Goal: Task Accomplishment & Management: Manage account settings

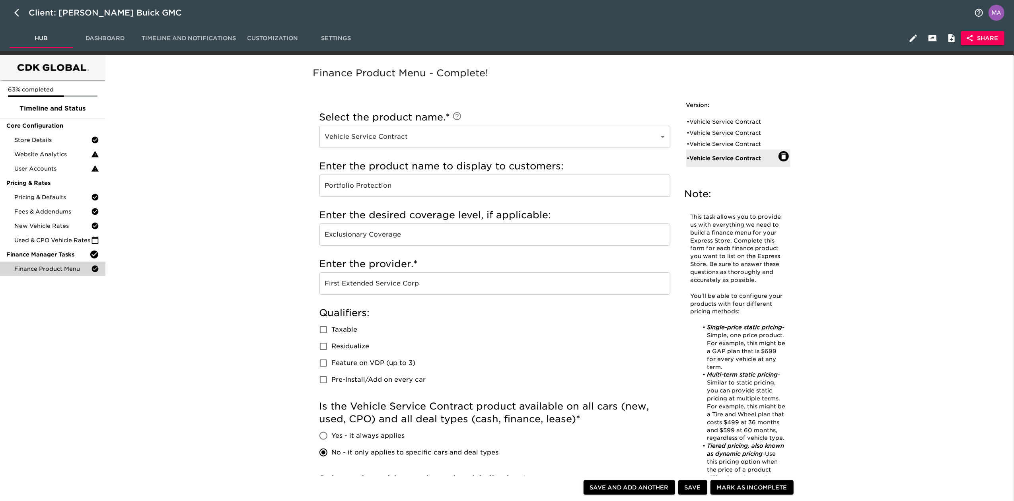
scroll to position [438, 0]
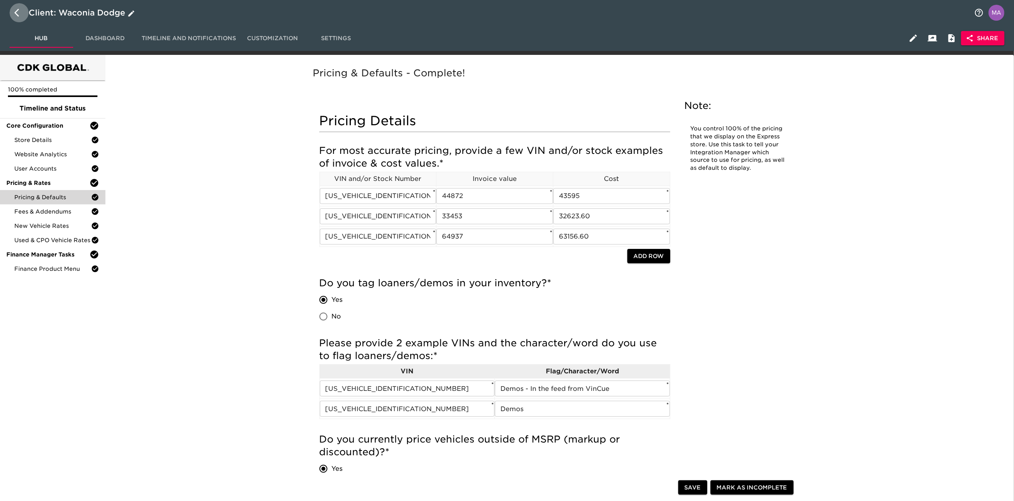
click at [13, 16] on button "button" at bounding box center [19, 12] width 19 height 19
select select "10"
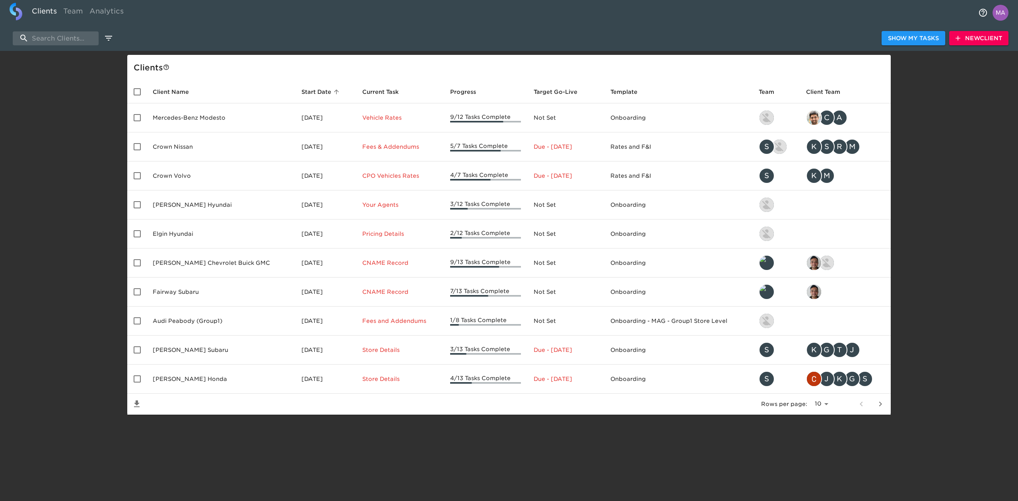
click at [506, 39] on span "New Client" at bounding box center [979, 38] width 47 height 10
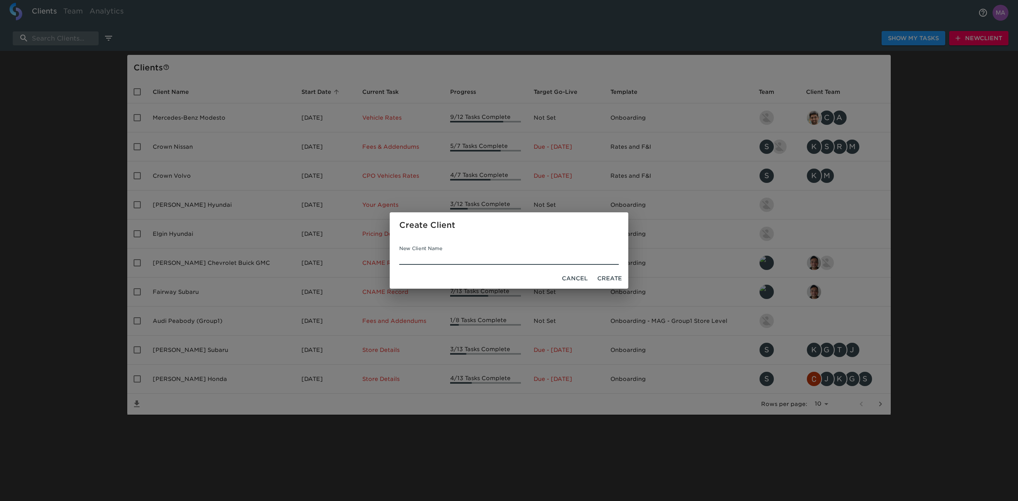
type input "V"
click at [78, 124] on div "Create Client New Client Name Cancel Create" at bounding box center [509, 250] width 1018 height 501
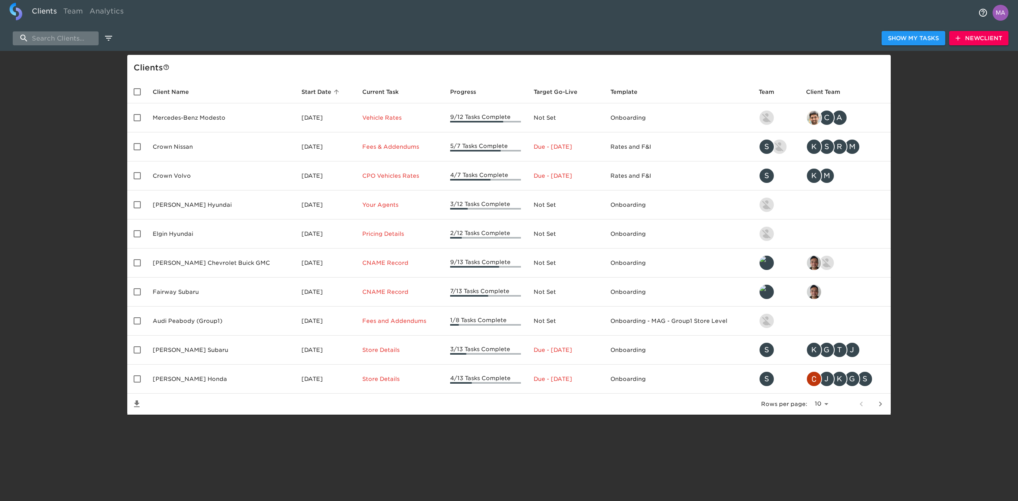
click at [64, 38] on input "search" at bounding box center [56, 38] width 86 height 14
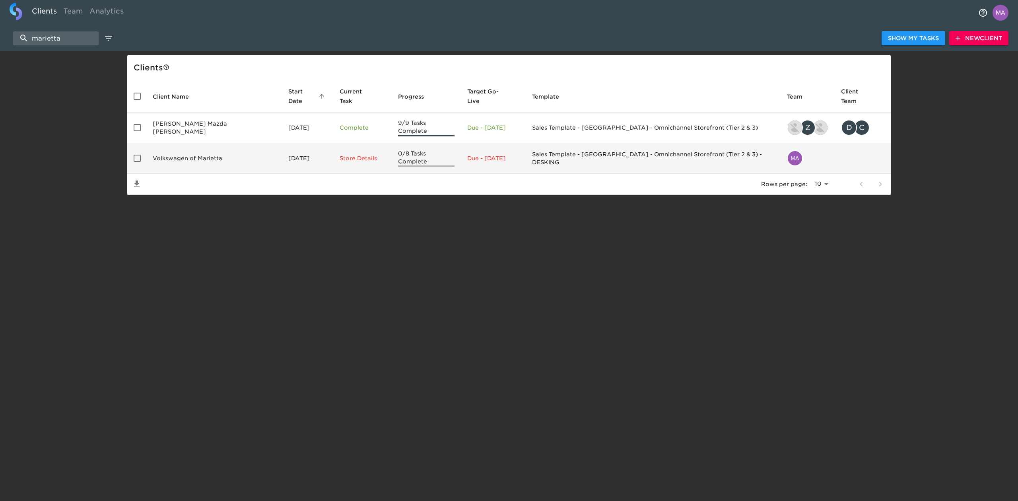
type input "marietta"
click at [208, 151] on td "Volkswagen of Marietta" at bounding box center [214, 158] width 136 height 31
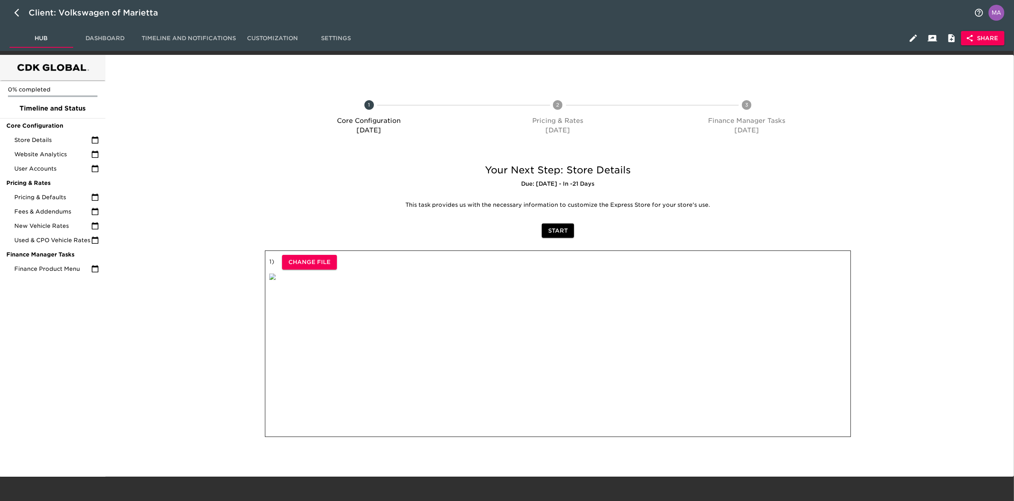
click at [506, 43] on span "Share" at bounding box center [982, 38] width 31 height 10
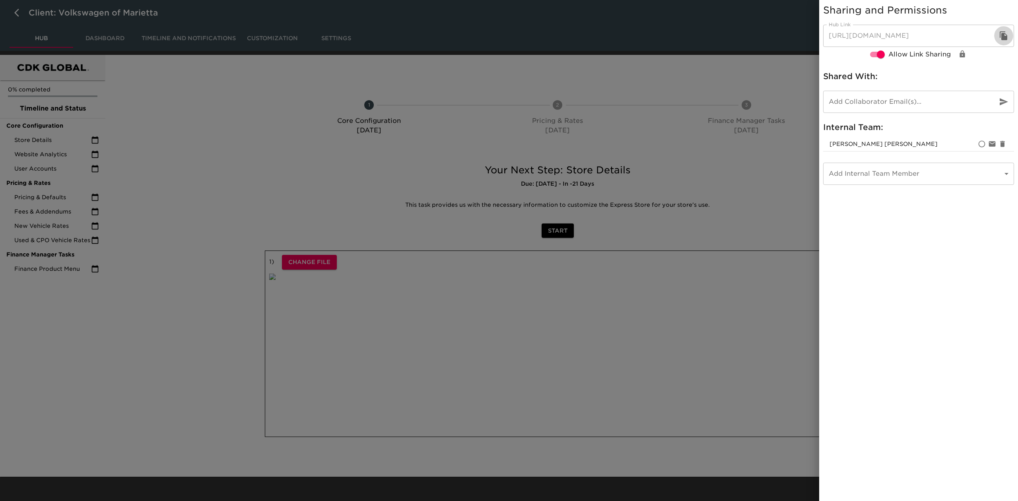
click at [506, 33] on icon "button" at bounding box center [1004, 36] width 10 height 10
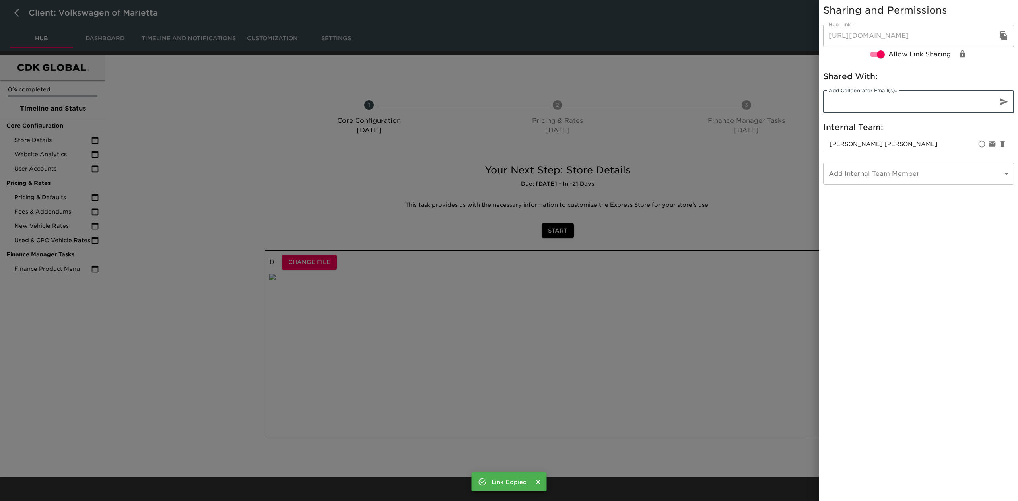
click at [506, 105] on input "email" at bounding box center [907, 102] width 168 height 22
paste input ""Ramazan Dissimbayev" <ramazan.diss@volkswagenofmarietta.com>"
click at [506, 99] on input ""Ramazan Dissimbayev" <ramazan.diss@volkswagenofmarietta.com>" at bounding box center [907, 102] width 168 height 22
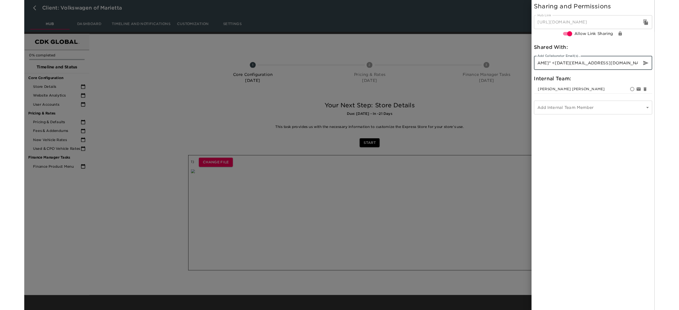
scroll to position [0, 0]
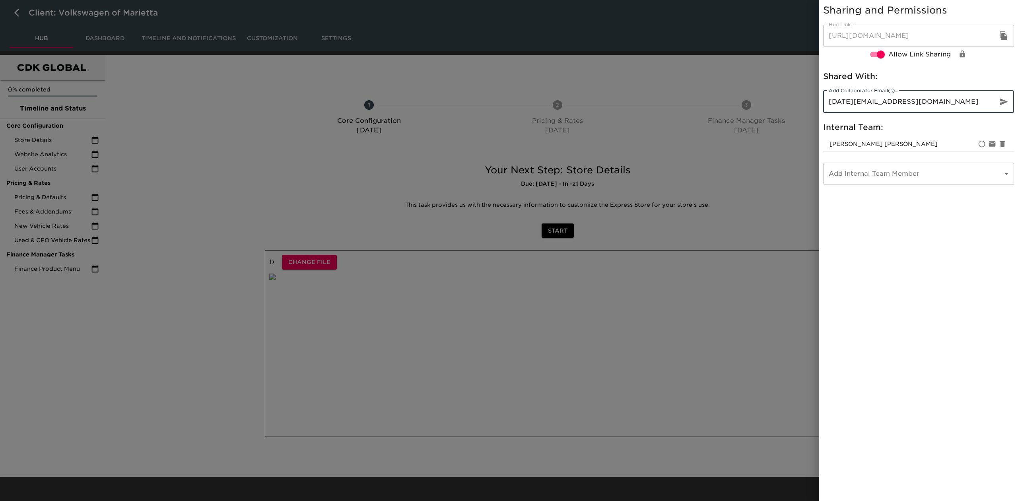
type input "ramazan.diss@volkswagenofmarietta.com"
click at [506, 101] on icon "button" at bounding box center [1004, 101] width 8 height 7
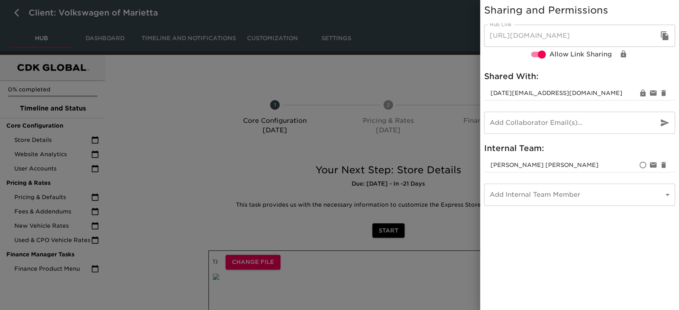
click at [506, 37] on icon "button" at bounding box center [665, 36] width 10 height 10
click at [193, 104] on div at bounding box center [339, 155] width 679 height 310
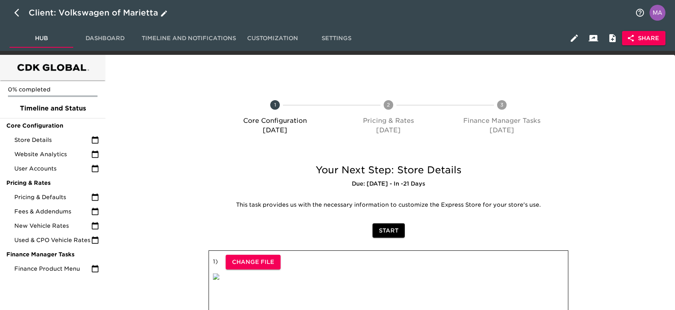
click at [20, 12] on icon "button" at bounding box center [19, 13] width 10 height 10
select select "10"
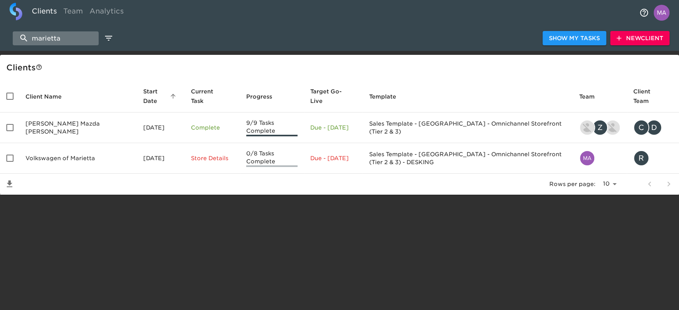
click at [65, 39] on input "marietta" at bounding box center [56, 38] width 86 height 14
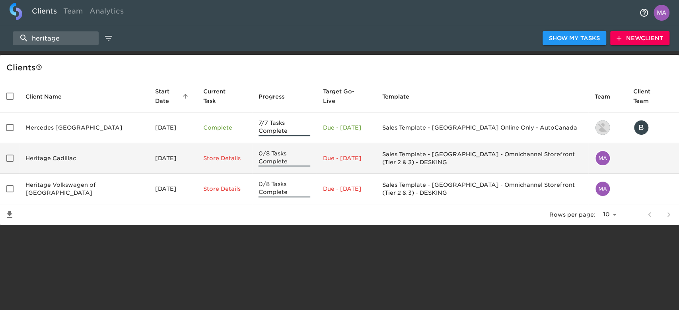
type input "heritage"
click at [81, 161] on td "Heritage Cadillac" at bounding box center [84, 158] width 130 height 31
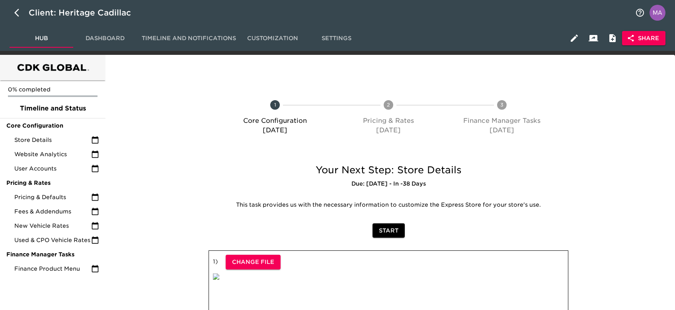
click at [506, 37] on span "Share" at bounding box center [643, 38] width 31 height 10
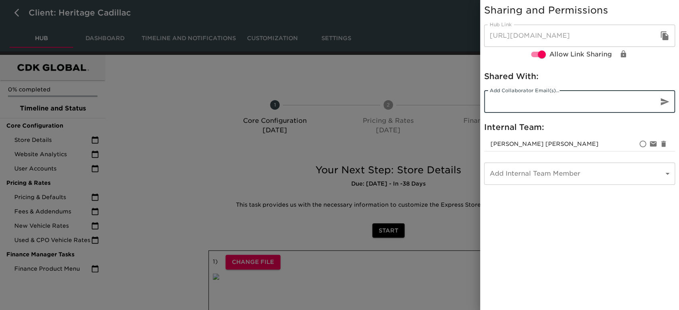
click at [506, 101] on input "email" at bounding box center [568, 102] width 168 height 22
paste input ""dgaynor@heritagecadillac.net" <dgaynor@heritagecadillac.net>; "rsteadman@herit…"
click at [506, 100] on input ""dgaynor@heritagecadillac.net" <dgaynor@heritagecadillac.net>; "rsteadman@herit…" at bounding box center [568, 102] width 168 height 22
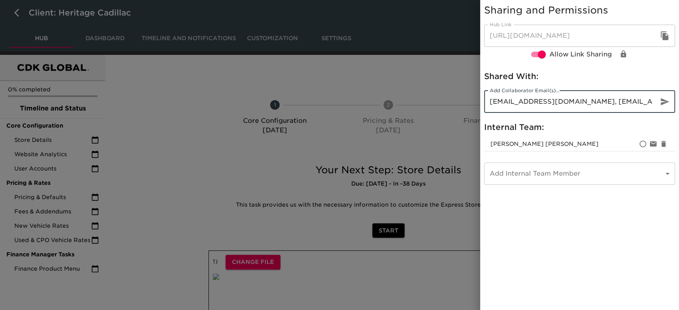
click at [506, 100] on input "dgaynor@heritagecadillac.net, rsteadman@heritagecadillac.net>" at bounding box center [568, 102] width 168 height 22
click at [506, 101] on input "dgaynor@heritagecadillac.net, rsteadman@heritagecadillac.net" at bounding box center [568, 102] width 168 height 22
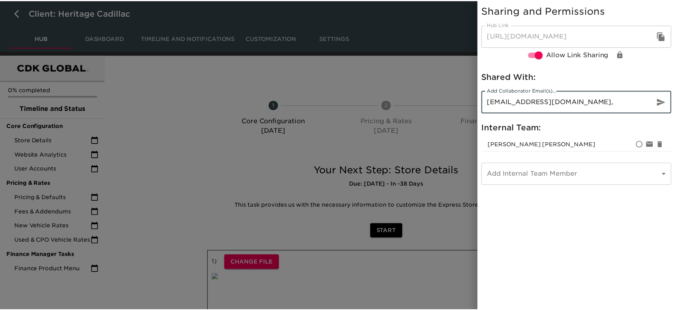
scroll to position [0, 0]
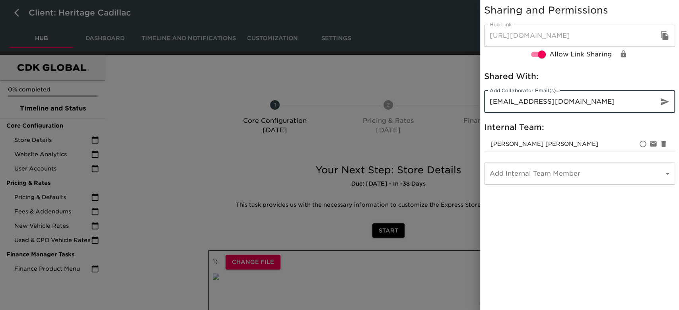
type input "dgaynor@heritagecadillac.net"
click at [506, 105] on icon "button" at bounding box center [665, 102] width 10 height 10
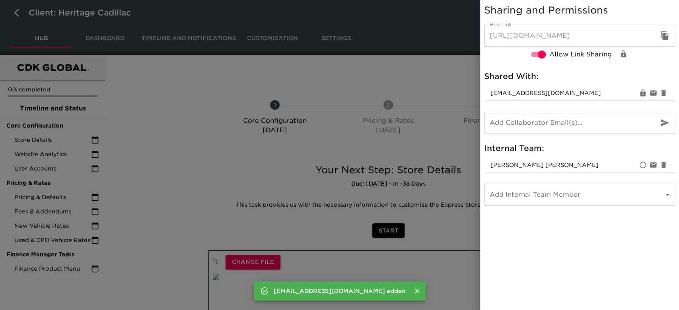
click at [506, 127] on input "email" at bounding box center [568, 123] width 168 height 22
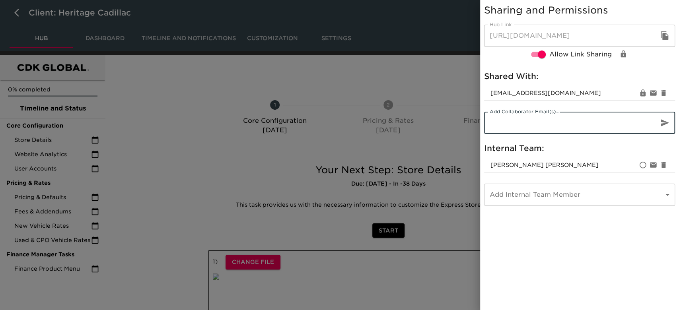
paste input "rsteadman@heritagecadillac.net"
type input "rsteadman@heritagecadillac.net"
click at [506, 123] on button "button" at bounding box center [664, 122] width 19 height 19
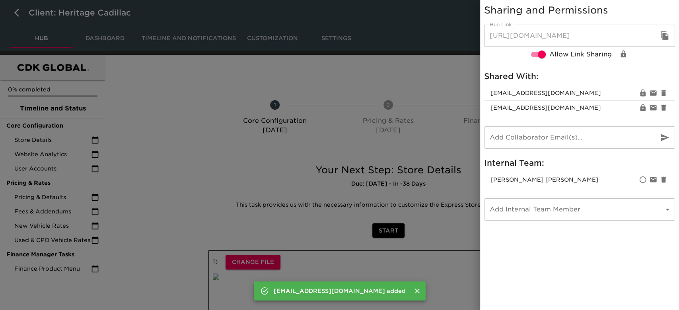
click at [506, 30] on button "button" at bounding box center [664, 35] width 19 height 19
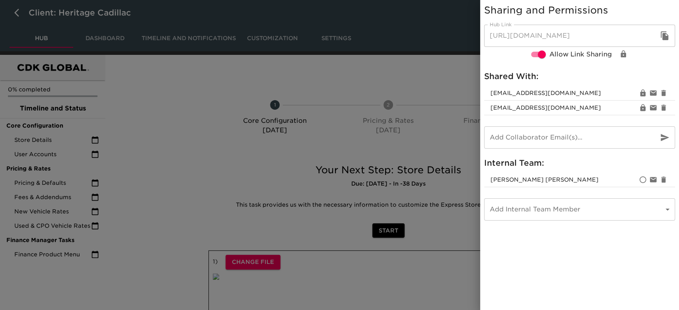
click at [425, 18] on div at bounding box center [339, 155] width 679 height 310
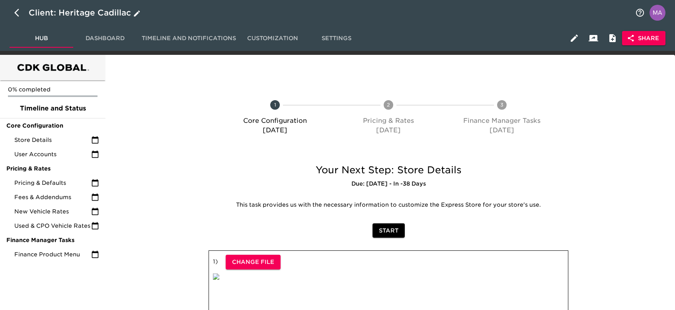
click at [14, 15] on button "button" at bounding box center [19, 12] width 19 height 19
select select "10"
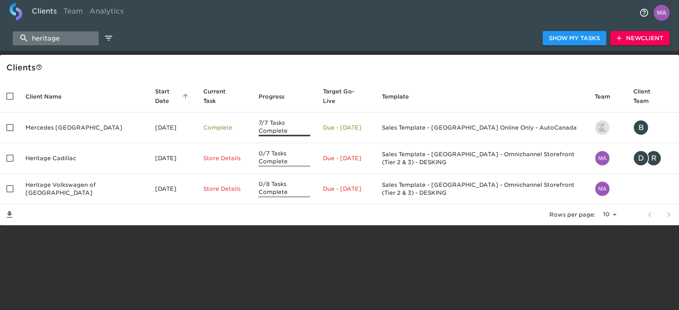
click at [62, 41] on input "heritage" at bounding box center [56, 38] width 86 height 14
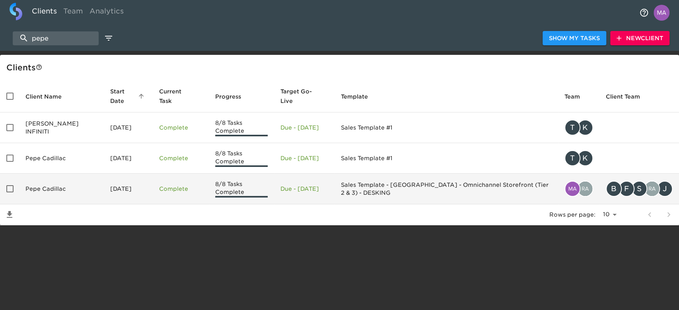
type input "pepe"
click at [56, 174] on td "Pepe Cadillac" at bounding box center [61, 189] width 85 height 31
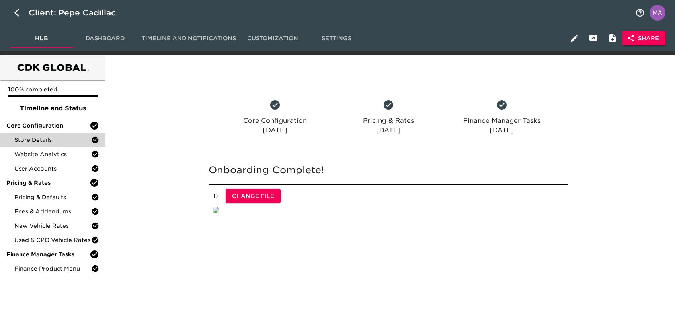
click at [52, 136] on span "Store Details" at bounding box center [52, 140] width 77 height 8
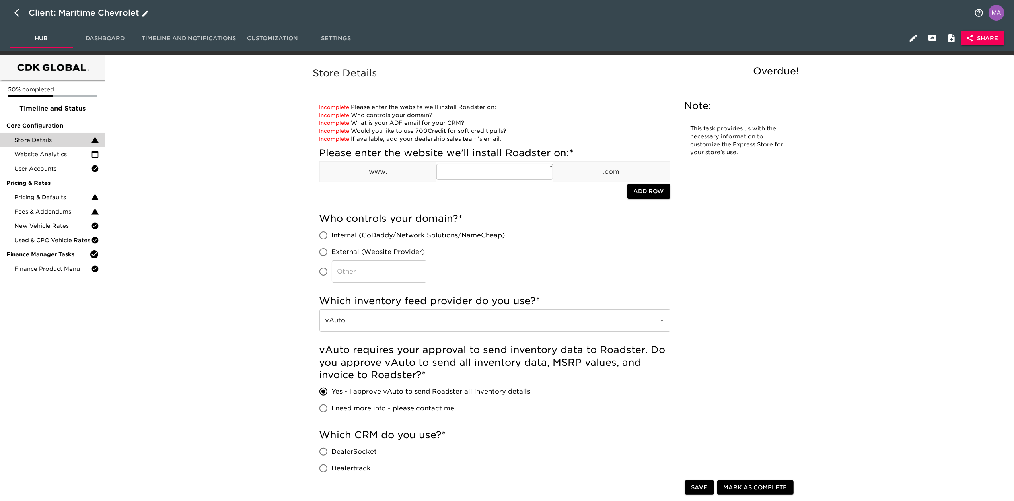
click at [20, 16] on icon "button" at bounding box center [19, 13] width 10 height 10
select select "10"
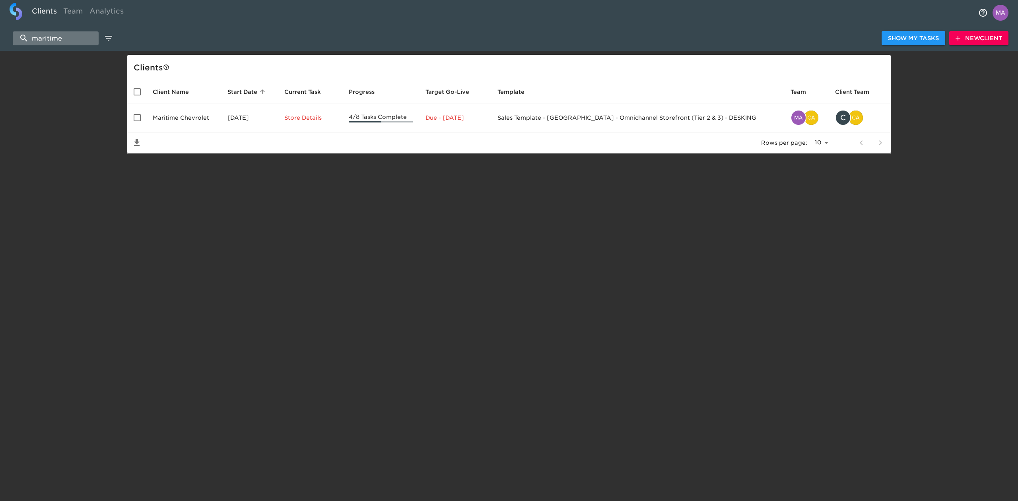
click at [65, 38] on input "maritime" at bounding box center [56, 38] width 86 height 14
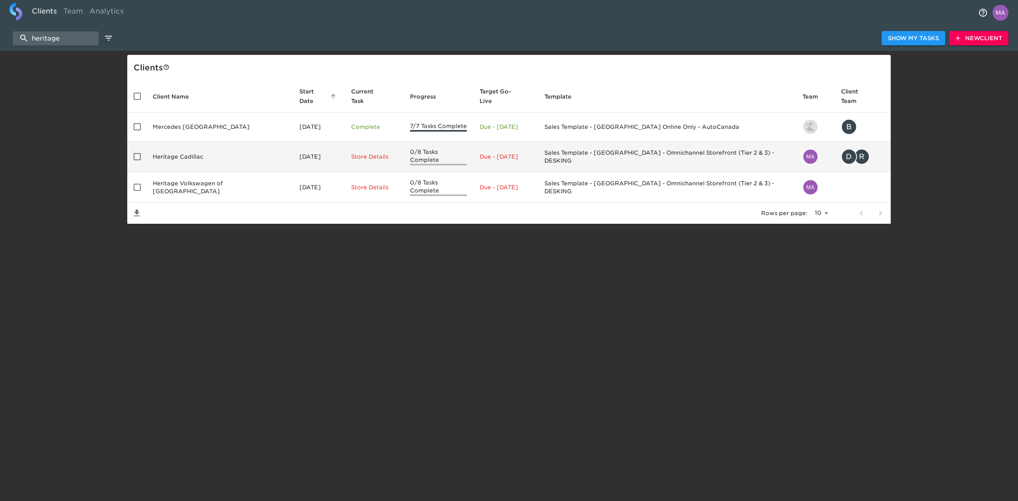
type input "heritage"
click at [174, 150] on td "Heritage Cadillac" at bounding box center [219, 157] width 147 height 31
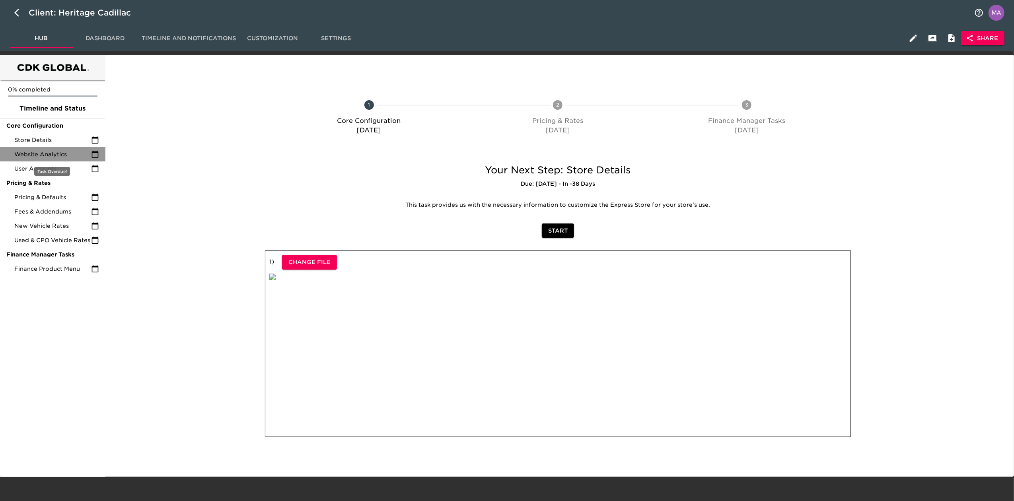
click at [64, 158] on span "Website Analytics" at bounding box center [52, 154] width 77 height 8
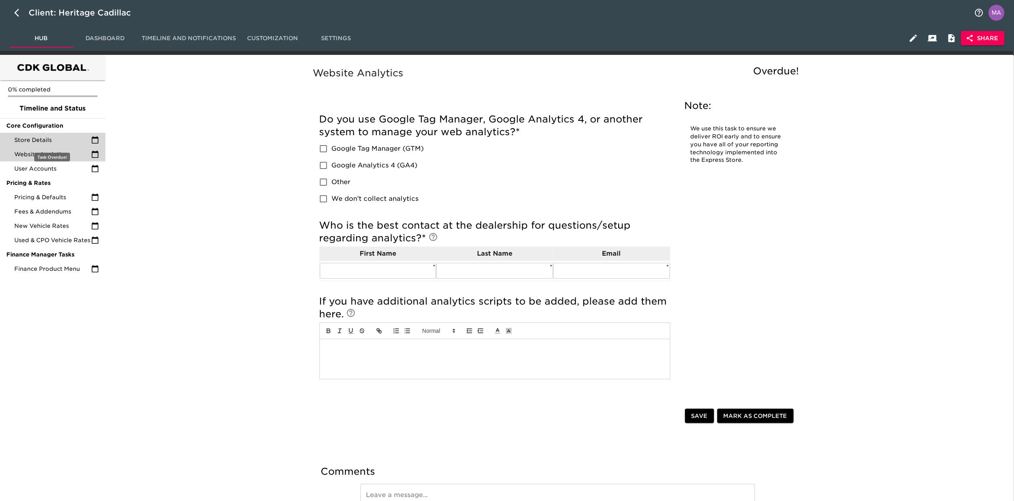
click at [69, 145] on div "Store Details" at bounding box center [52, 140] width 105 height 14
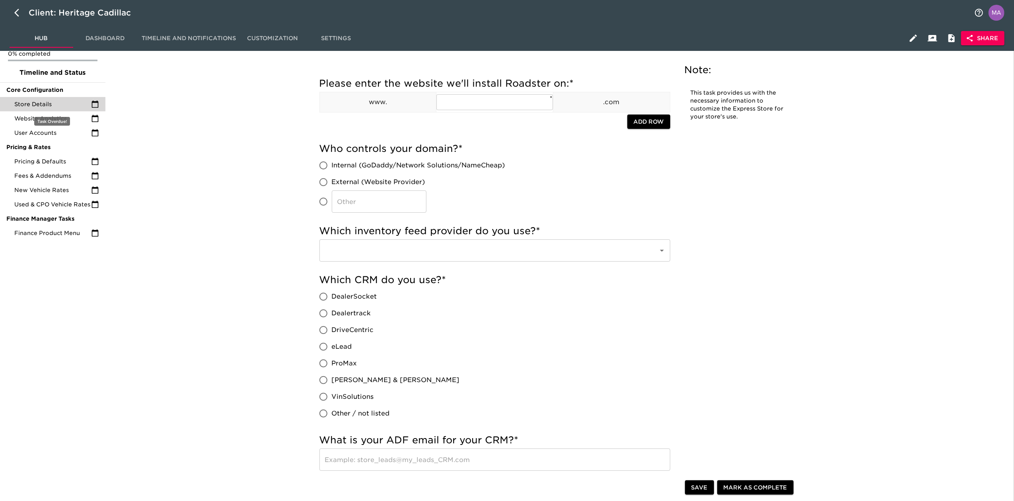
scroll to position [53, 0]
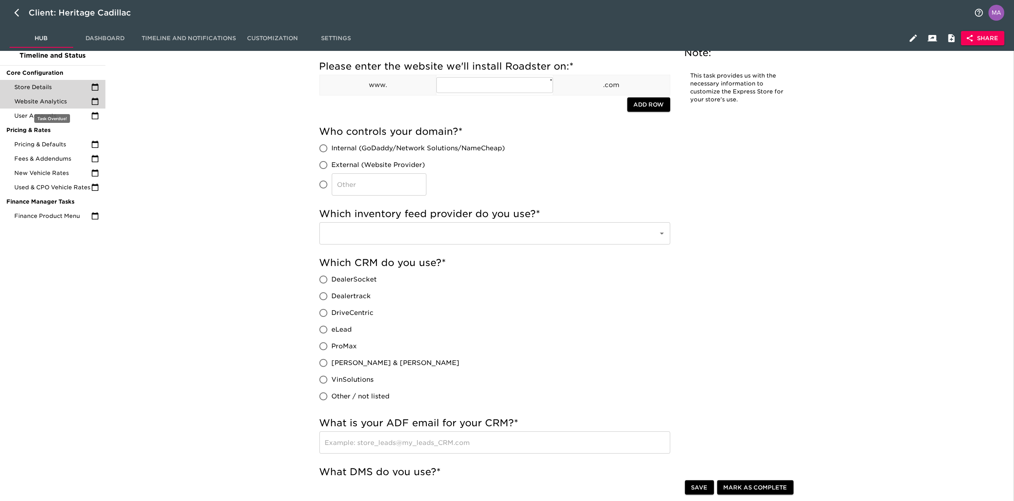
click at [64, 104] on span "Website Analytics" at bounding box center [52, 101] width 77 height 8
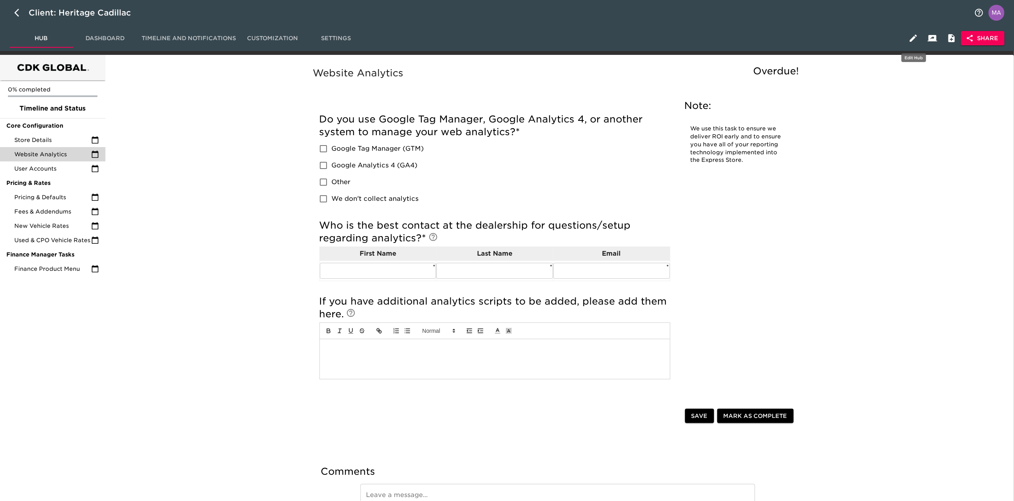
click at [915, 37] on icon "button" at bounding box center [913, 38] width 7 height 7
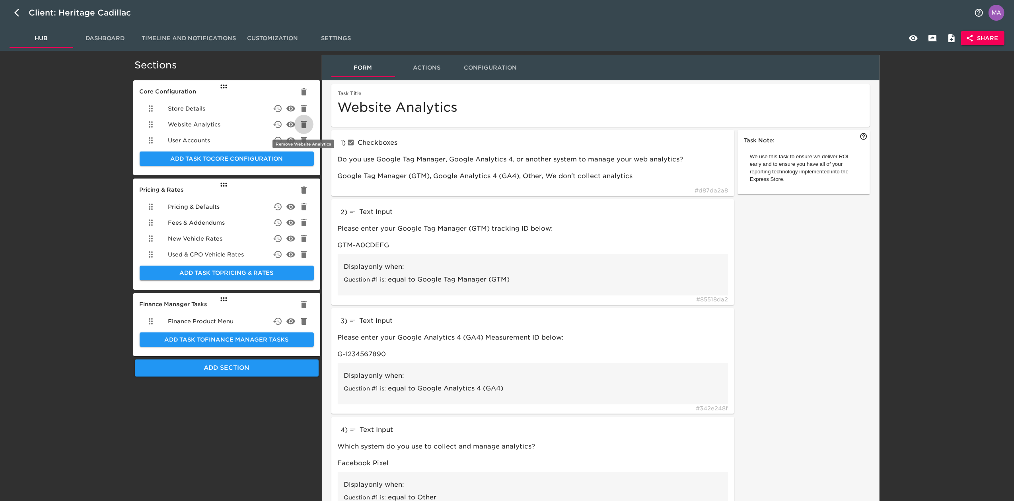
click at [306, 123] on icon "delete" at bounding box center [304, 124] width 6 height 7
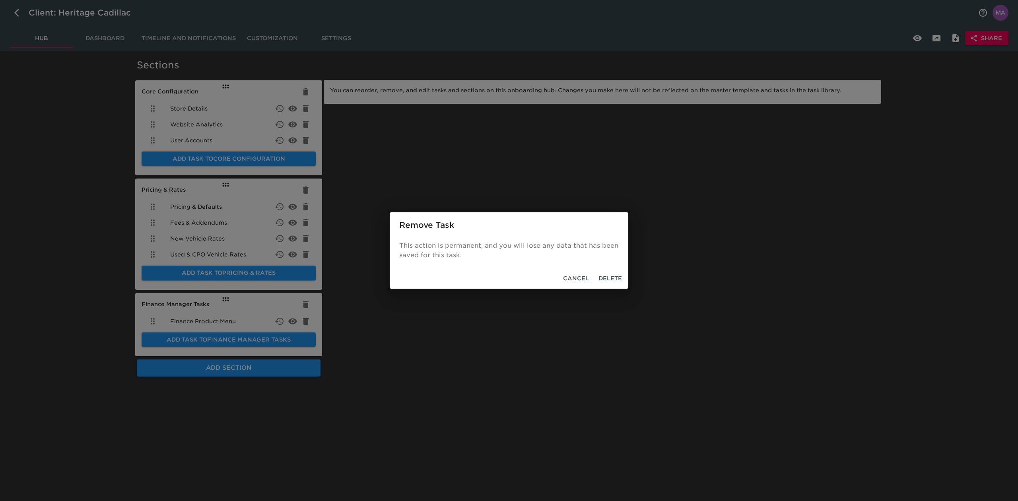
click at [604, 274] on span "Delete" at bounding box center [610, 279] width 23 height 10
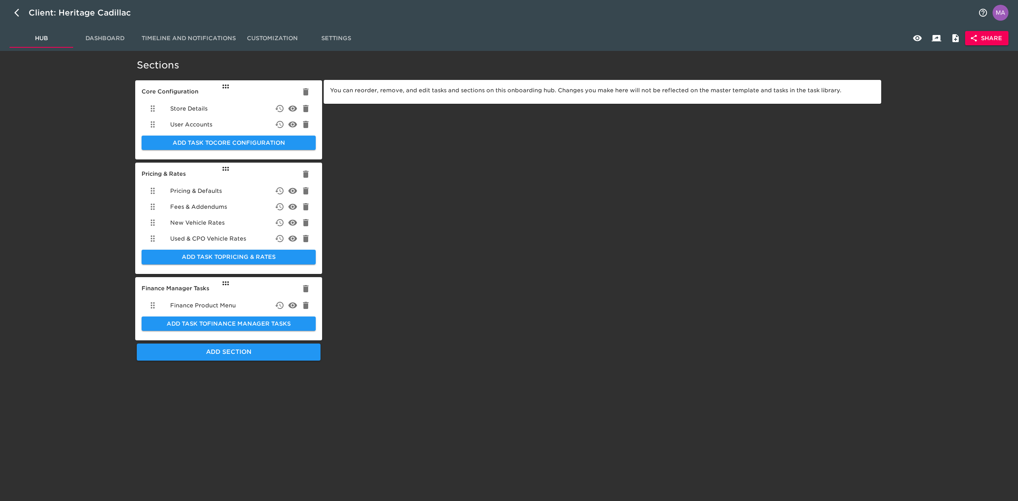
click at [218, 110] on div "Store Details" at bounding box center [229, 109] width 174 height 16
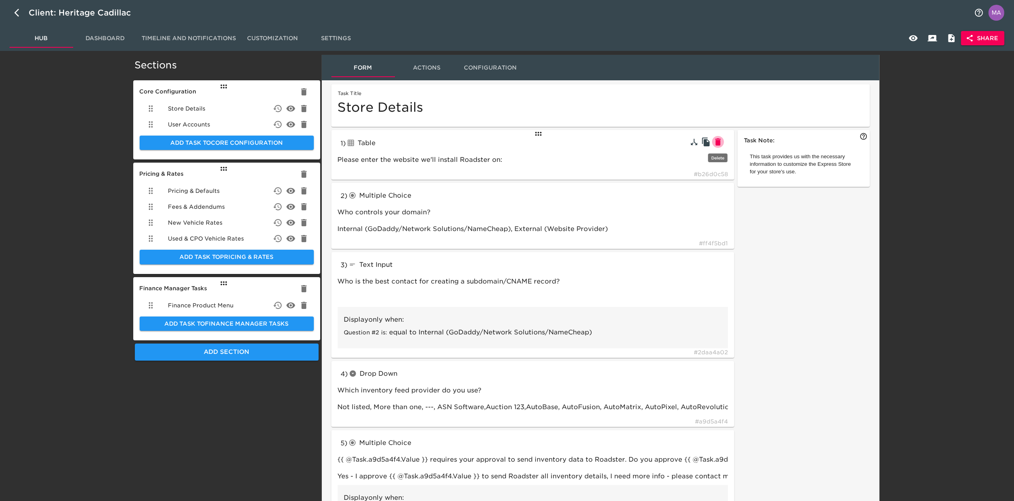
click at [720, 145] on icon "button" at bounding box center [718, 141] width 6 height 7
type input "radioButtons"
type input "Who controls your domain?"
type input "textInput"
type input "Who is the best contact for creating a subdomain/CNAME record?"
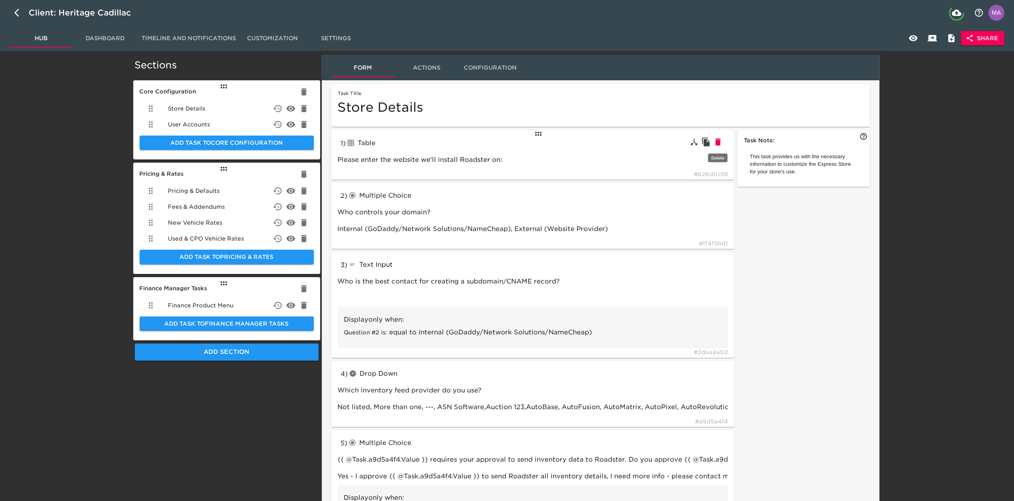
type input "dropdown"
type input "Which inventory feed provider do you use?"
type input "Not listed, More than one, ---, ASN Software,Auction 123,AutoBase, AutoFusion, …"
type input "radioButtons"
type input "{{ @Task.a9d5a4f4.Value }} requires your approval to send inventory data to Roa…"
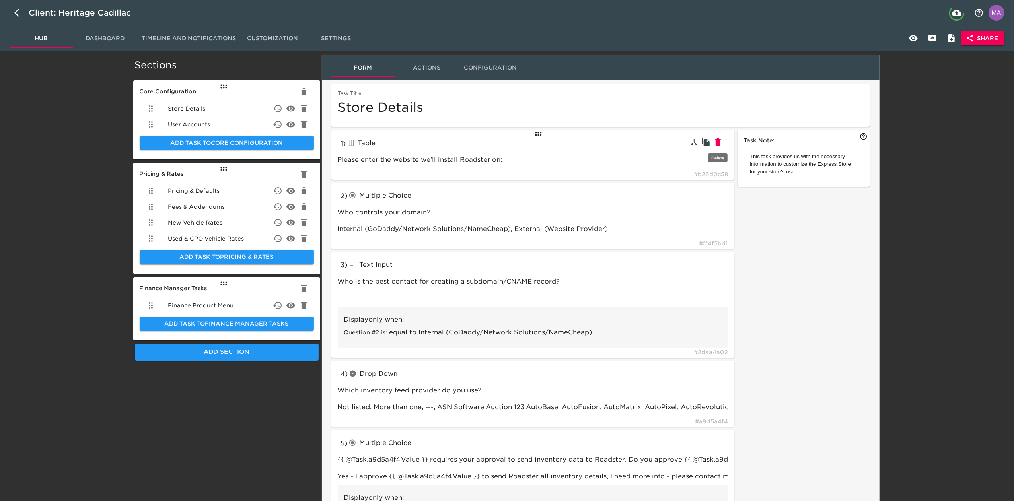
type input "Yes - I approve {{ @Task.a9d5a4f4.Value }} to send Roadster all inventory detai…"
type input "textInput"
type input "We can integrate a new inventory provider, but it can sometimes take a little l…"
type input "Enter your new inventory feed provider here"
type input "Not listed"
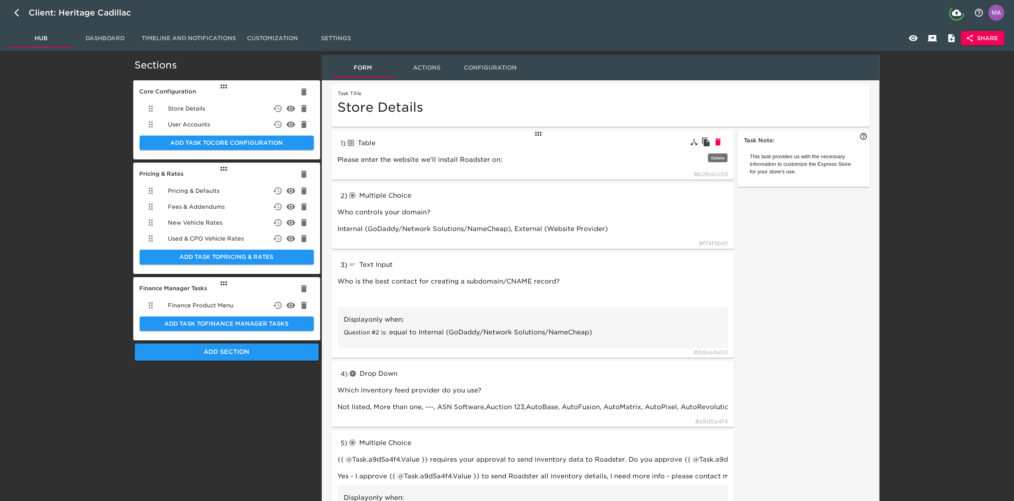
type input "Can you provide more details regarding how you use multiple feeds?"
type input "vAuto for pricing and Dominion for images"
type input "More than one"
type input "radioButtons"
type input "Which CRM do you use?"
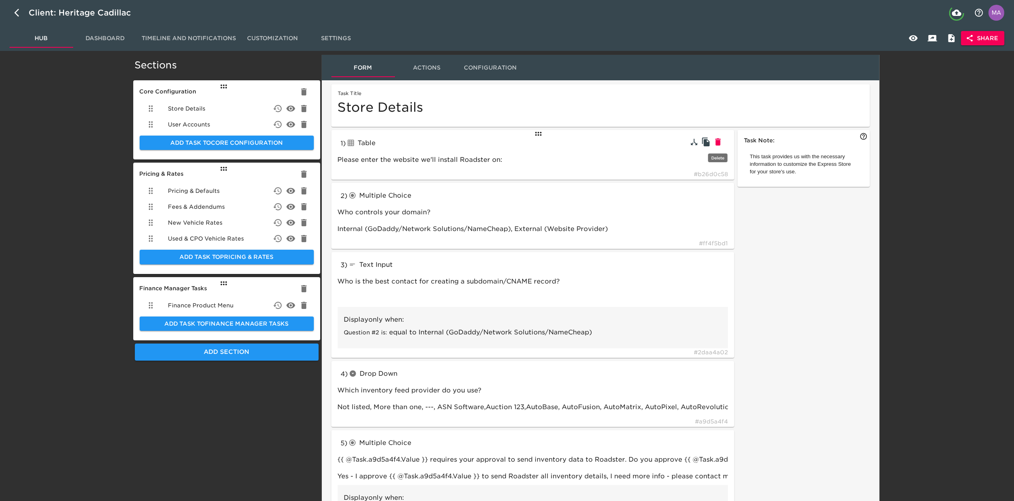
type input "DealerSocket, Dealertrack, DriveCentric, eLead, ProMax, Reynolds & Reynolds, Vi…"
type input "textInput"
type input "Enter your store's CRM Site ID#:"
type input "123 or 2523 or 11542_2"
type input "If your CRM is not listed, please add it below."
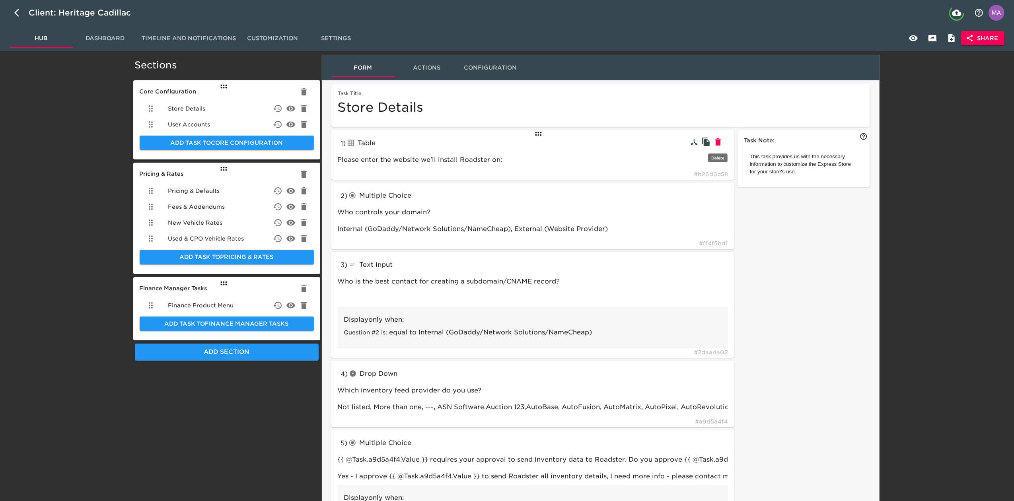
type input "SalesForce"
type input "Other / not listed"
type input "What is your ADF email for your CRM?"
type input "store_leads@my_leads_CRM.com"
type input "radioButtons"
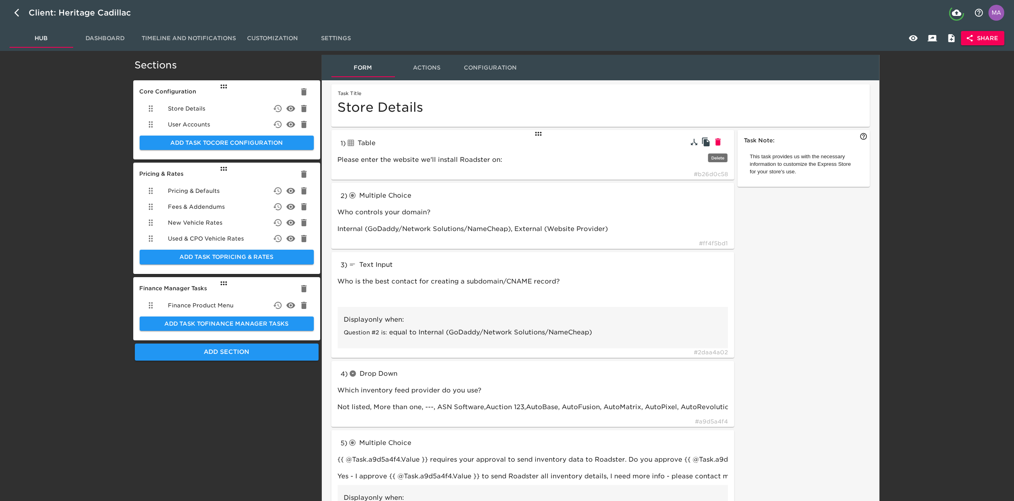
type input "What DMS do you use?"
type input "Advent, Autosoft, CDK, DealerBuilt, Dealertrack, Remora, Reynolds & Reynolds, S…"
type input "textInput"
type input "If your DMS is not listed, please add it below."
type input "Dominion"
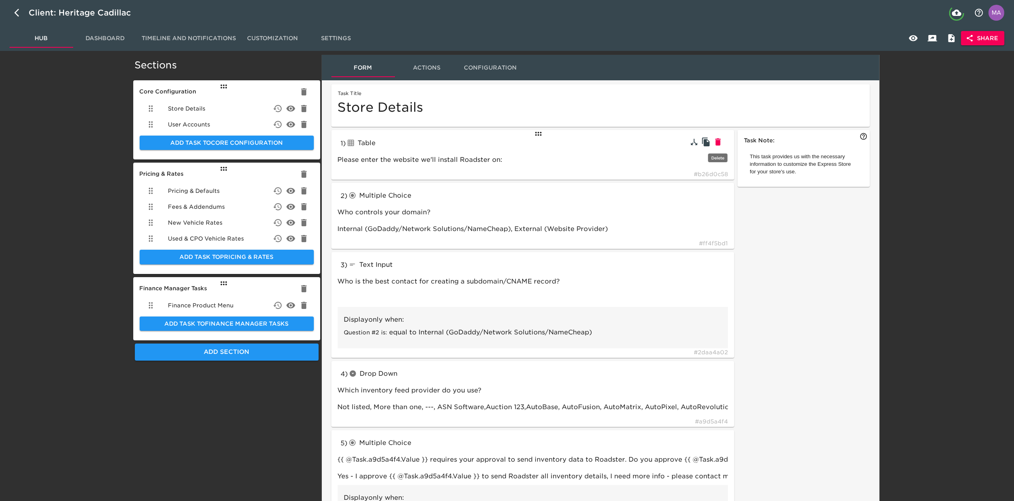
type input "radioButtons"
type input "If applicable, which credit processing system do you use?"
type input "eLEND, CBC, RouteOne, Dealertrack, Other"
type input "textInput"
type input "Enter your eLEND ID here:"
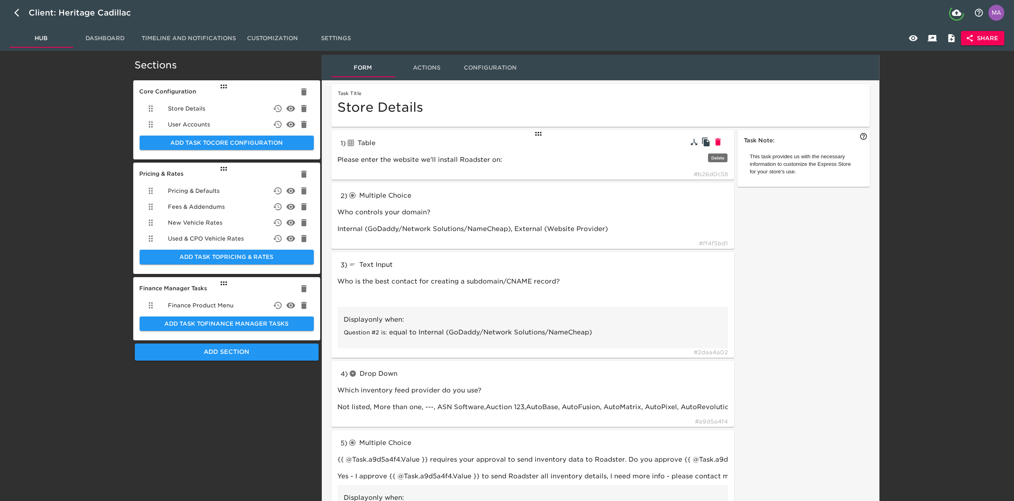
type input "010101"
type input "Enter your CBC ID here:"
type input "CBC"
type input "Enter your RouteOne ID here:"
type input "RouteOne"
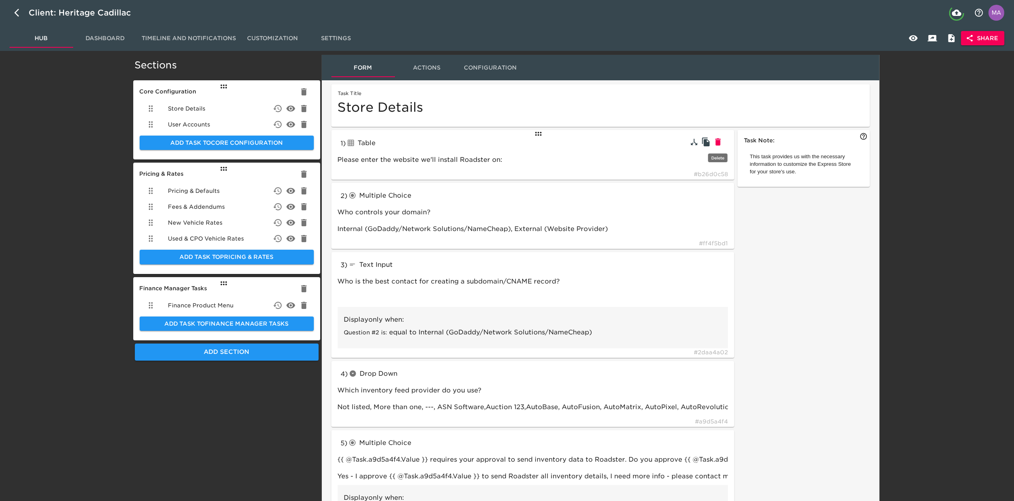
type input "Enter your Dealertrack ID here:"
type input "Dealertrack"
type input "Enter your Credit Processor here:"
type input "Other"
type input "tableInput"
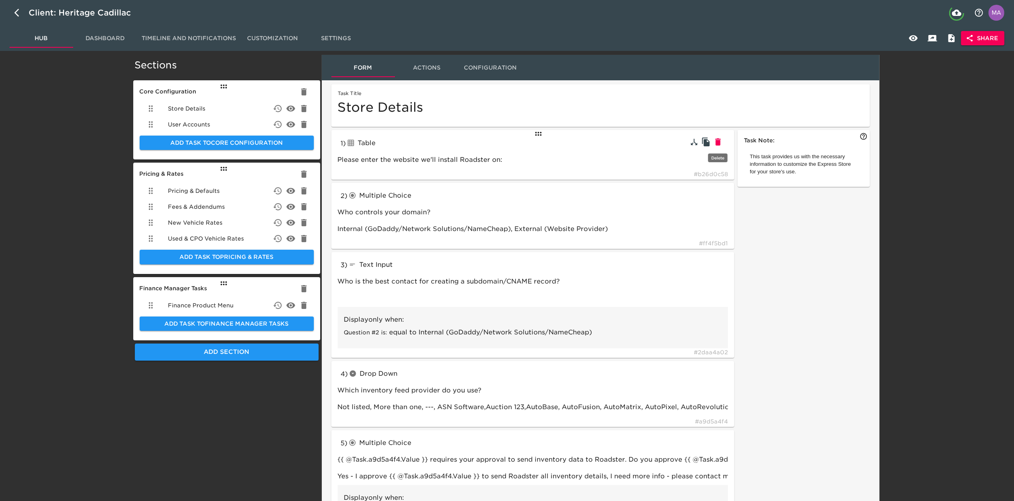
type input "How many years of residence and employment history do you collect?"
type input "radioButtons"
type input "Would you like to use 700Credit for soft credit pulls?"
type input "link"
type input "Complete this form to set up soft credit pulls with 700Credit"
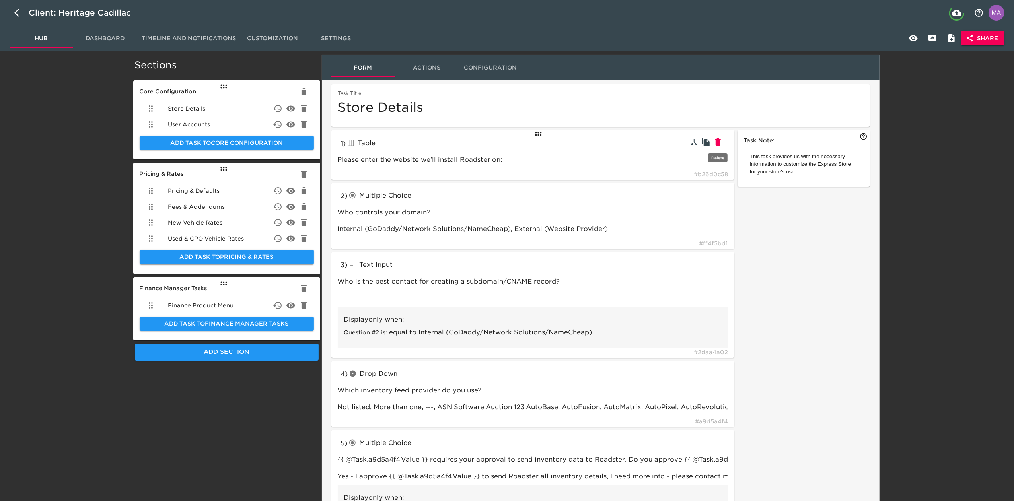
type input "https://www.700credit.com/cdk/"
type input "checkboxes"
type input "We work with some 3rd parties to provide additional functionality. Please selec…"
type input "CarFax, AutoCheck, vAuto Provision (trade valuation tool), SpinCar 360°, Monron…"
type input "textInput"
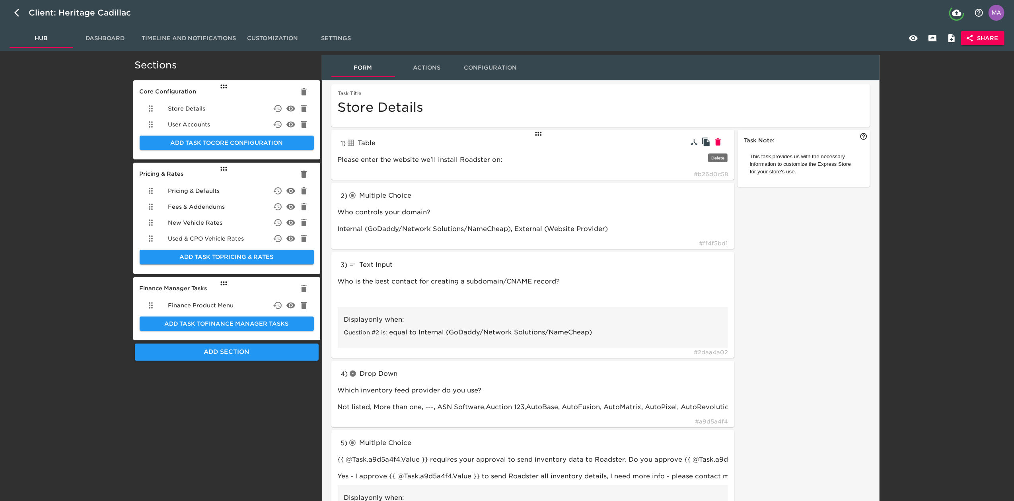
type input "What's your AutoCheck ID?"
type input "987654"
type input "What's your MonroneyLabels.com ID?"
type input "[DOMAIN_NAME]"
type input "radioButtons"
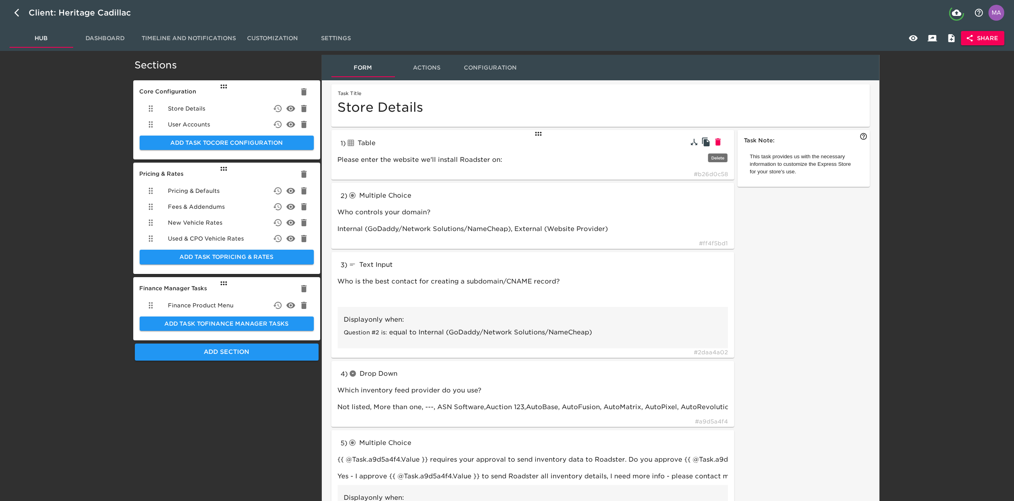
type input "How do you refer to your sales team?"
type input "Product Specialist, Personal Concierge, Internet Manager, Sales Representative,…"
type input "textInput"
type input "What term do you use for your sales staff?"
type input "Brand Specialist"
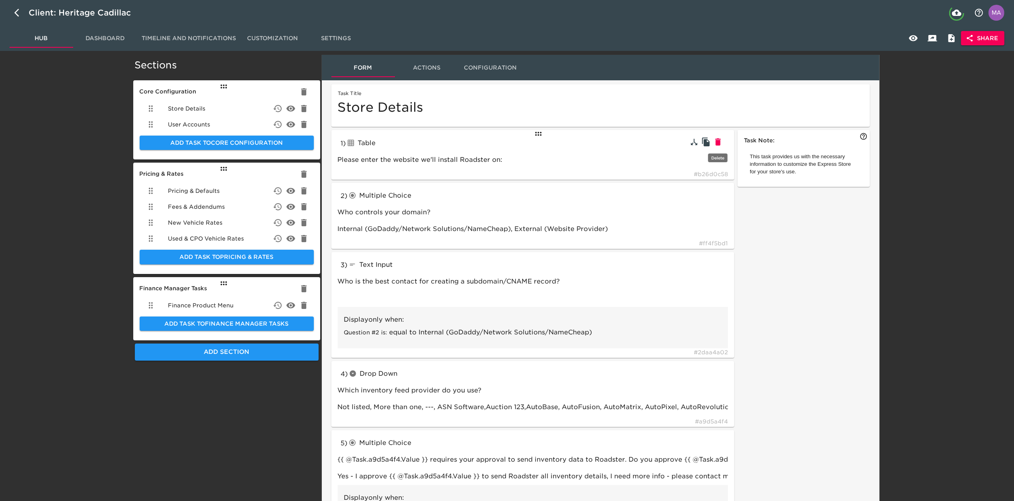
type input "What is your accessory labor rate per hour?"
type input "$120"
type input "radioButtons"
type input "Do you want to offer a Spanish Language option?"
type input "Yes,No"
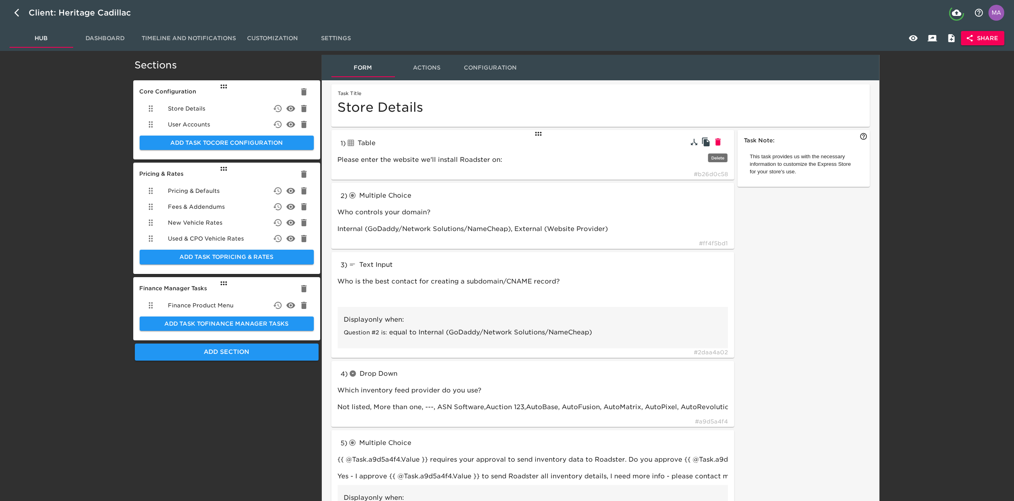
type input "Do you use any of the following 3rd party trade tools?"
type input "Kelly Blue Book Instant Cash Offer (ICO), Kelly Blue Book Instant Estimate / Le…"
type input "textInput"
type input "Can you explain your online trade process in more detail?"
type input "No online trade tool"
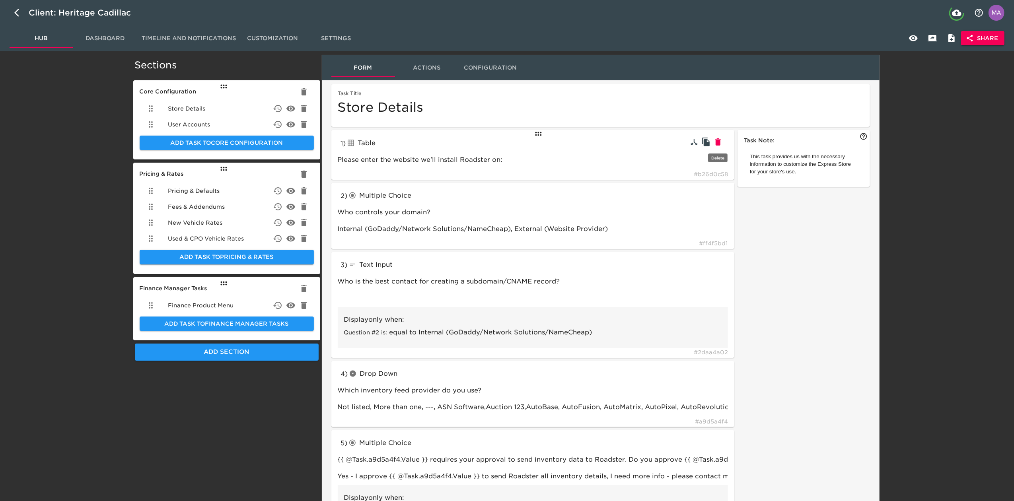
type input "If available, add your dealership sales team's email:"
type input "salesteam@roadstertoyota.com"
type input "radioButtons"
type input "Do you want to collect reservations and/or deposits using Stripe for Business?"
type input "Yes, No, I need more info"
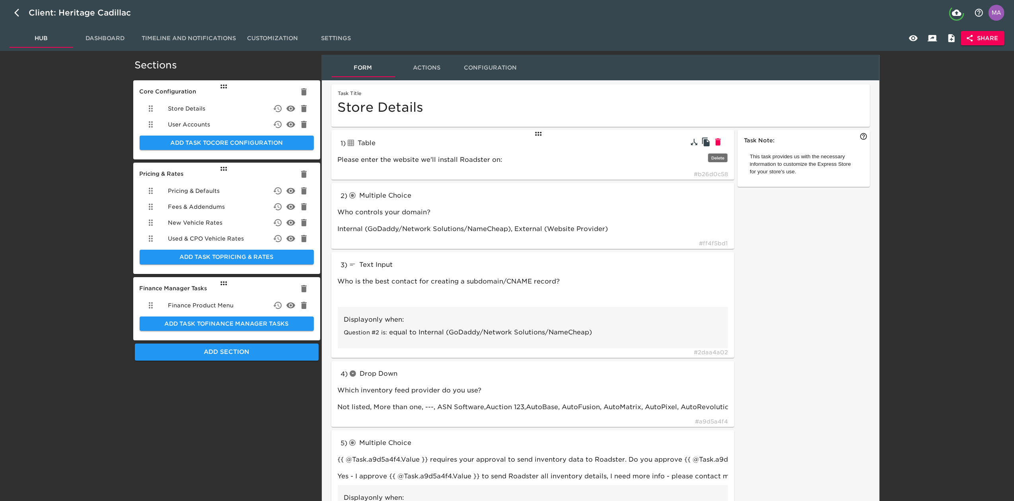
type input "textBlock"
type input "tableInput"
type input "Yes"
type input "radioButtons"
type input "Do you want to offer delivery as an option on the Express Store?"
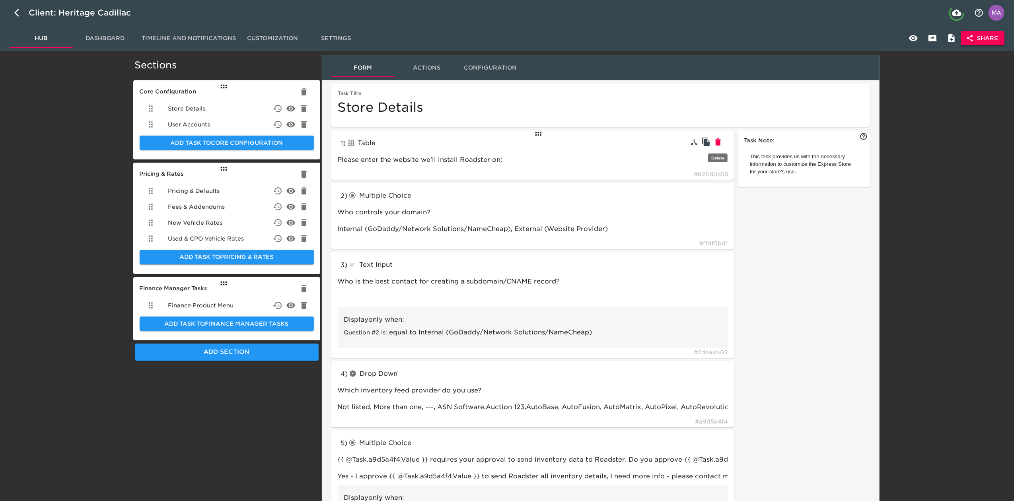
type input "Do you want to price your delivery fees statically or dynamically via RunBuggy?"
type input "Statically, RunBuggy"
type input "tableInput"
type input "Please set delivery zones with corresponding prices to the customer. Delivery c…"
type input "Statically"
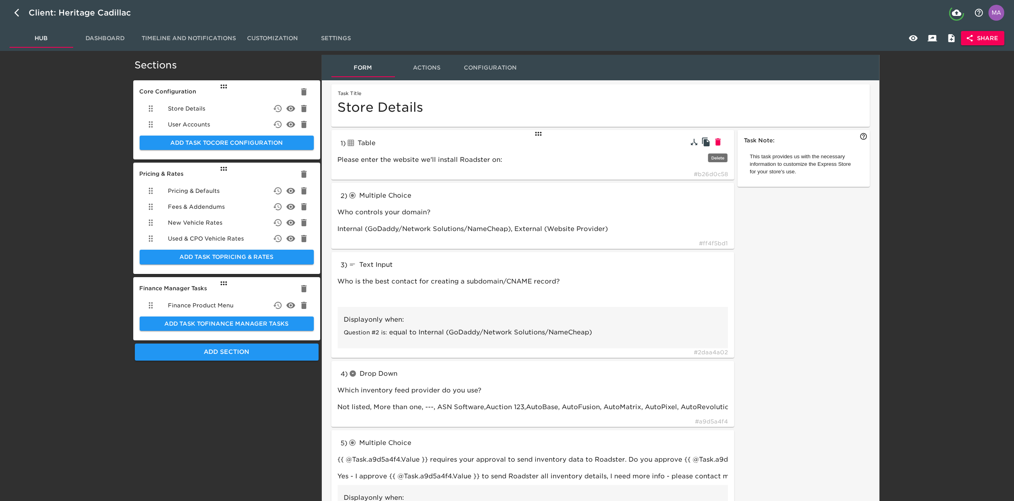
type input "textBlock"
type input "RunBuggy"
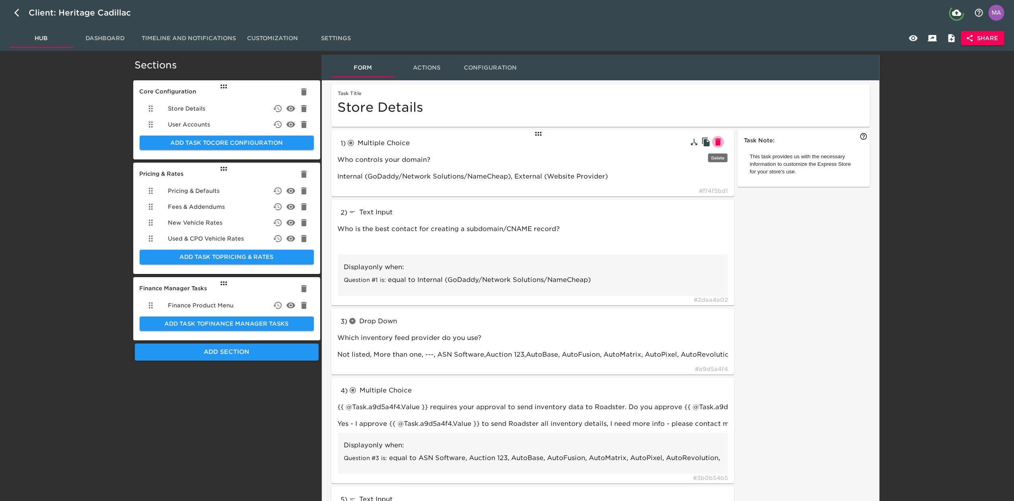
click at [720, 145] on icon "button" at bounding box center [718, 141] width 6 height 7
type input "textInput"
type input "Who is the best contact for creating a subdomain/CNAME record?"
type input "dropdown"
type input "Which inventory feed provider do you use?"
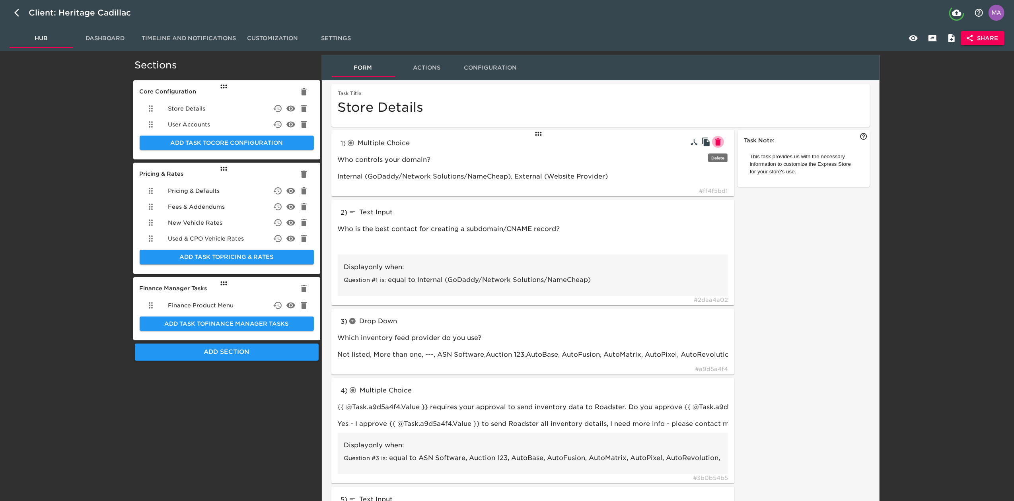
type input "Not listed, More than one, ---, ASN Software,Auction 123,AutoBase, AutoFusion, …"
type input "radioButtons"
type input "{{ @Task.a9d5a4f4.Value }} requires your approval to send inventory data to Roa…"
type input "Yes - I approve {{ @Task.a9d5a4f4.Value }} to send Roadster all inventory detai…"
type input "textInput"
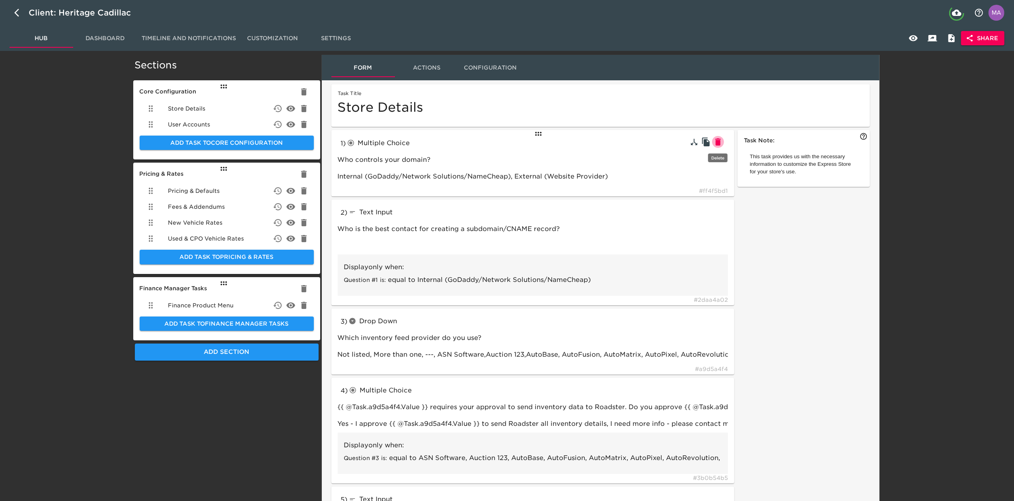
type input "We can integrate a new inventory provider, but it can sometimes take a little l…"
type input "Enter your new inventory feed provider here"
type input "Can you provide more details regarding how you use multiple feeds?"
type input "vAuto for pricing and Dominion for images"
type input "More than one"
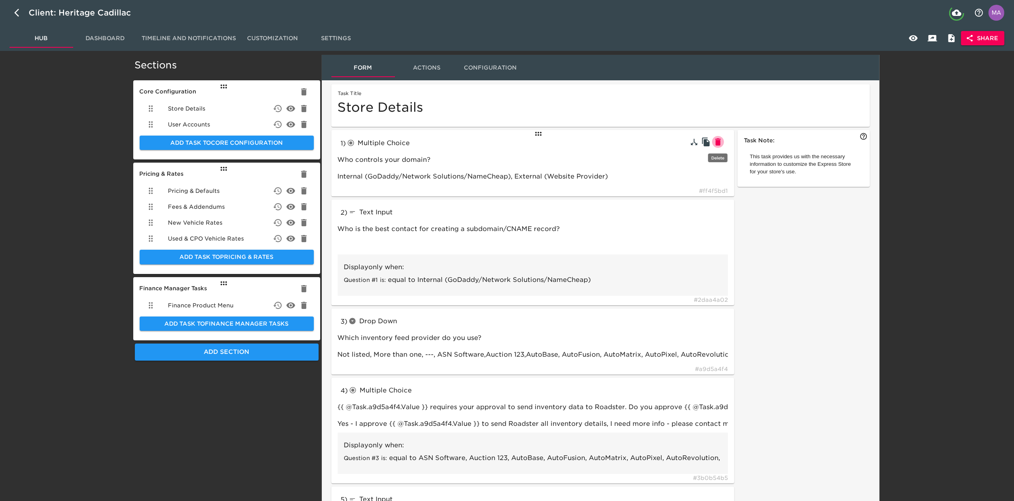
type input "radioButtons"
type input "Which CRM do you use?"
type input "DealerSocket, Dealertrack, DriveCentric, eLead, ProMax, Reynolds & Reynolds, Vi…"
type input "textInput"
type input "Enter your store's CRM Site ID#:"
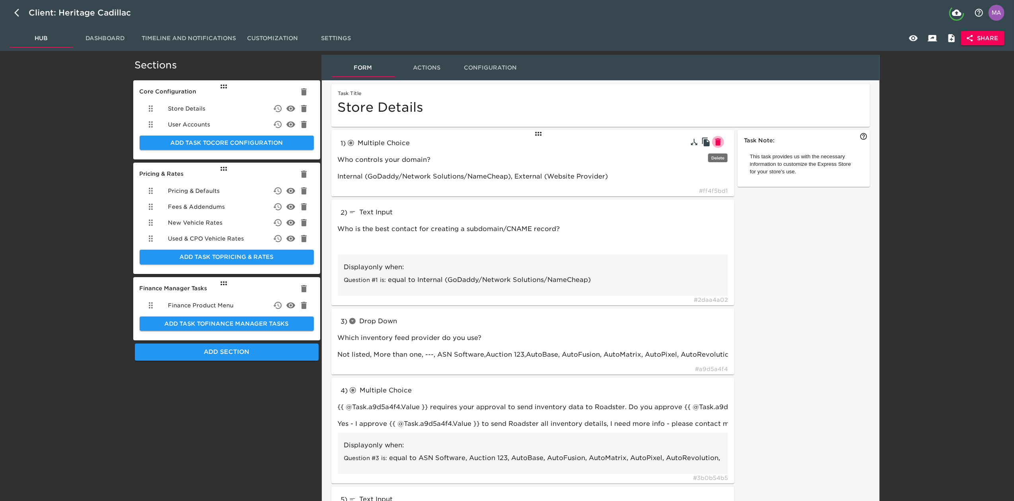
type input "123 or 2523 or 11542_2"
type input "If your CRM is not listed, please add it below."
type input "SalesForce"
type input "What is your ADF email for your CRM?"
type input "store_leads@my_leads_CRM.com"
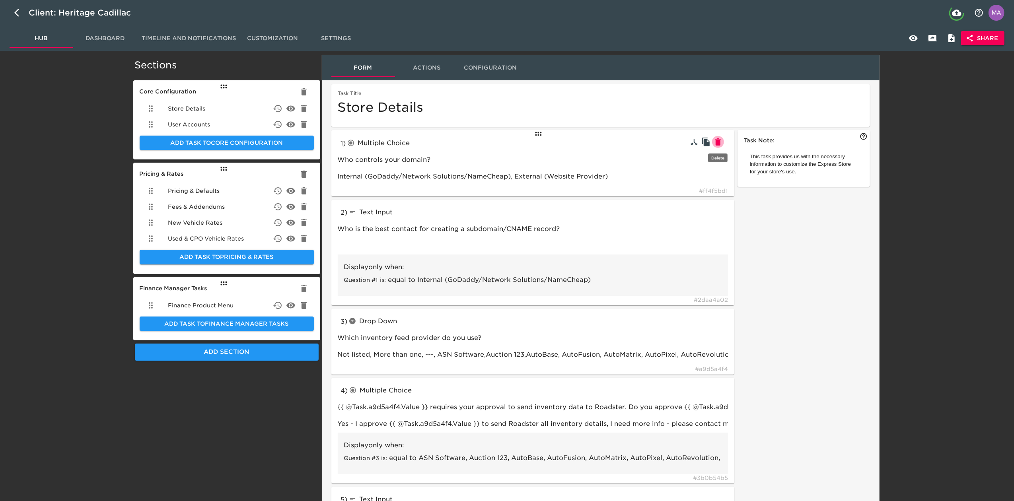
type input "radioButtons"
type input "What DMS do you use?"
type input "Advent, Autosoft, CDK, DealerBuilt, Dealertrack, Remora, Reynolds & Reynolds, S…"
type input "textInput"
type input "If your DMS is not listed, please add it below."
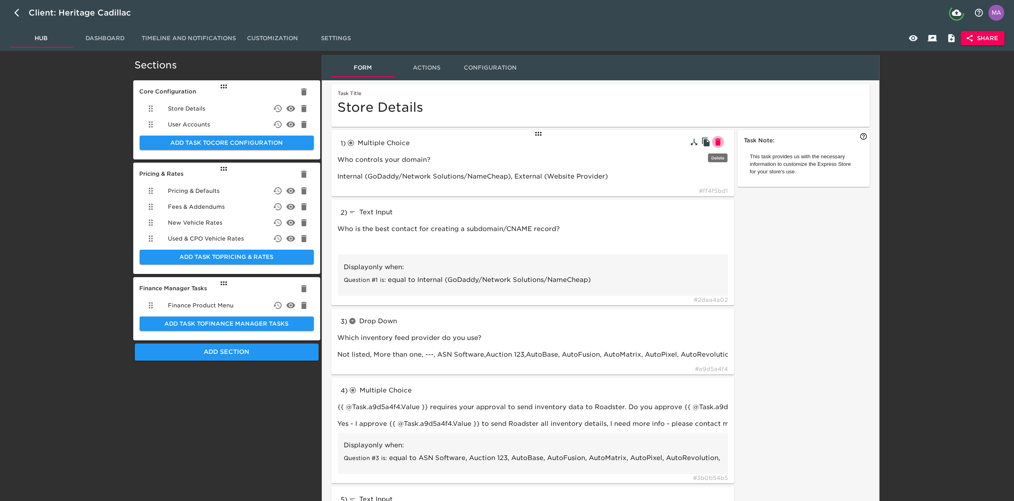
type input "Dominion"
type input "radioButtons"
type input "If applicable, which credit processing system do you use?"
type input "eLEND, CBC, RouteOne, Dealertrack, Other"
type input "textInput"
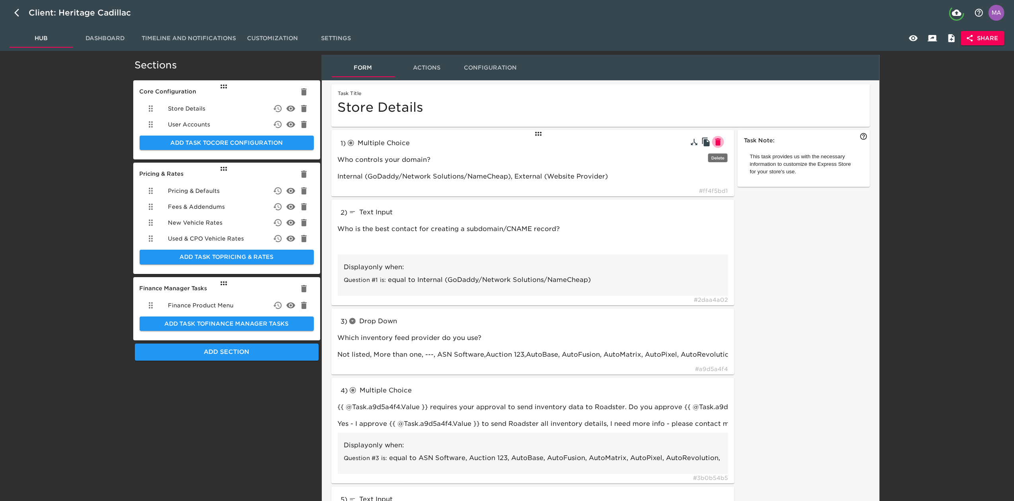
type input "Enter your eLEND ID here:"
type input "010101"
type input "Enter your CBC ID here:"
type input "Enter your RouteOne ID here:"
type input "RouteOne"
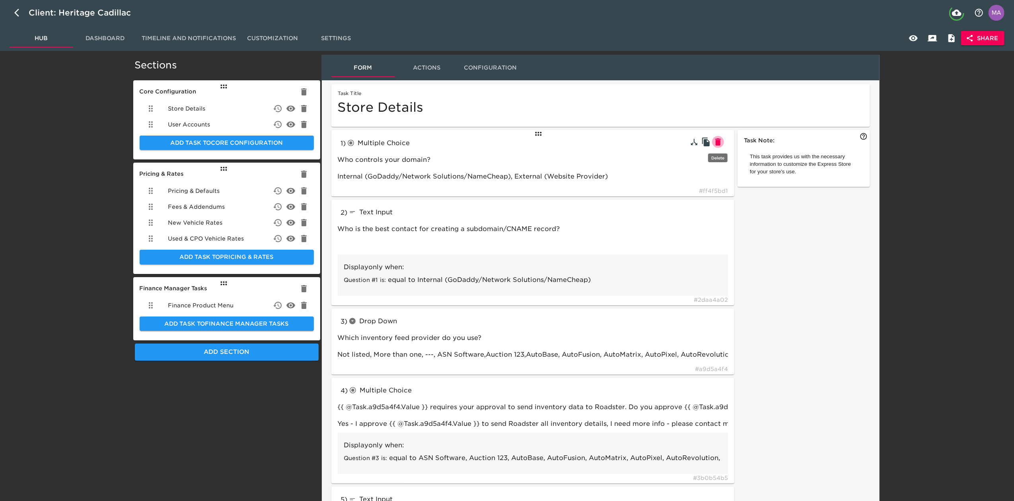
type input "Enter your Dealertrack ID here:"
type input "Dealertrack"
type input "Enter your Credit Processor here:"
type input "Other"
type input "tableInput"
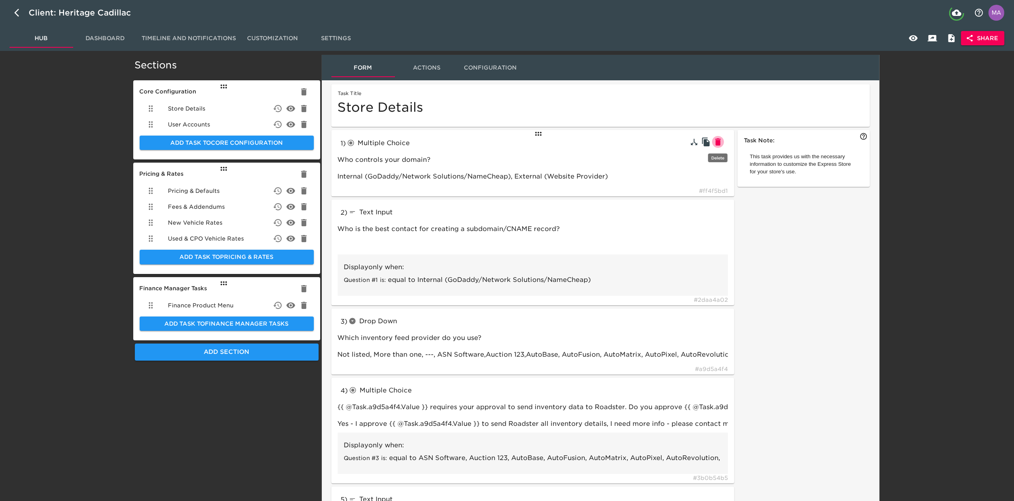
type input "How many years of residence and employment history do you collect?"
type input "radioButtons"
type input "Would you like to use 700Credit for soft credit pulls?"
type input "link"
type input "Complete this form to set up soft credit pulls with 700Credit"
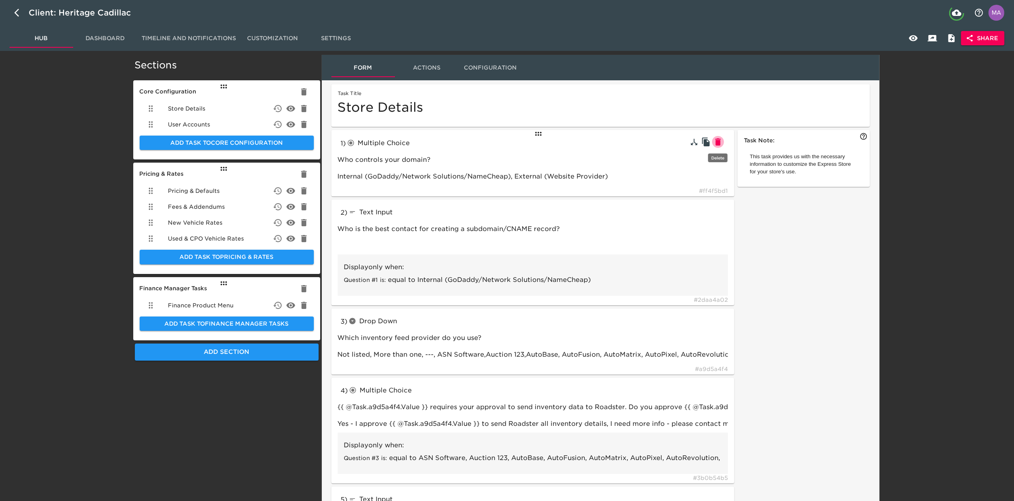
type input "checkboxes"
type input "We work with some 3rd parties to provide additional functionality. Please selec…"
type input "CarFax, AutoCheck, vAuto Provision (trade valuation tool), SpinCar 360°, Monron…"
type input "textInput"
type input "What's your AutoCheck ID?"
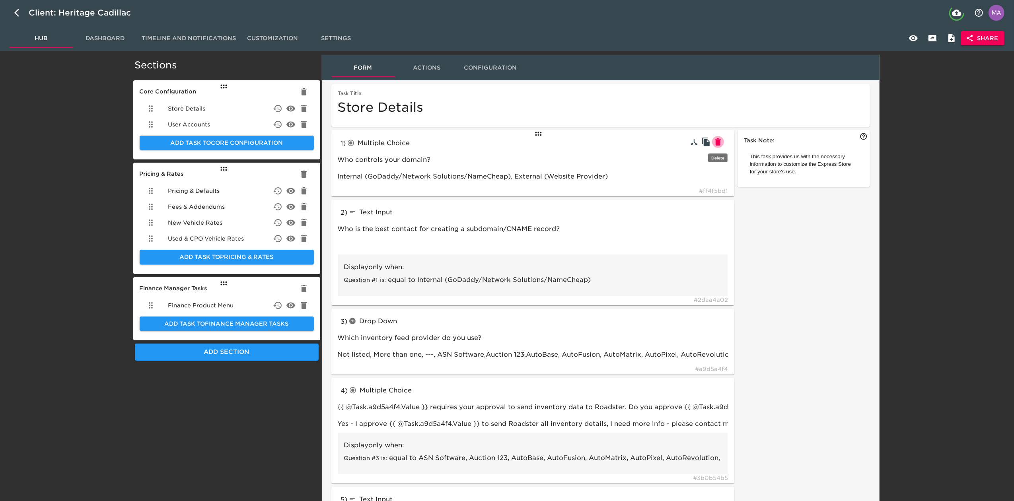
type input "987654"
type input "What's your MonroneyLabels.com ID?"
type input "radioButtons"
type input "How do you refer to your sales team?"
type input "Product Specialist, Personal Concierge, Internet Manager, Sales Representative,…"
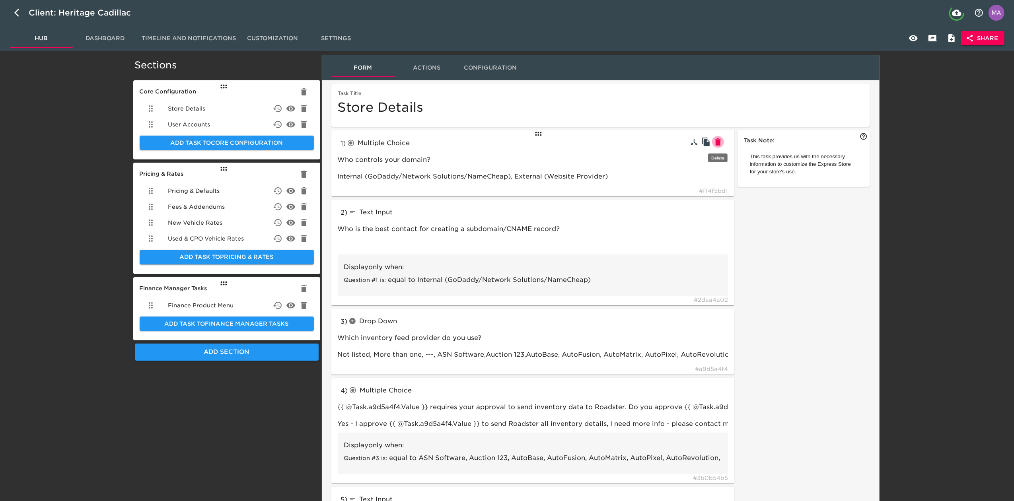
type input "textInput"
type input "What term do you use for your sales staff?"
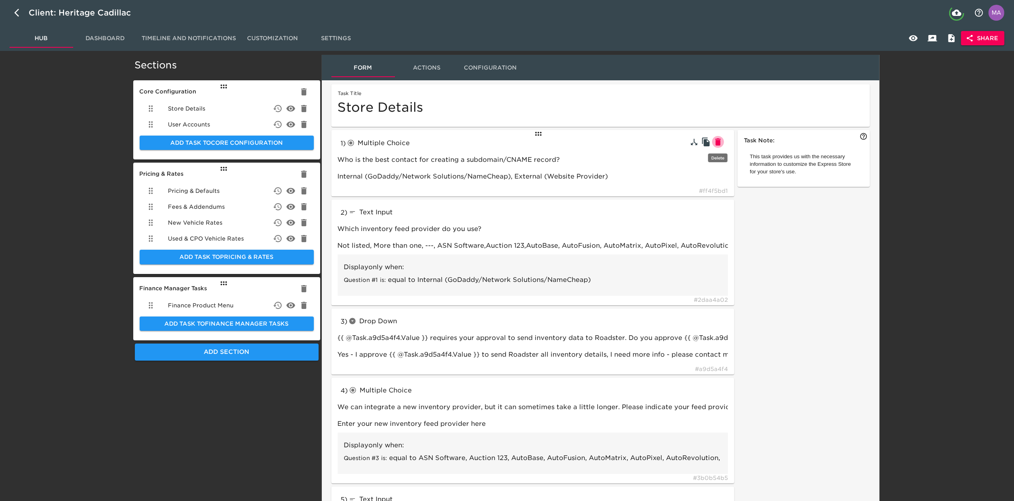
type input "Brand Specialist"
type input "What is your accessory labor rate per hour?"
type input "$120"
type input "radioButtons"
type input "Do you want to offer a Spanish Language option?"
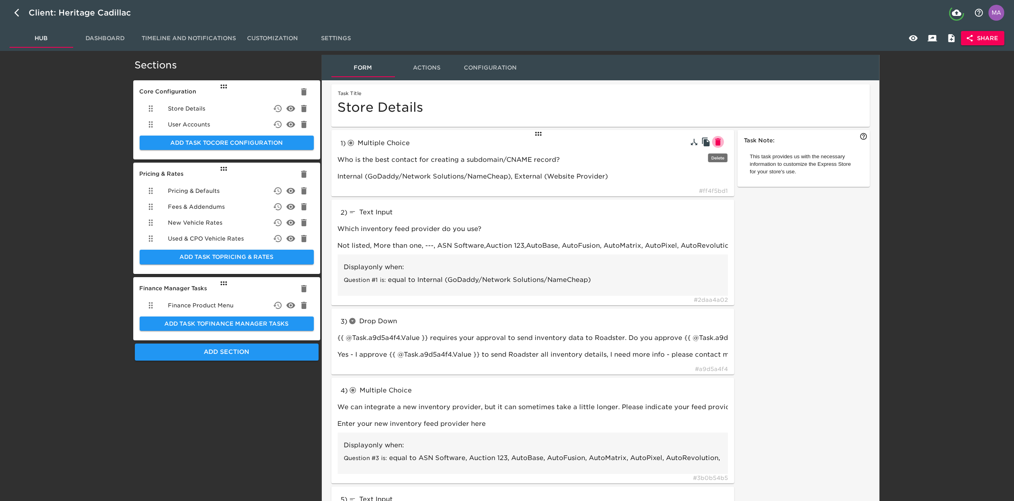
type input "Yes,No"
type input "Do you use any of the following 3rd party trade tools?"
type input "Kelly Blue Book Instant Cash Offer (ICO), Kelly Blue Book Instant Estimate / Le…"
type input "textInput"
type input "Can you explain your online trade process in more detail?"
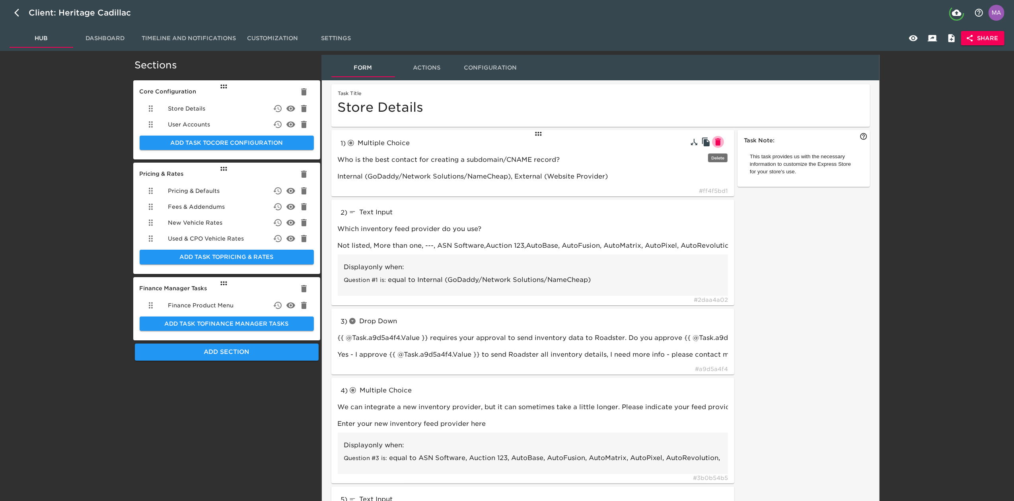
type input "No online trade tool"
type input "If available, add your dealership sales team's email:"
type input "salesteam@roadstertoyota.com"
type input "radioButtons"
type input "Do you want to collect reservations and/or deposits using Stripe for Business?"
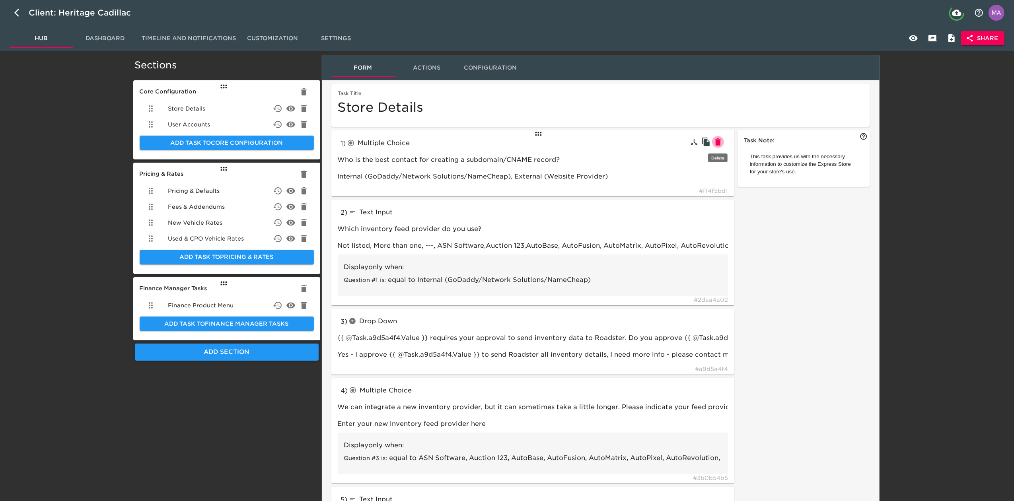
type input "Yes, No, I need more info"
type input "textBlock"
type input "tableInput"
type input "radioButtons"
type input "Do you want to price your delivery fees statically or dynamically via RunBuggy?"
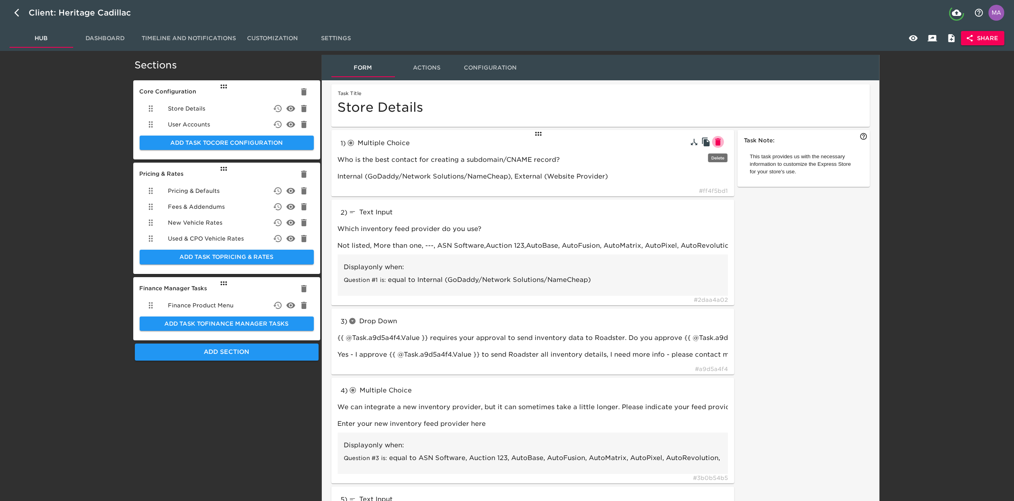
type input "tableInput"
type input "Please set delivery zones with corresponding prices to the customer. Delivery c…"
type input "textBlock"
type input "RunBuggy"
type input "Not listed"
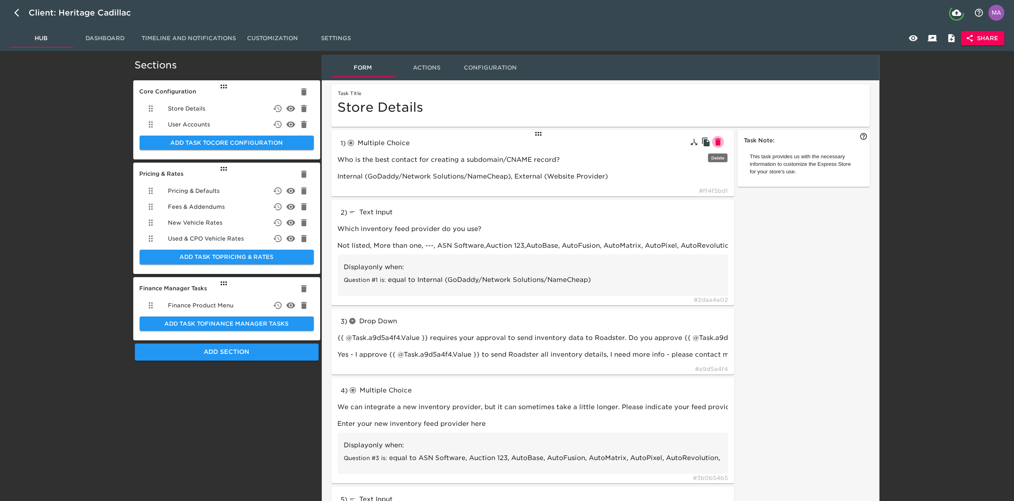
type input "Other / not listed"
type input "CBC"
type input "https://www.700credit.com/cdk/"
type input "[DOMAIN_NAME]"
type input "Yes"
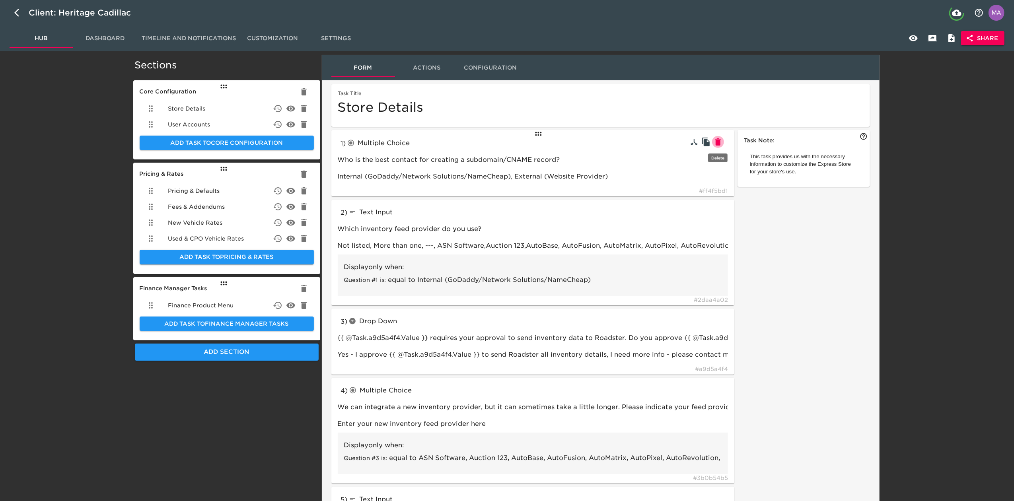
type input "Do you want to offer delivery as an option on the Express Store?"
type input "Statically, RunBuggy"
type input "Statically"
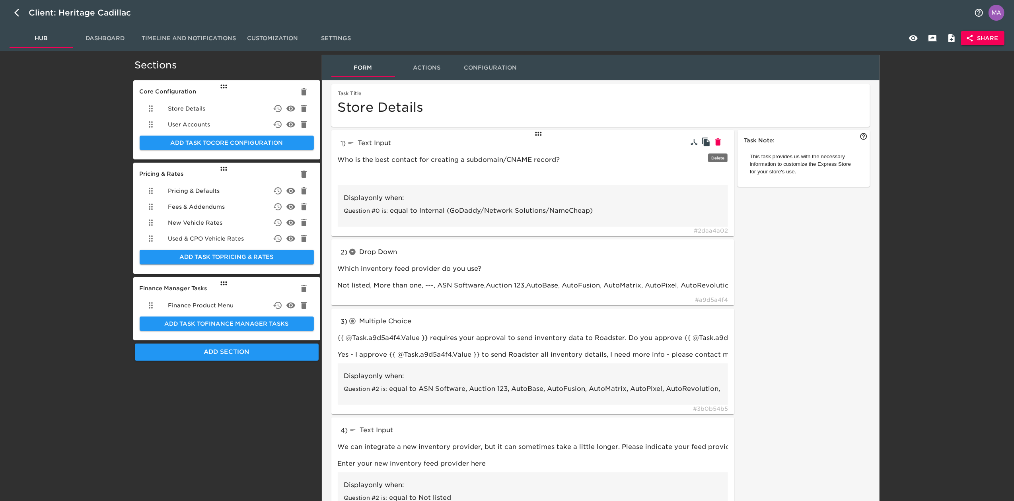
click at [720, 145] on icon "button" at bounding box center [718, 141] width 6 height 7
type input "dropdown"
type input "Which inventory feed provider do you use?"
type input "radioButtons"
type input "{{ @Task.a9d5a4f4.Value }} requires your approval to send inventory data to Roa…"
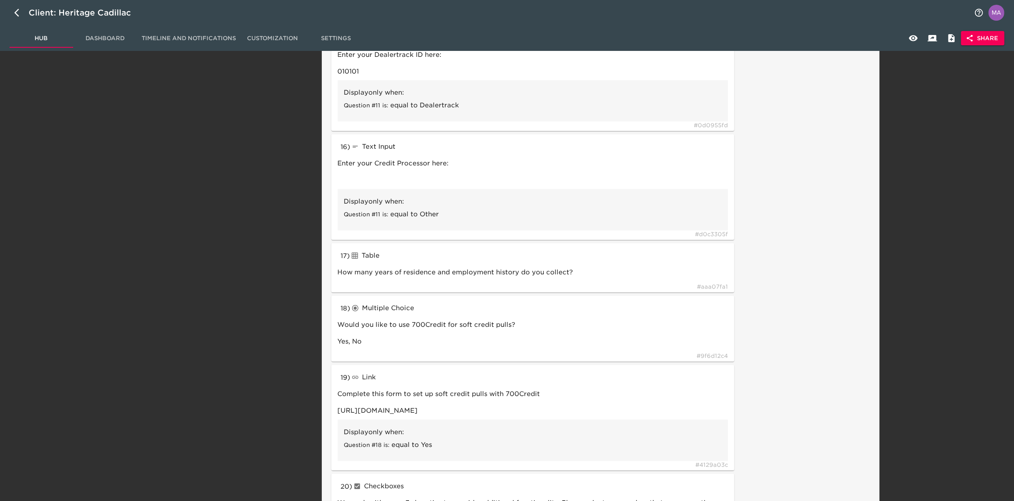
scroll to position [1485, 0]
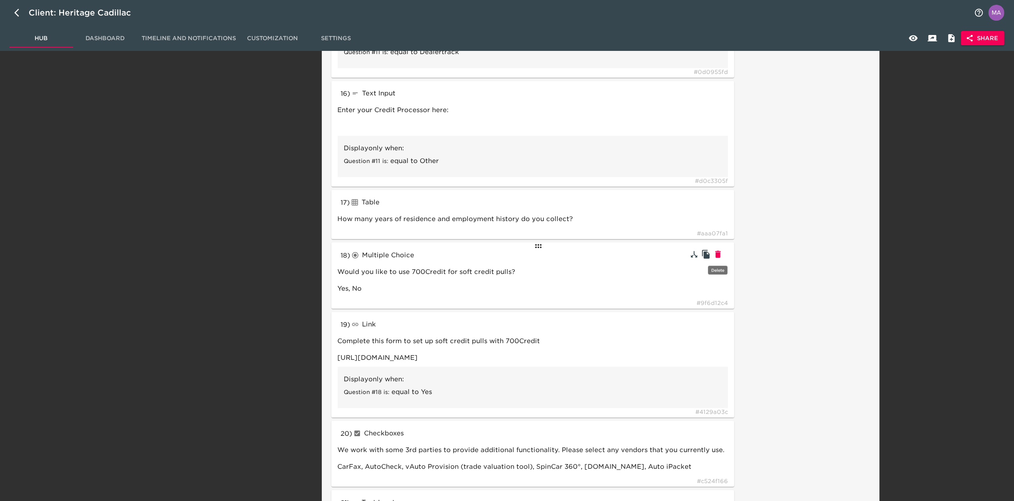
click at [720, 257] on icon "button" at bounding box center [718, 254] width 6 height 7
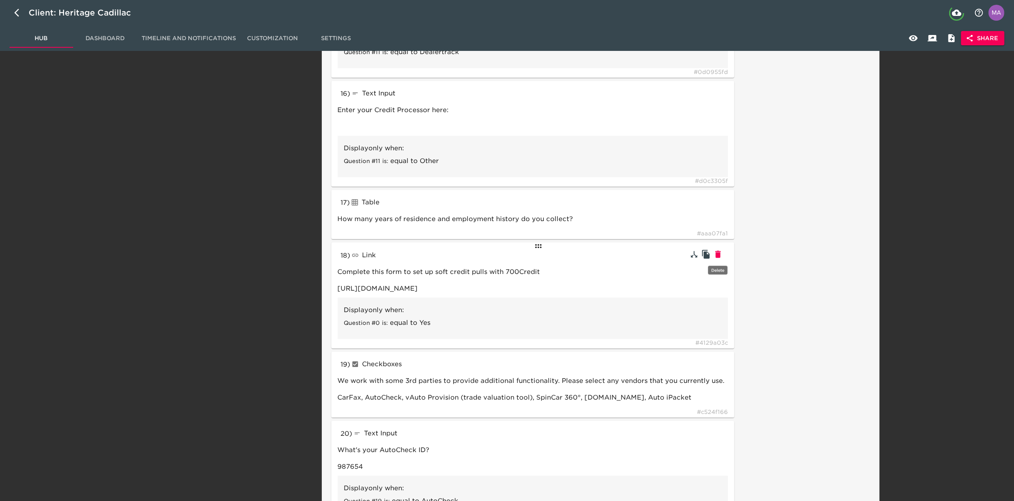
click at [720, 257] on icon "button" at bounding box center [718, 254] width 6 height 7
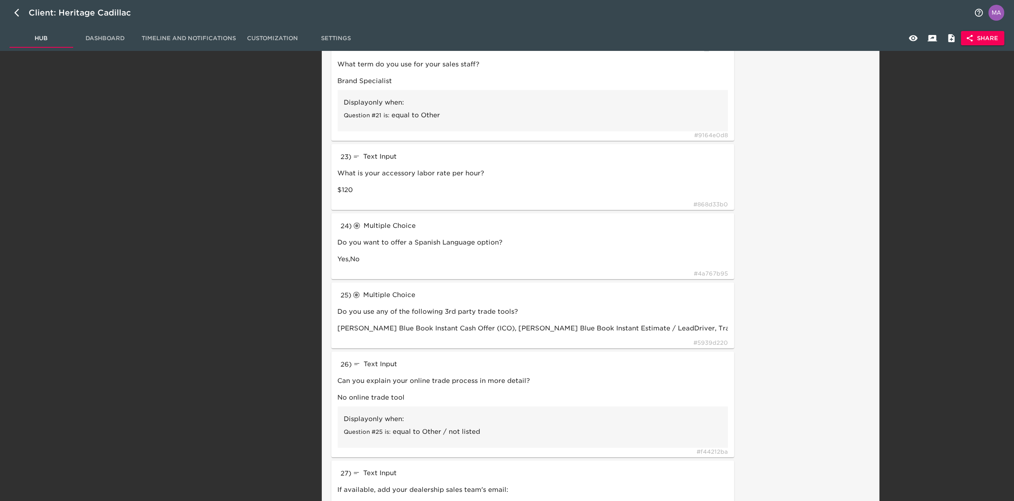
scroll to position [2068, 0]
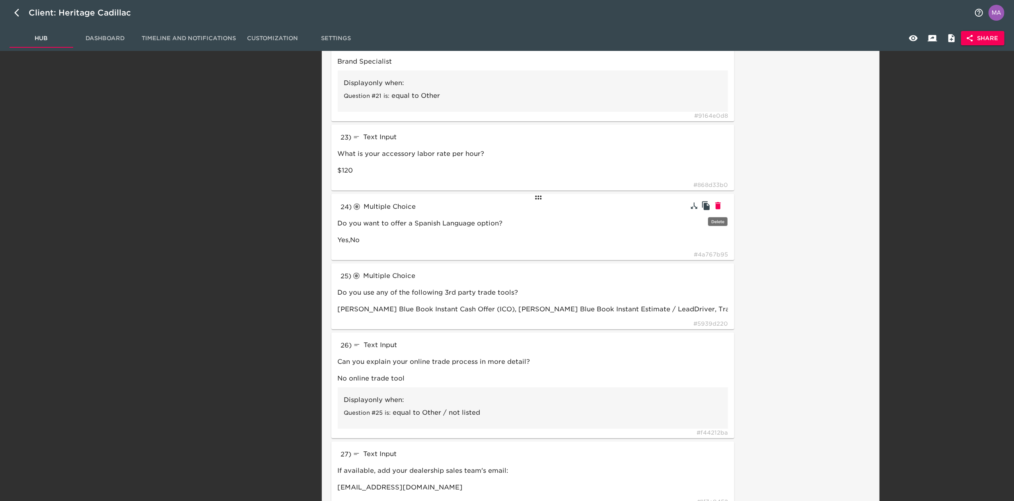
click at [721, 207] on icon "button" at bounding box center [718, 206] width 10 height 10
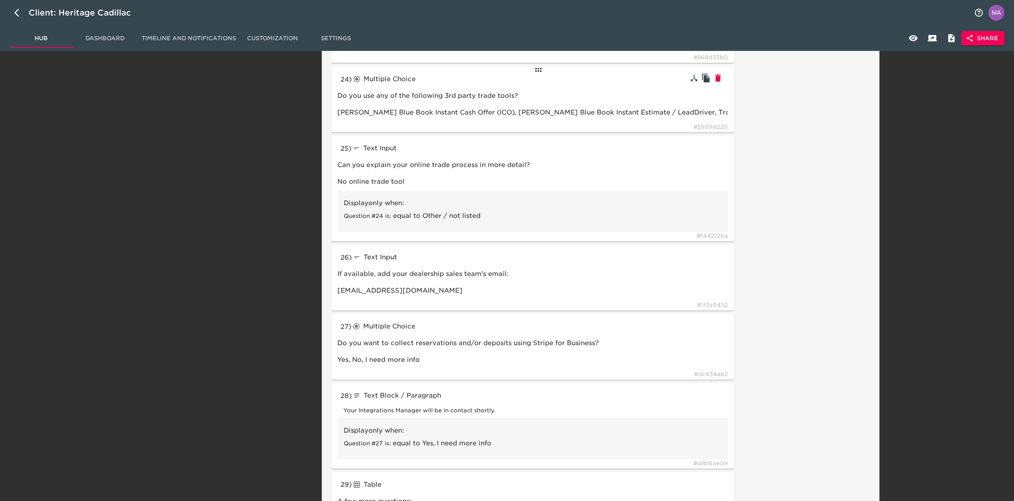
scroll to position [2227, 0]
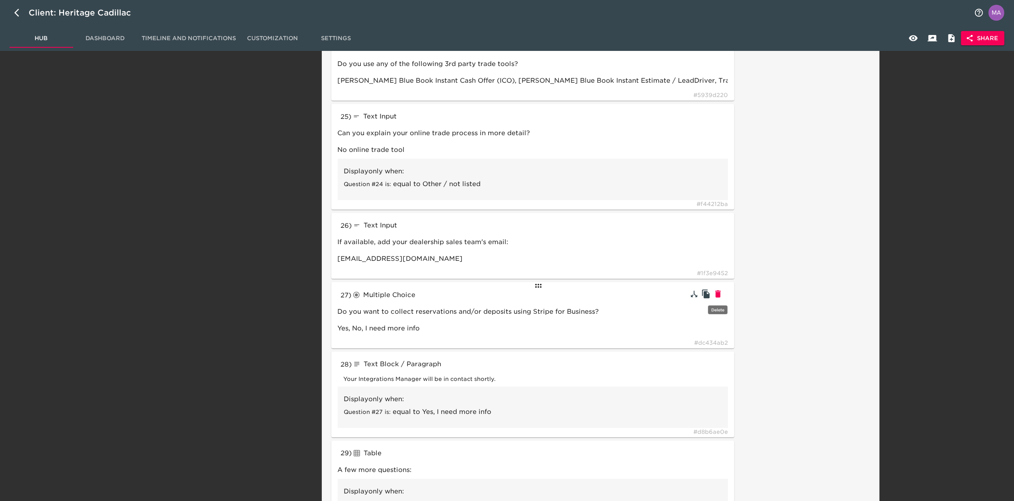
click at [721, 294] on icon "button" at bounding box center [718, 294] width 10 height 10
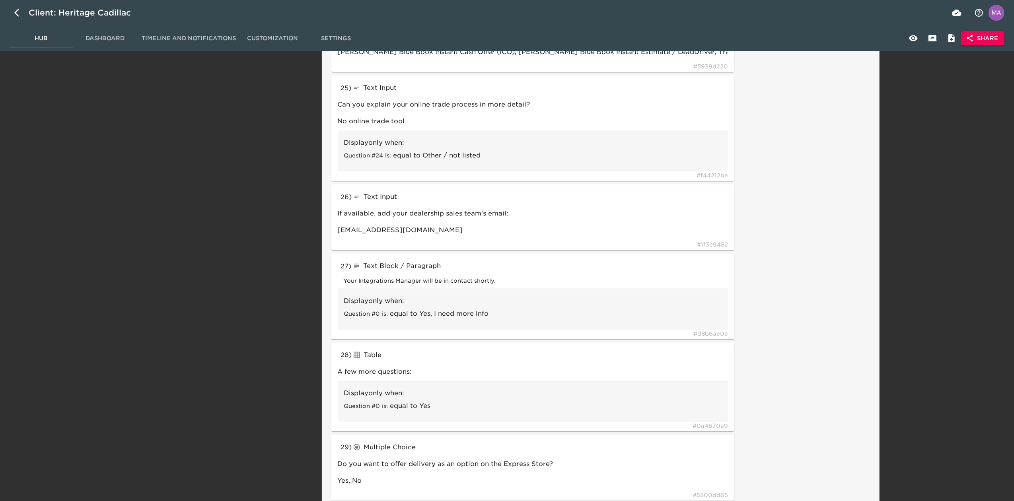
scroll to position [2280, 0]
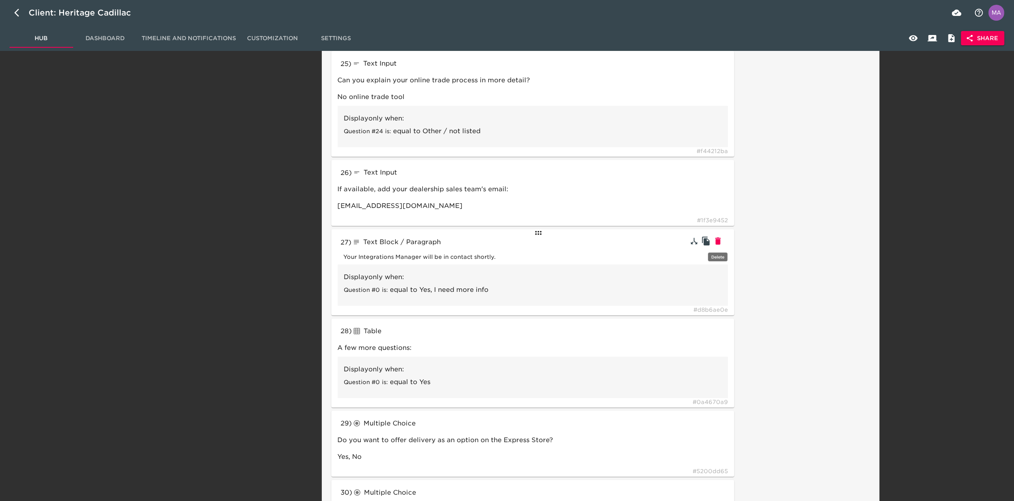
click at [723, 242] on button "button" at bounding box center [718, 241] width 12 height 12
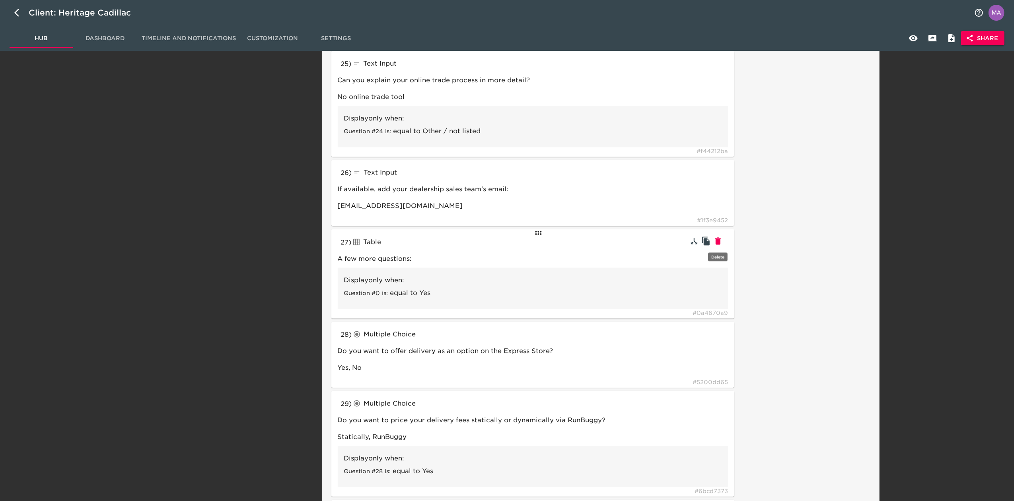
click at [723, 242] on button "button" at bounding box center [718, 241] width 12 height 12
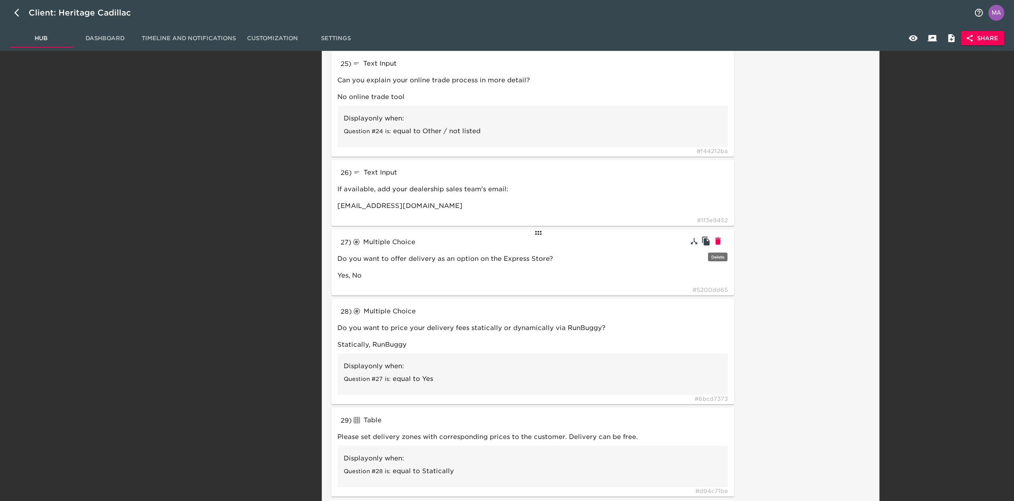
click at [723, 242] on button "button" at bounding box center [718, 241] width 12 height 12
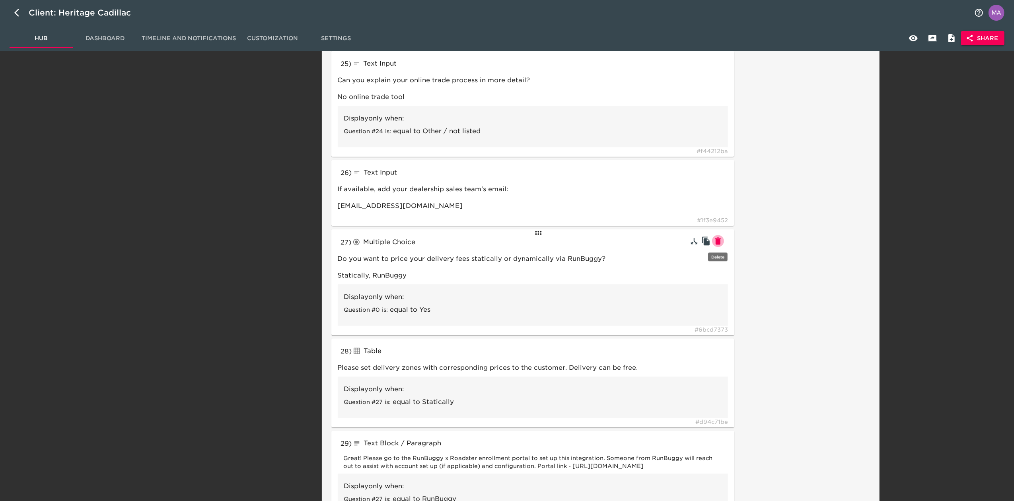
click at [723, 242] on button "button" at bounding box center [718, 241] width 12 height 12
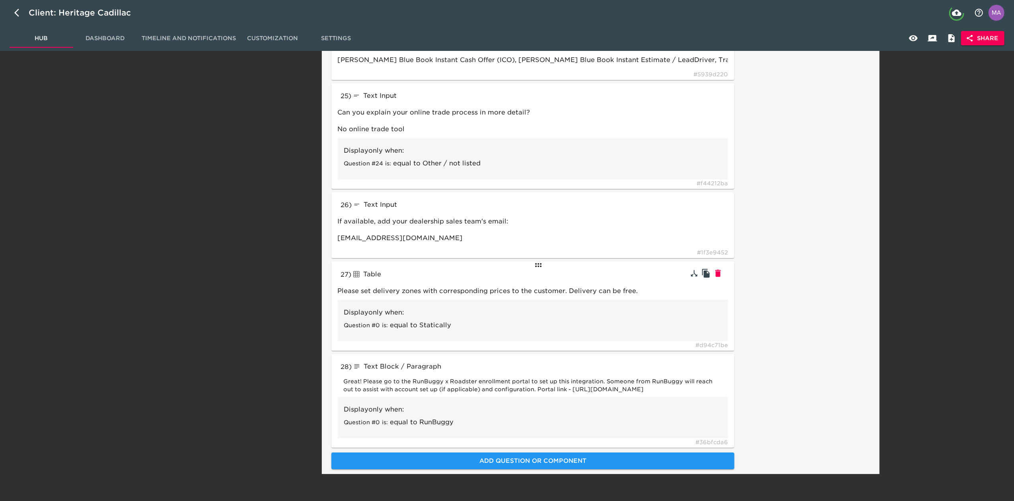
scroll to position [2256, 0]
click at [723, 269] on h5 at bounding box center [706, 272] width 36 height 13
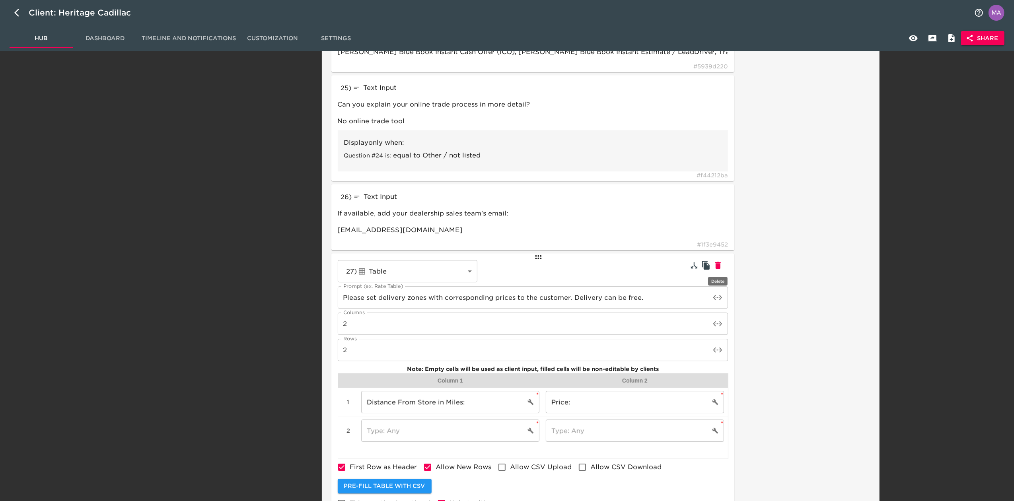
click at [721, 267] on icon "button" at bounding box center [718, 266] width 10 height 10
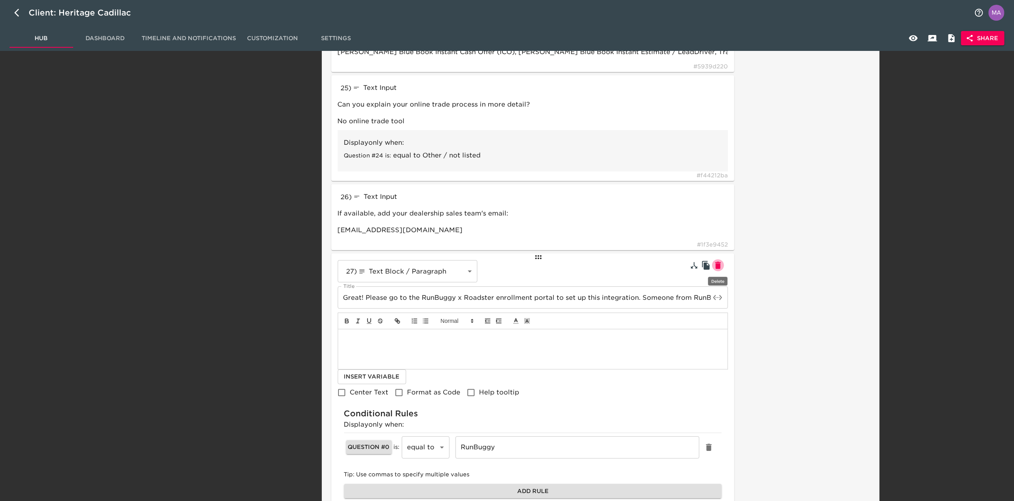
click at [721, 267] on icon "button" at bounding box center [718, 266] width 10 height 10
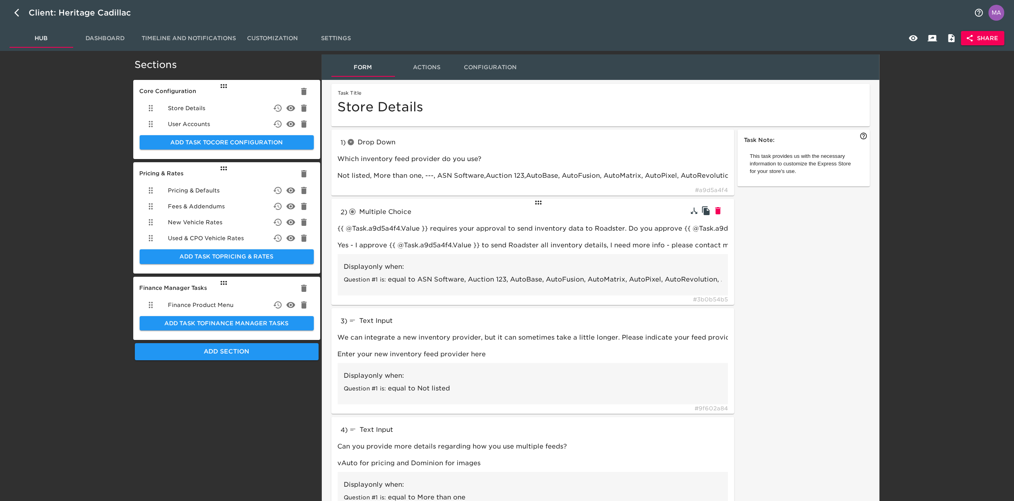
scroll to position [0, 0]
click at [18, 14] on icon "button" at bounding box center [19, 13] width 10 height 10
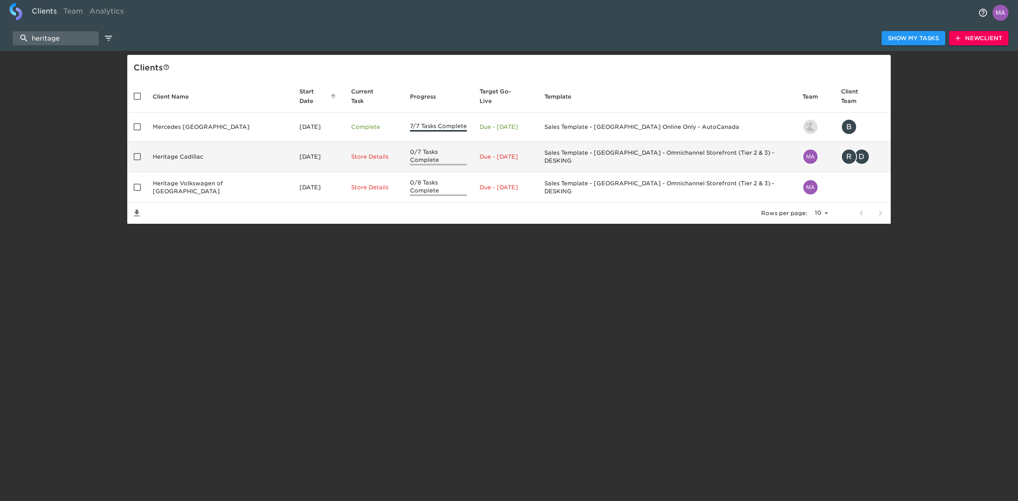
click at [191, 150] on td "Heritage Cadillac" at bounding box center [219, 157] width 147 height 31
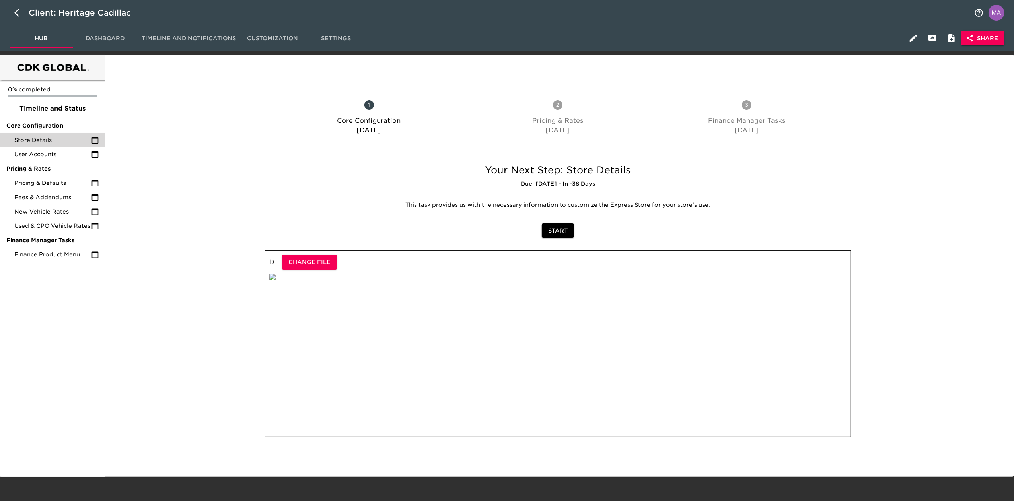
click at [978, 41] on span "Share" at bounding box center [982, 38] width 31 height 10
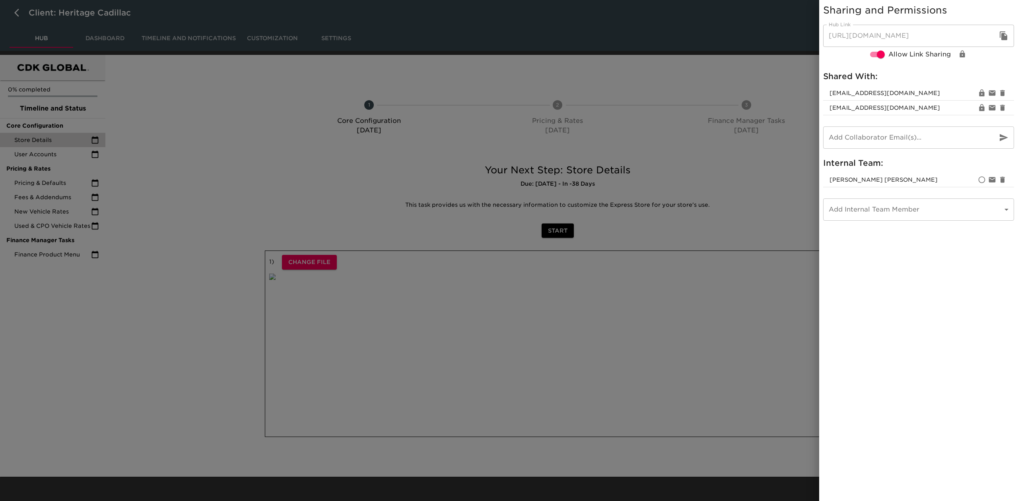
click at [1000, 32] on icon "button" at bounding box center [1004, 36] width 10 height 10
click at [287, 29] on div at bounding box center [509, 250] width 1018 height 501
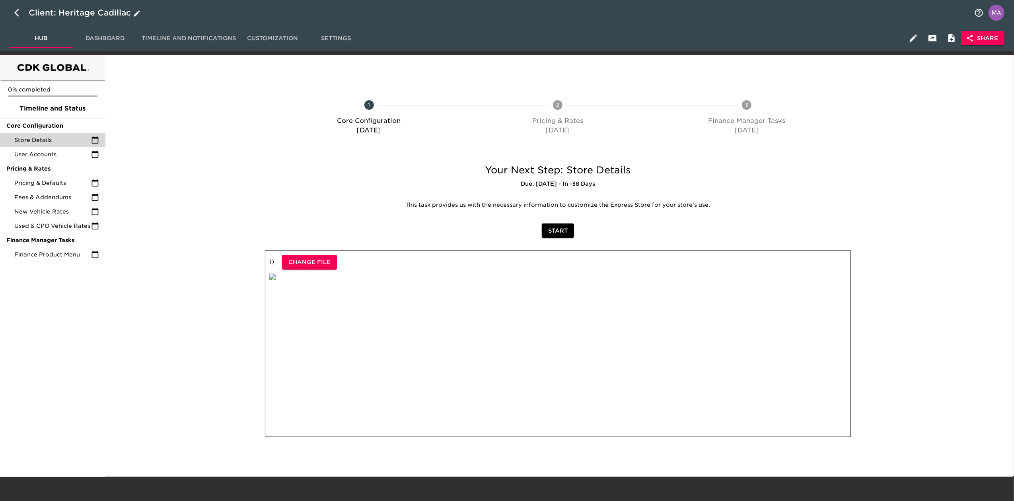
click at [15, 13] on icon "button" at bounding box center [16, 13] width 5 height 8
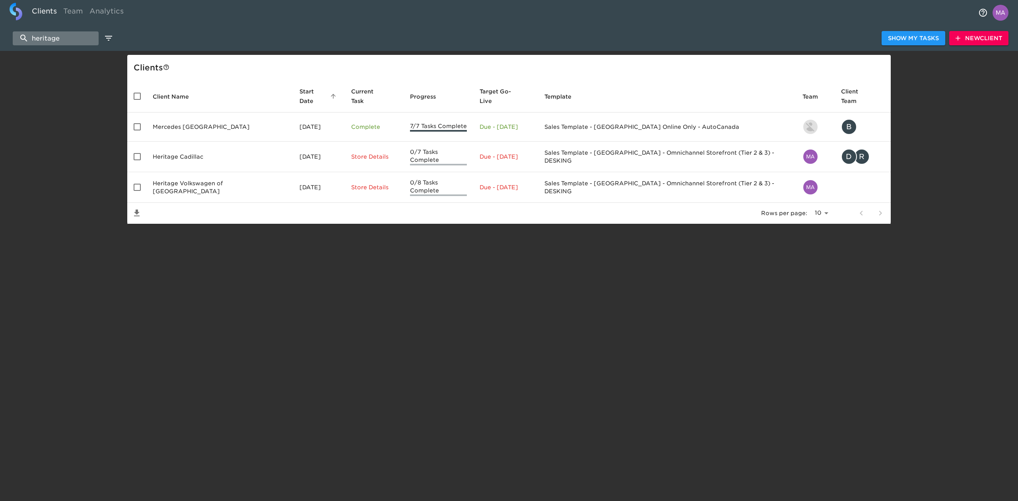
click at [82, 39] on input "heritage" at bounding box center [56, 38] width 86 height 14
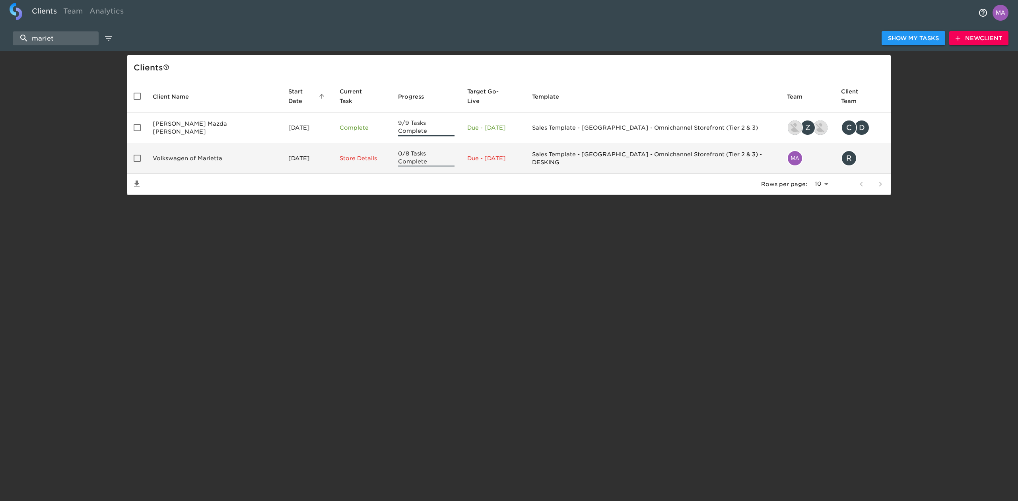
click at [193, 146] on td "Volkswagen of Marietta" at bounding box center [214, 158] width 136 height 31
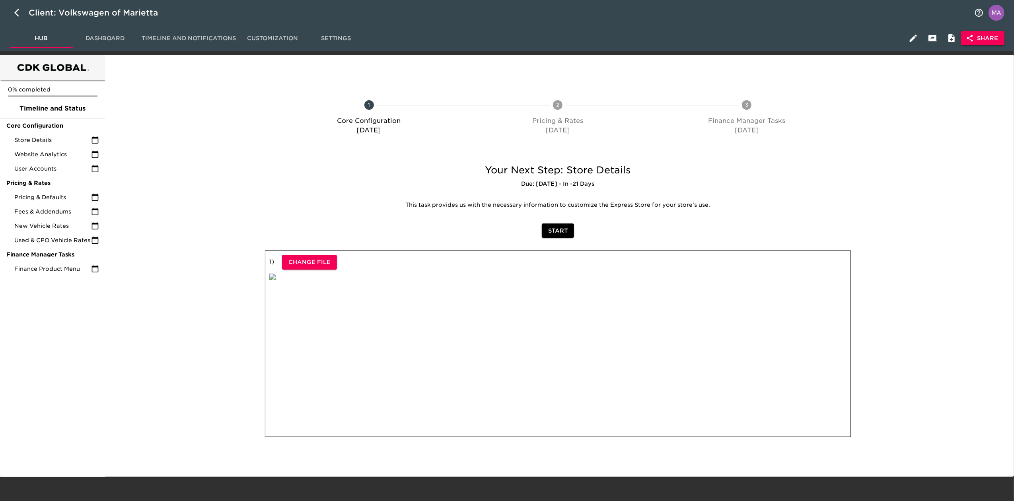
click at [960, 36] on button "button" at bounding box center [951, 38] width 19 height 19
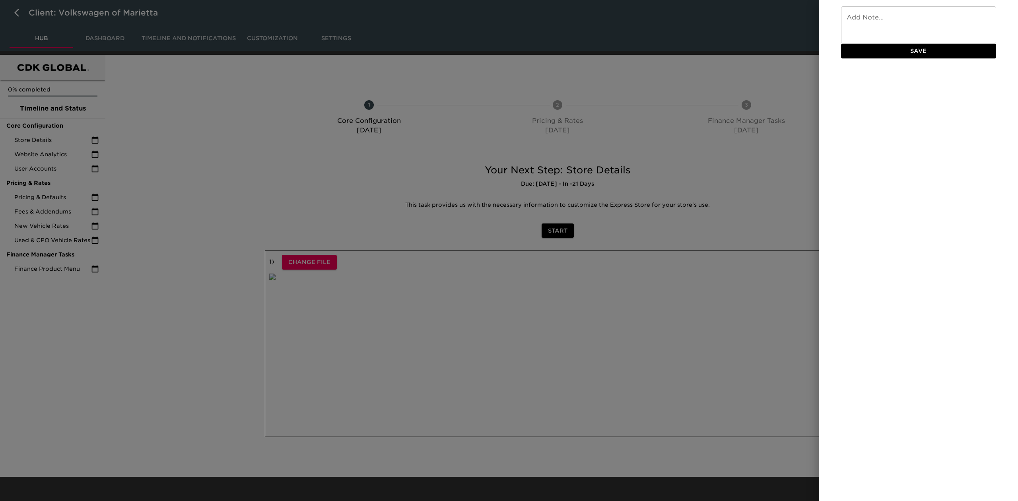
click at [682, 80] on div at bounding box center [509, 250] width 1018 height 501
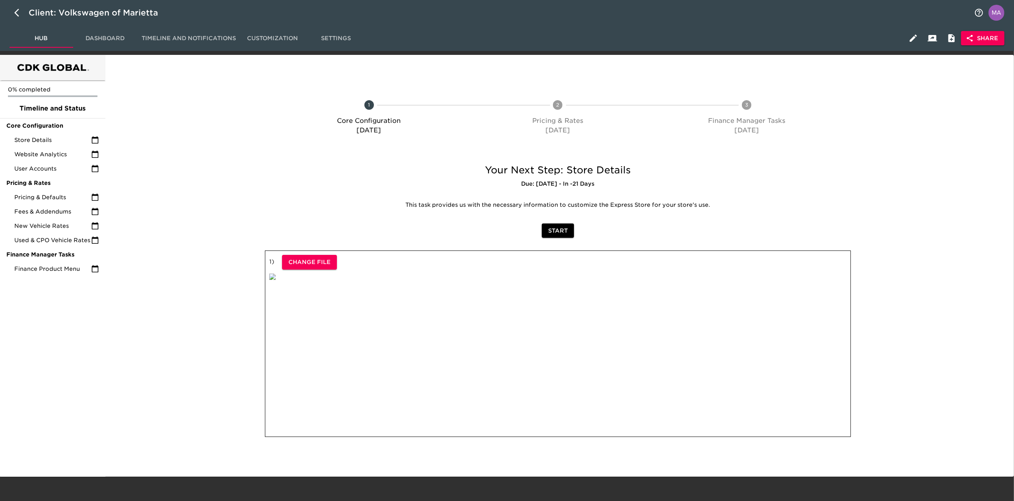
click at [984, 40] on span "Share" at bounding box center [982, 38] width 31 height 10
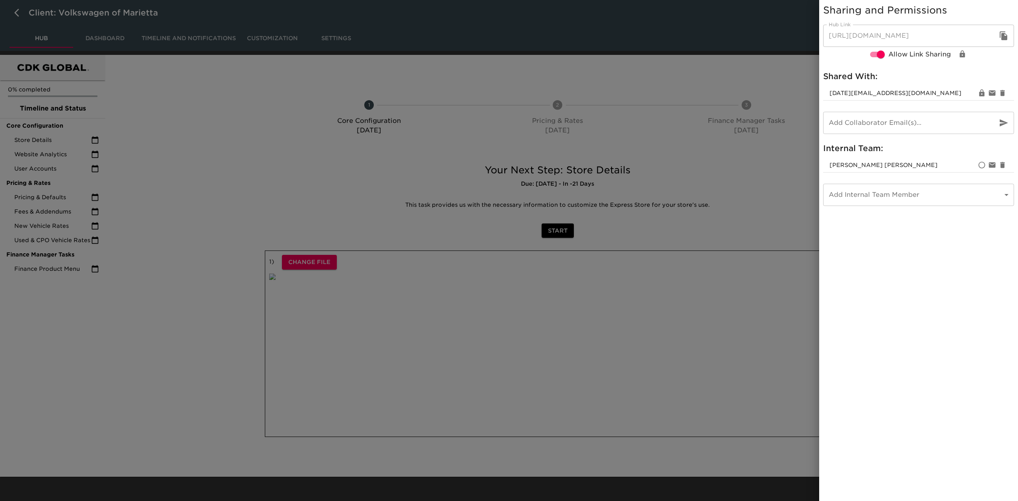
click at [1007, 32] on icon "button" at bounding box center [1004, 36] width 10 height 10
click at [166, 117] on div at bounding box center [509, 250] width 1018 height 501
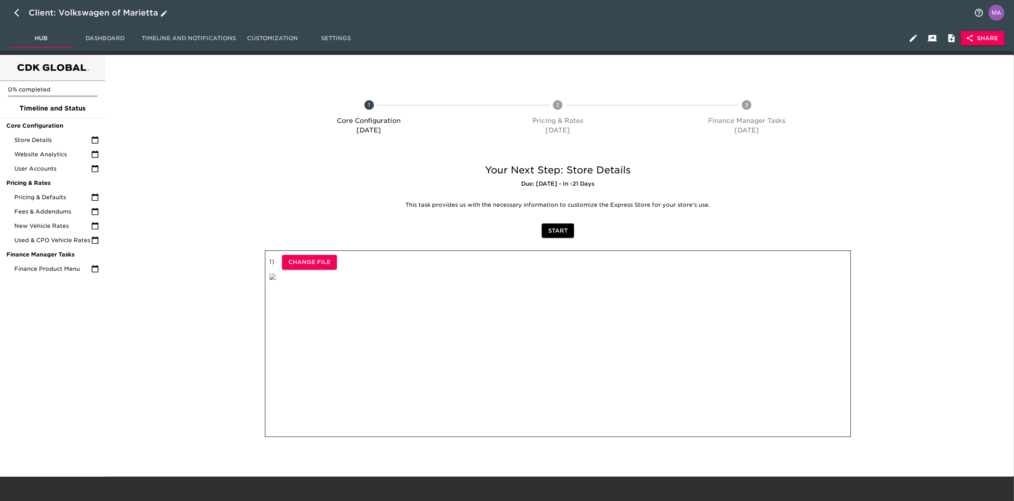
click at [17, 14] on icon "button" at bounding box center [19, 13] width 10 height 10
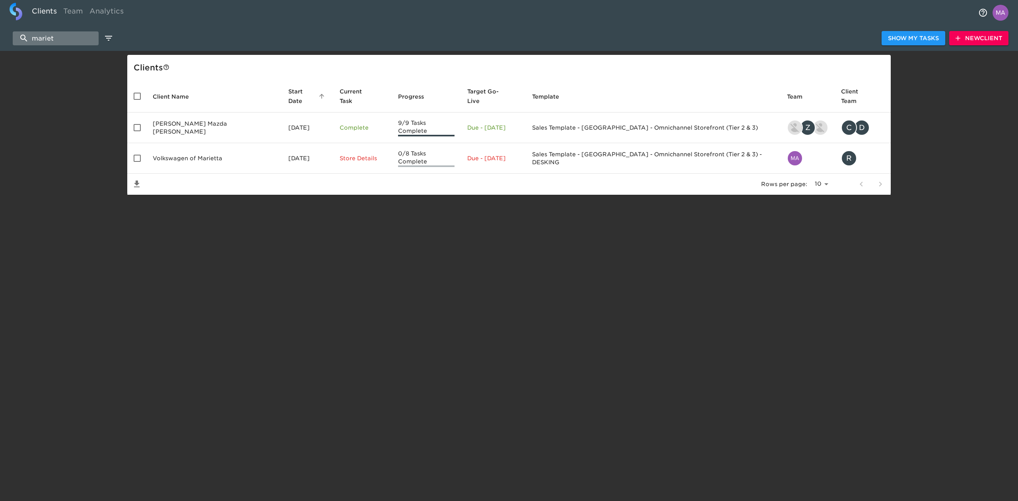
click at [64, 40] on input "mariet" at bounding box center [56, 38] width 86 height 14
click at [60, 44] on input "mariet" at bounding box center [56, 38] width 86 height 14
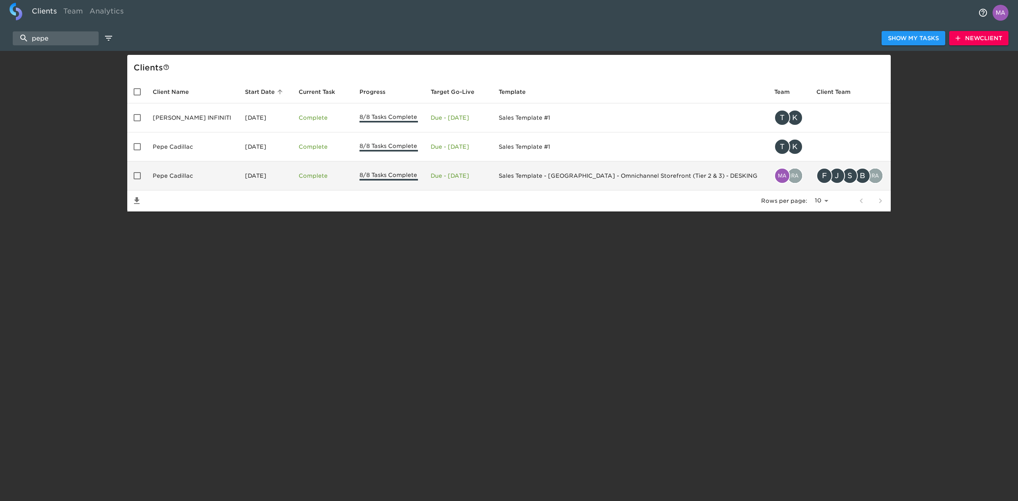
click at [191, 180] on td "Pepe Cadillac" at bounding box center [192, 175] width 92 height 29
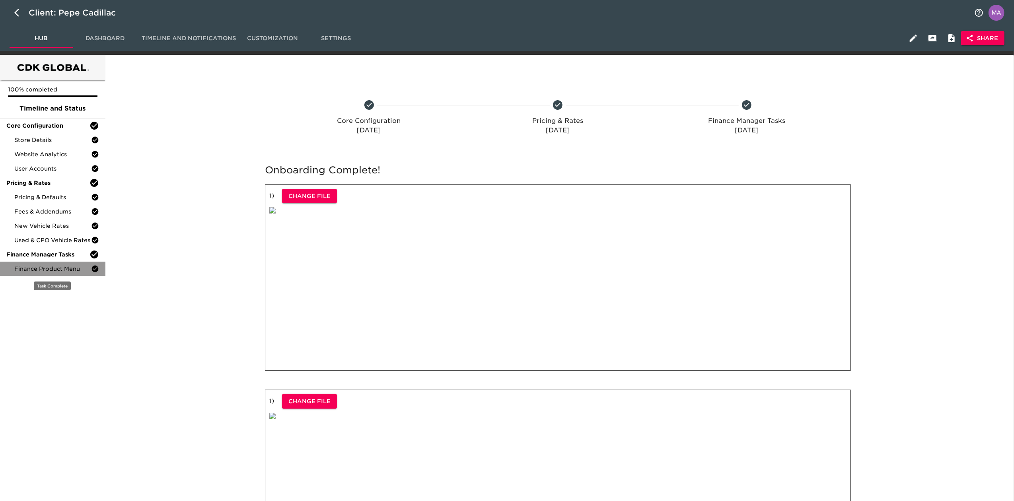
click at [53, 272] on span "Finance Product Menu" at bounding box center [52, 269] width 77 height 8
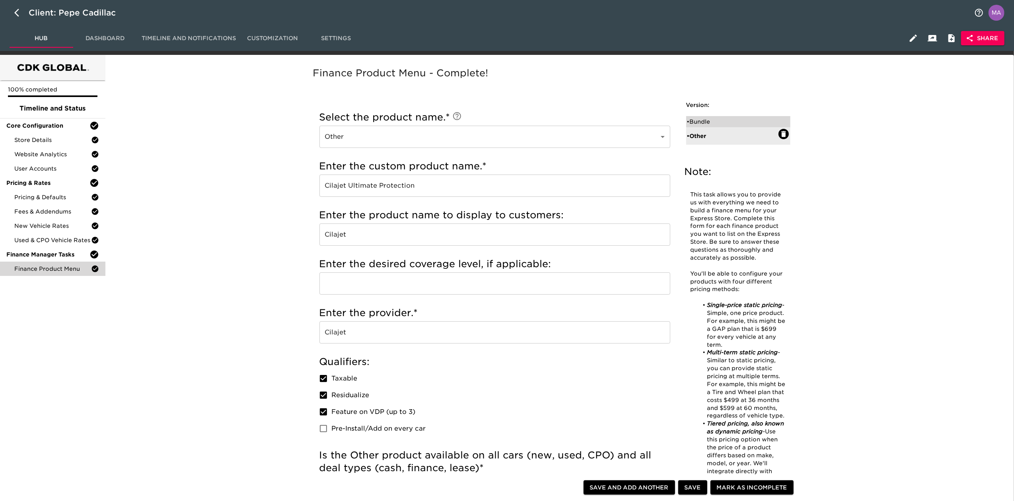
click at [717, 124] on div "• Bundle" at bounding box center [732, 122] width 91 height 8
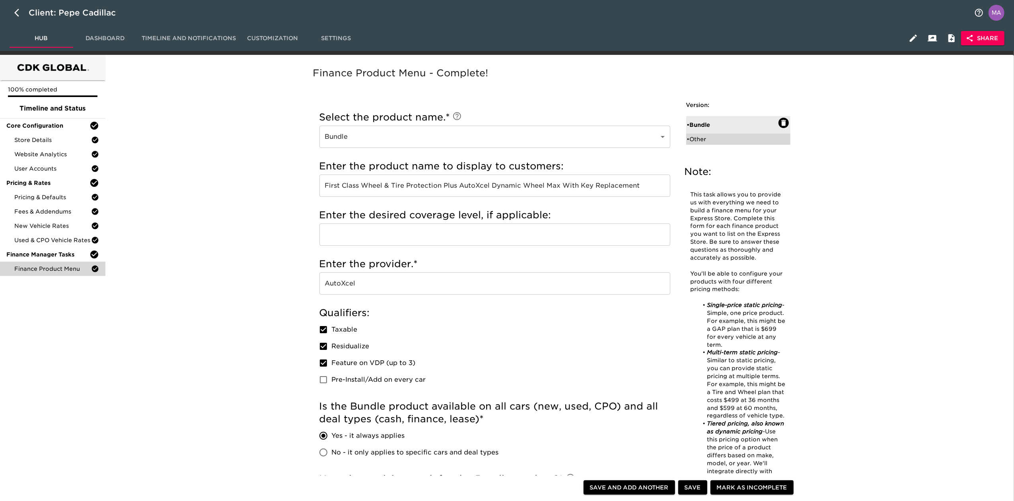
click at [723, 138] on div "• Other" at bounding box center [732, 139] width 91 height 8
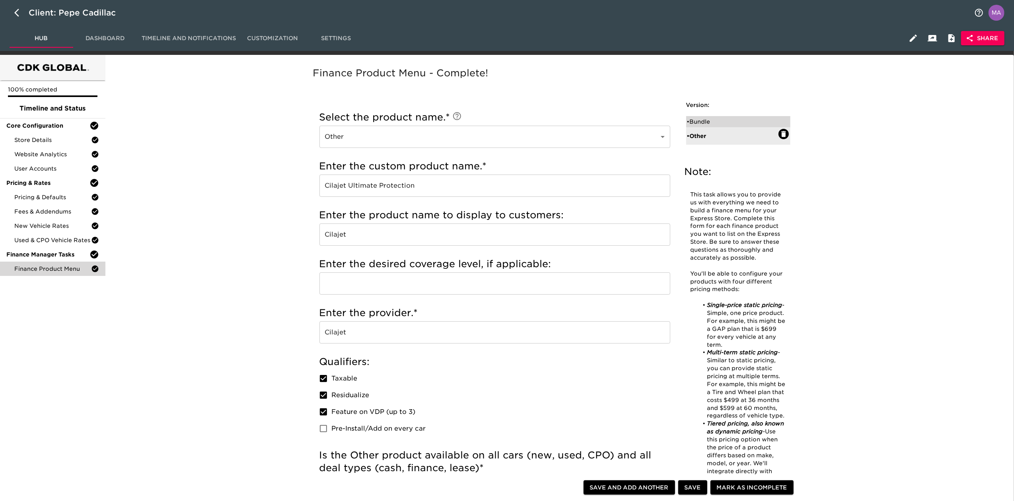
click at [713, 124] on div "• Bundle" at bounding box center [732, 122] width 91 height 8
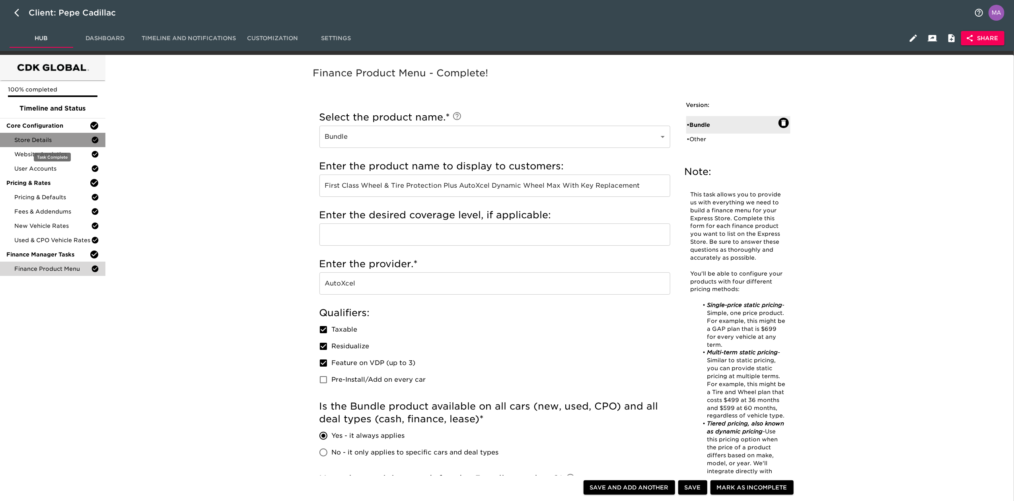
click at [51, 140] on span "Store Details" at bounding box center [52, 140] width 77 height 8
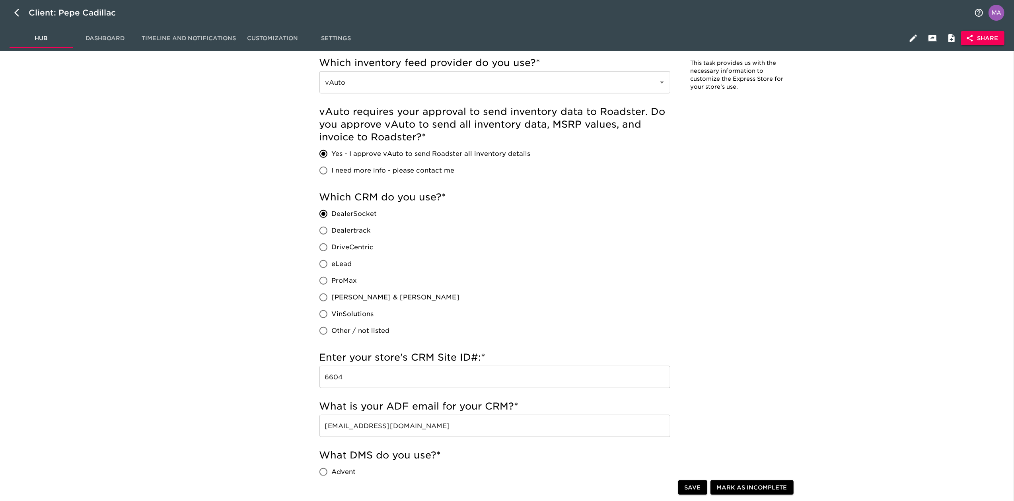
scroll to position [265, 0]
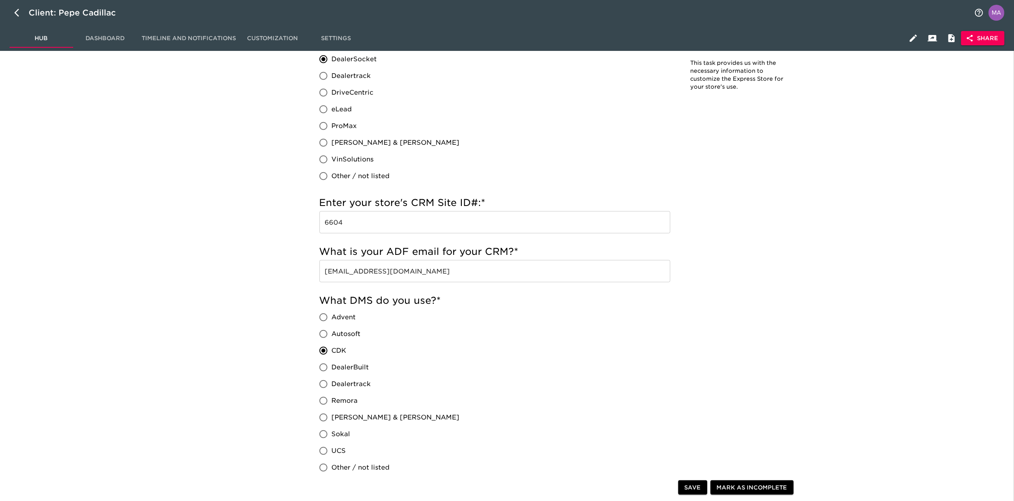
scroll to position [424, 0]
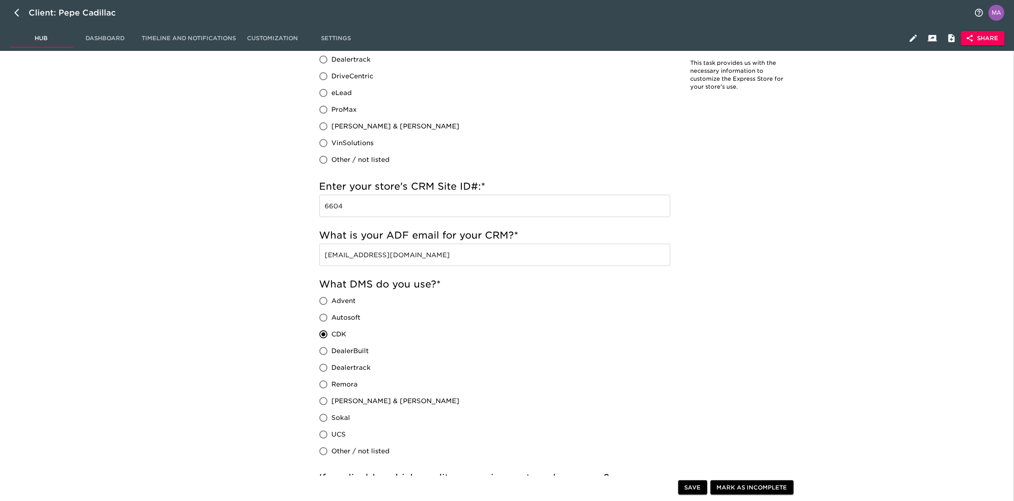
click at [409, 250] on input "webleads@pepecadillac.com" at bounding box center [494, 255] width 351 height 22
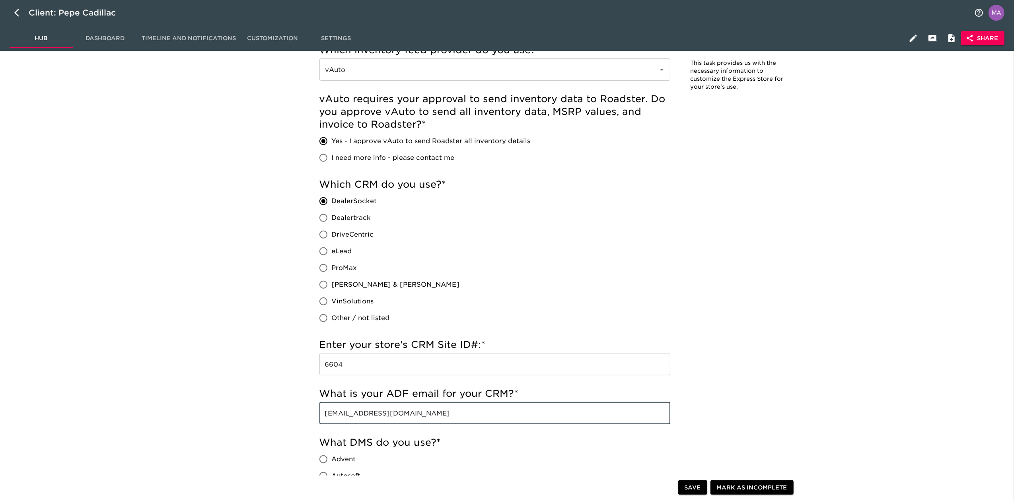
scroll to position [0, 0]
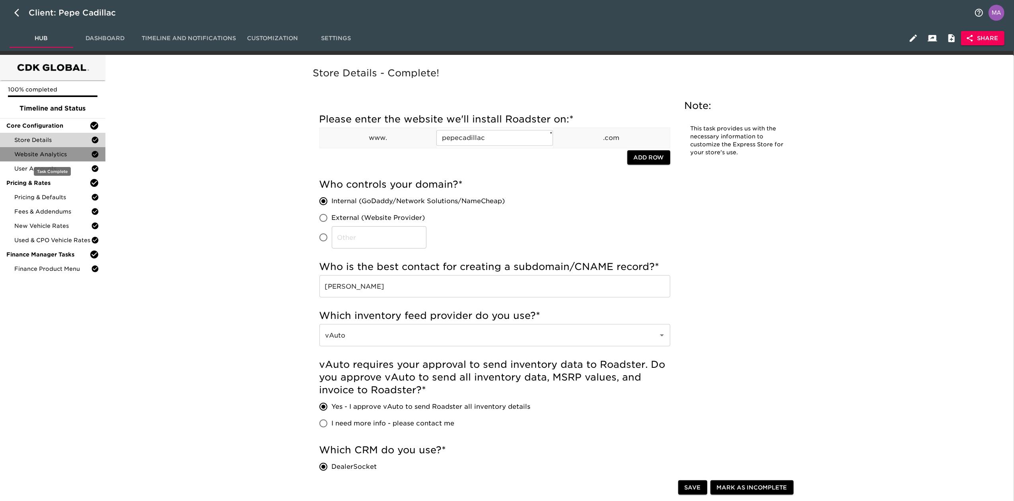
click at [59, 152] on span "Website Analytics" at bounding box center [52, 154] width 77 height 8
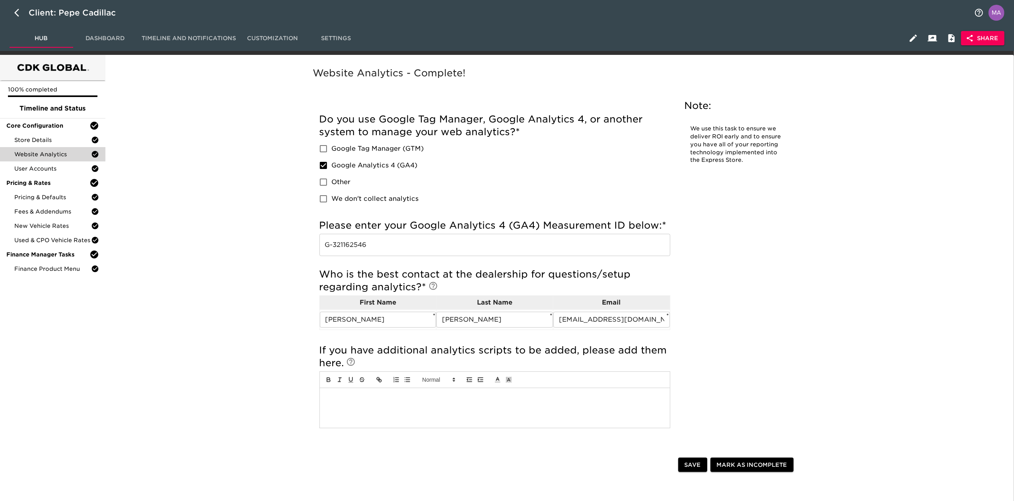
click at [376, 247] on input "G-321162546" at bounding box center [494, 245] width 351 height 22
click at [53, 169] on span "User Accounts" at bounding box center [52, 169] width 77 height 8
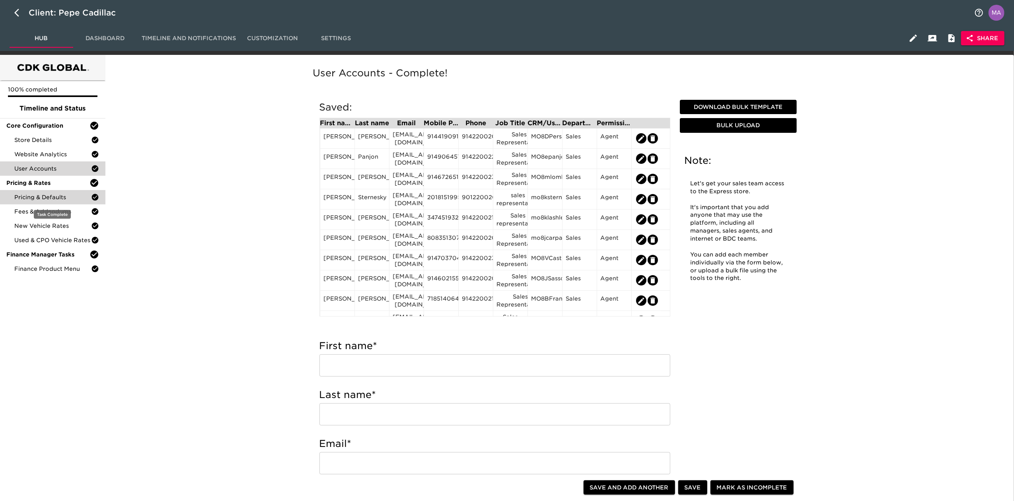
click at [59, 196] on span "Pricing & Defaults" at bounding box center [52, 197] width 77 height 8
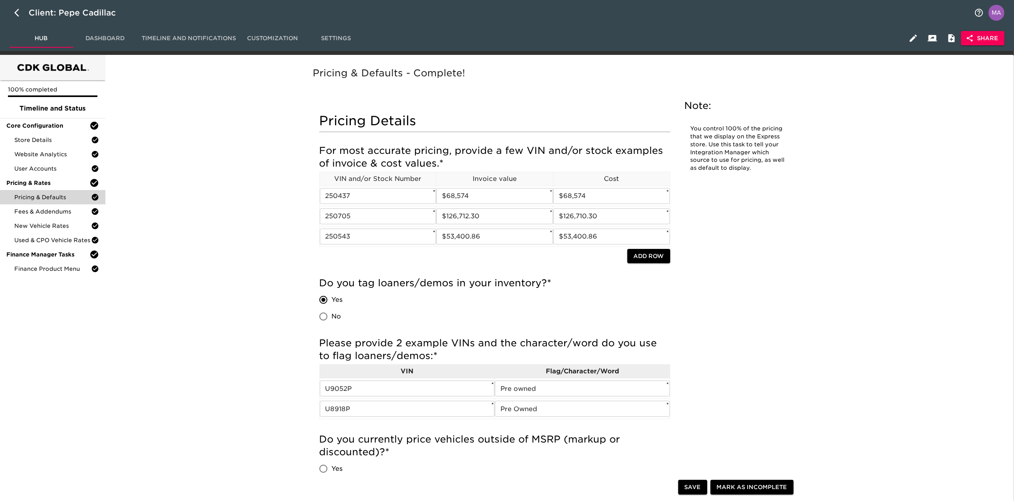
click at [49, 212] on span "Fees & Addendums" at bounding box center [52, 212] width 77 height 8
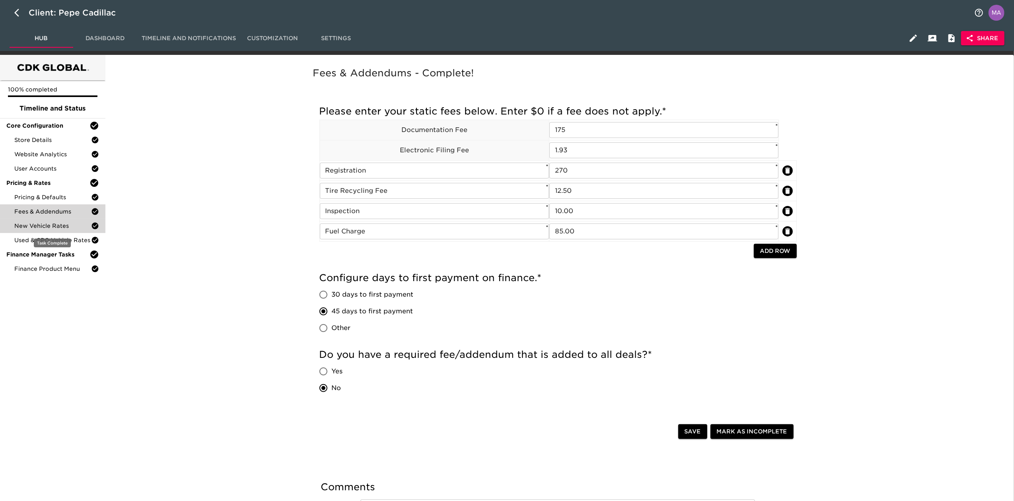
click at [71, 225] on span "New Vehicle Rates" at bounding box center [52, 226] width 77 height 8
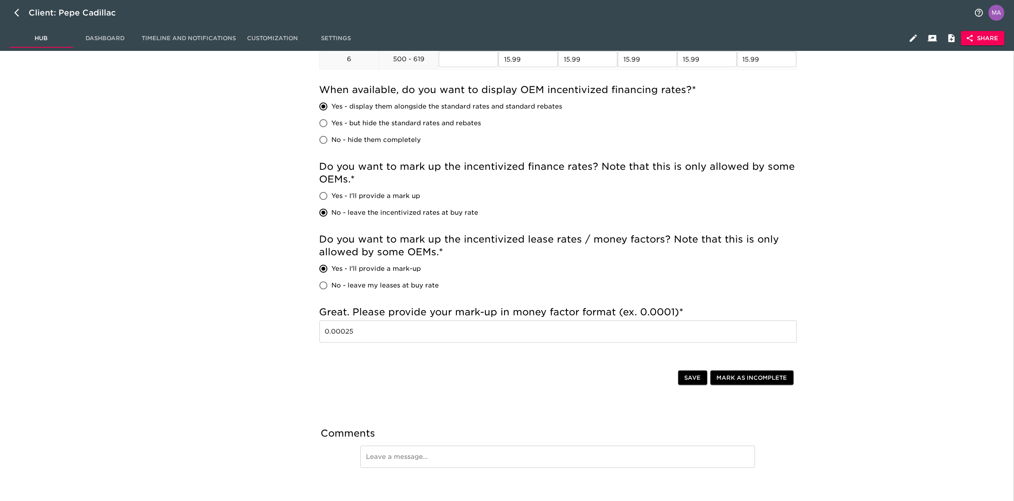
scroll to position [424, 0]
click at [463, 336] on input "0.00025" at bounding box center [557, 331] width 477 height 22
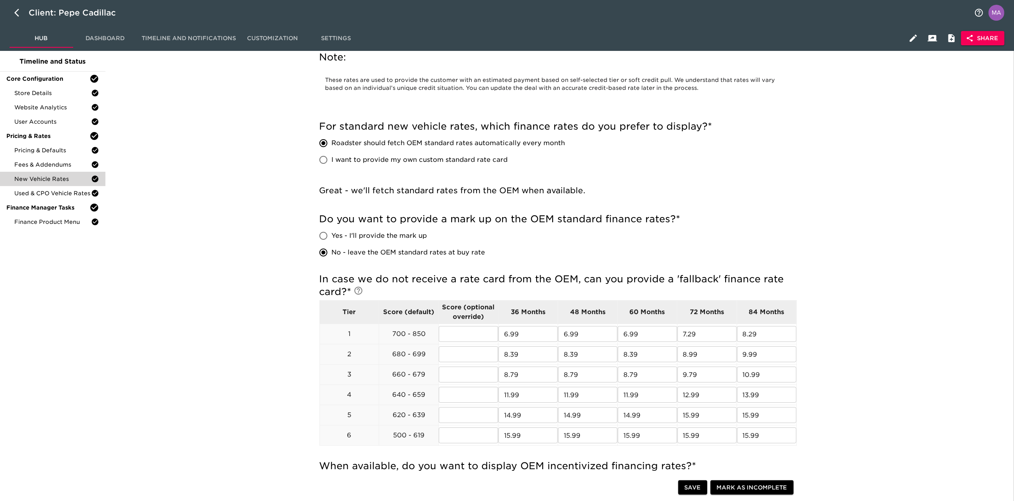
scroll to position [0, 0]
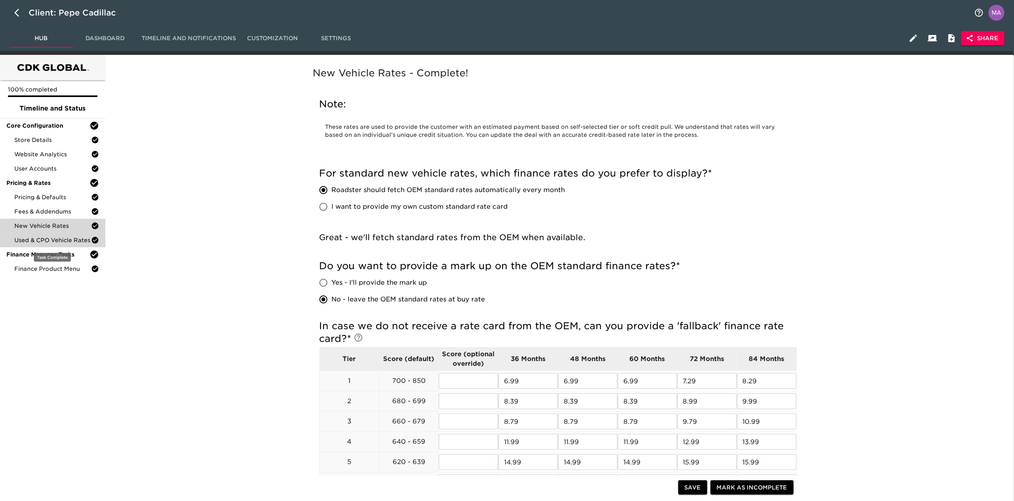
click at [79, 245] on div "Used & CPO Vehicle Rates" at bounding box center [52, 240] width 105 height 14
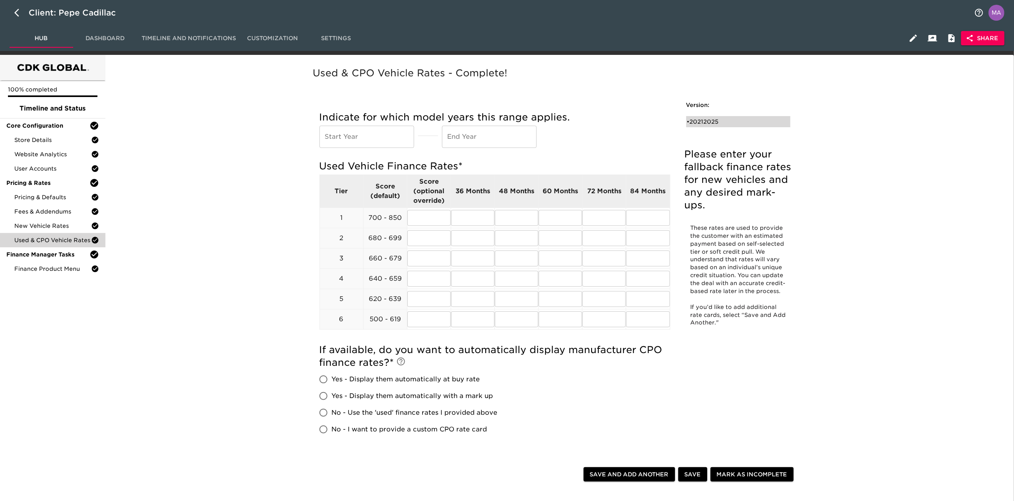
click at [699, 123] on div "• 20212025" at bounding box center [732, 122] width 91 height 8
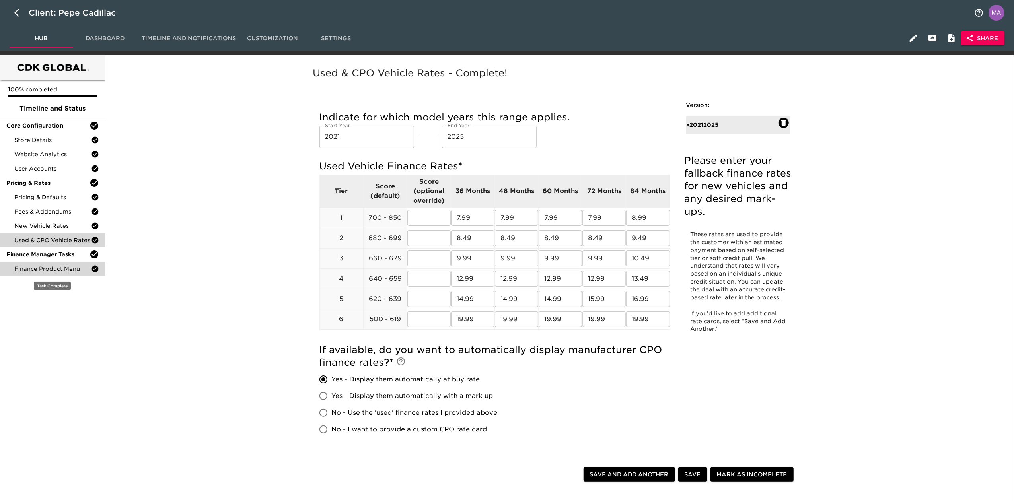
click at [64, 263] on div "Finance Product Menu" at bounding box center [52, 269] width 105 height 14
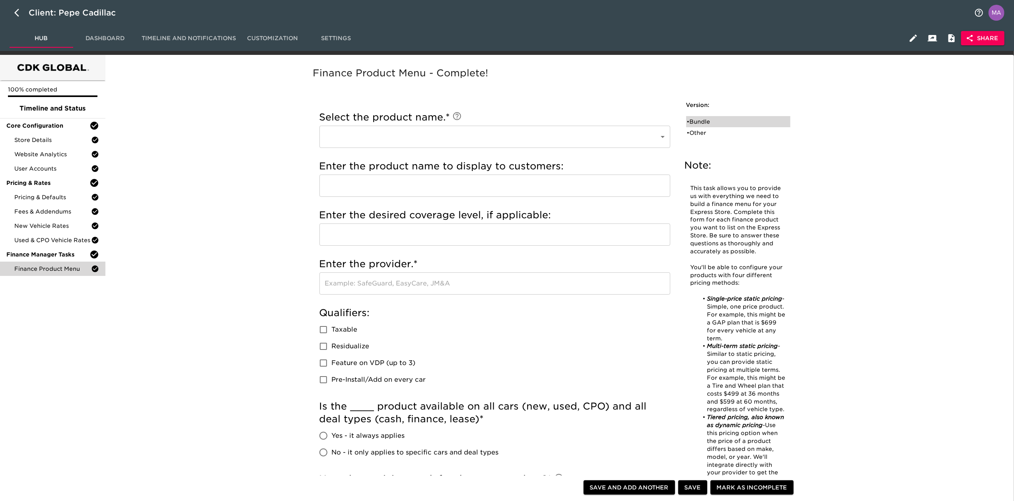
click at [697, 123] on div "• Bundle" at bounding box center [732, 122] width 91 height 8
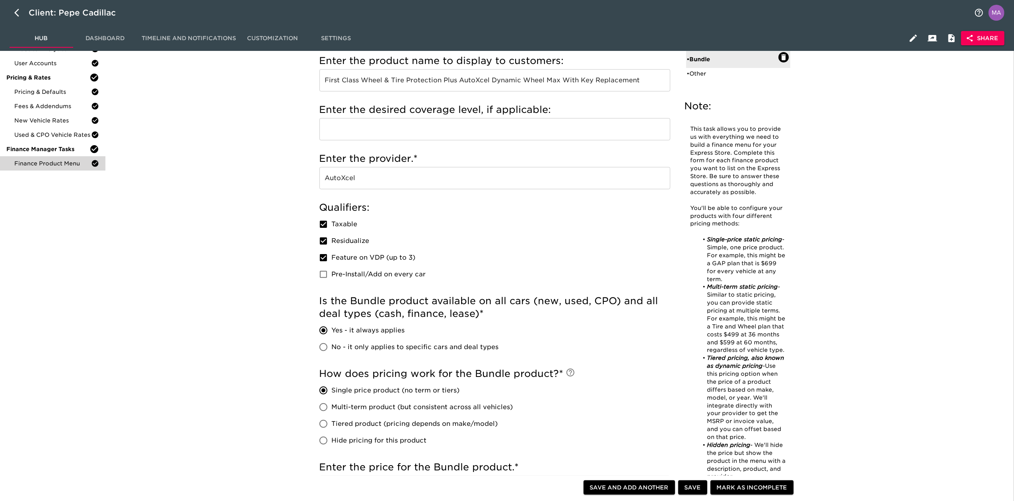
scroll to position [53, 0]
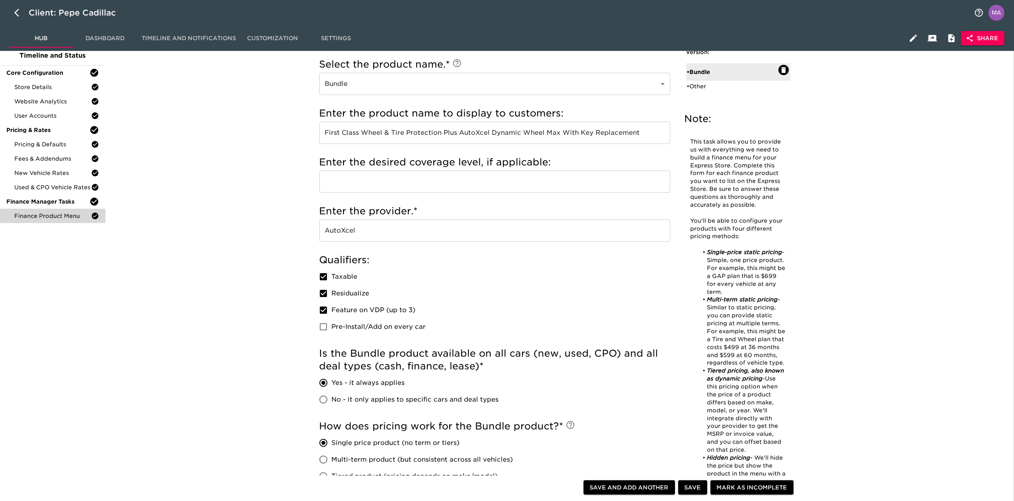
click at [496, 128] on input "First Class Wheel & Tire Protection Plus AutoXcel Dynamic Wheel Max With Key Re…" at bounding box center [494, 133] width 351 height 22
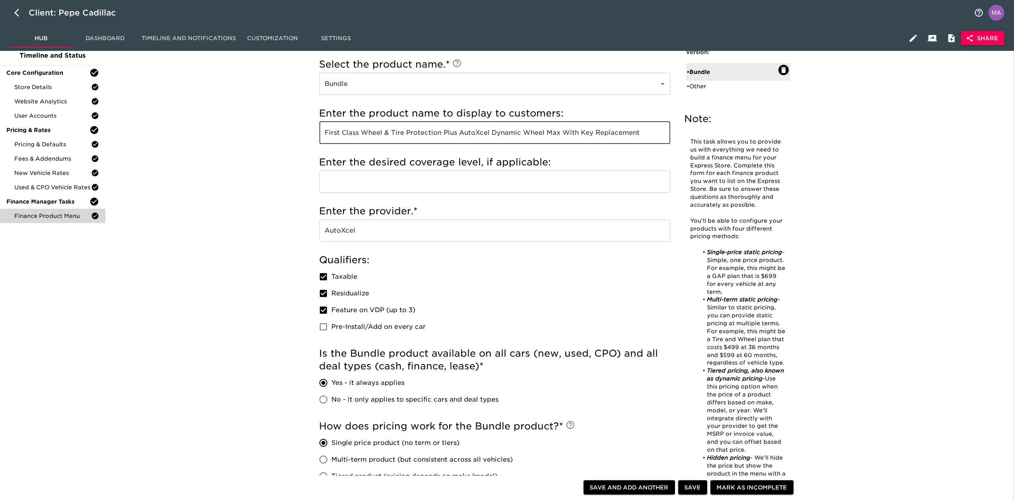
click at [496, 128] on input "First Class Wheel & Tire Protection Plus AutoXcel Dynamic Wheel Max With Key Re…" at bounding box center [494, 133] width 351 height 22
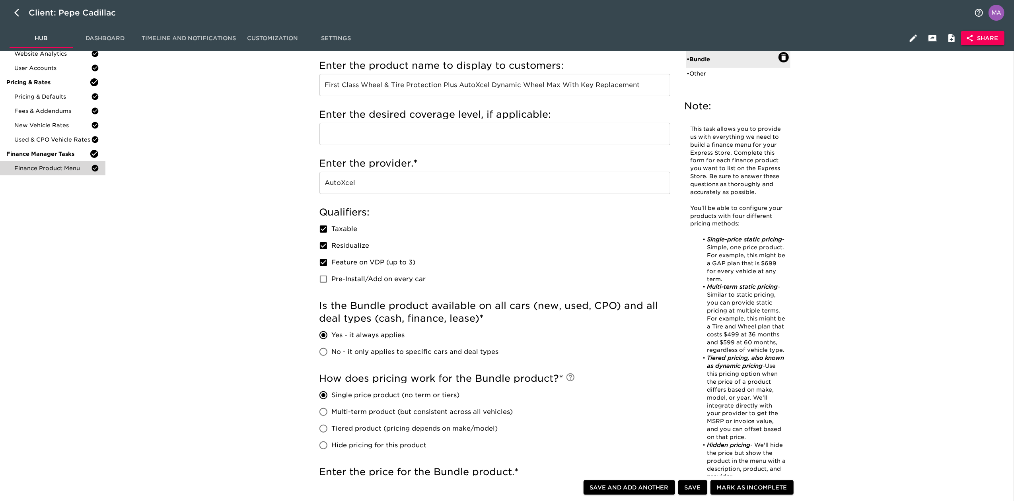
scroll to position [0, 0]
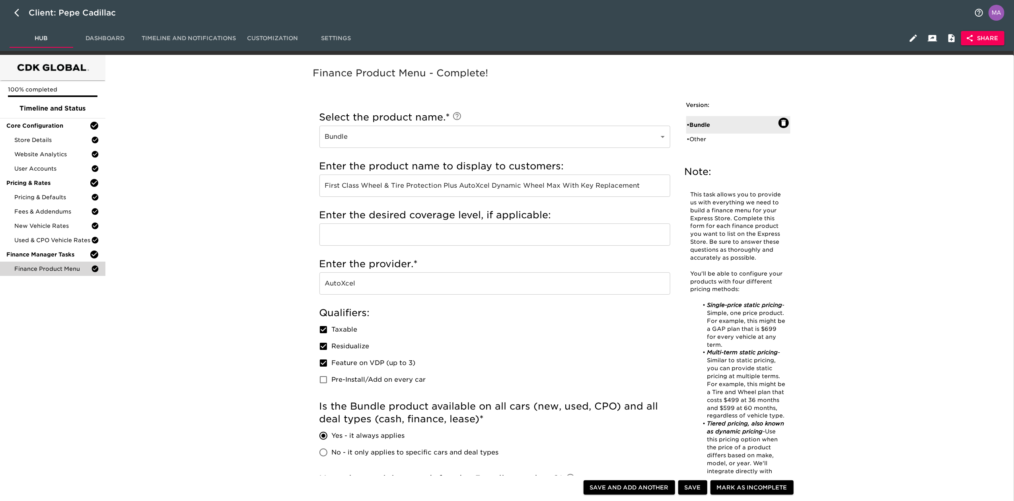
click at [700, 145] on ul "• Bundle • Other" at bounding box center [738, 130] width 104 height 35
click at [700, 139] on div "• Other" at bounding box center [732, 139] width 91 height 8
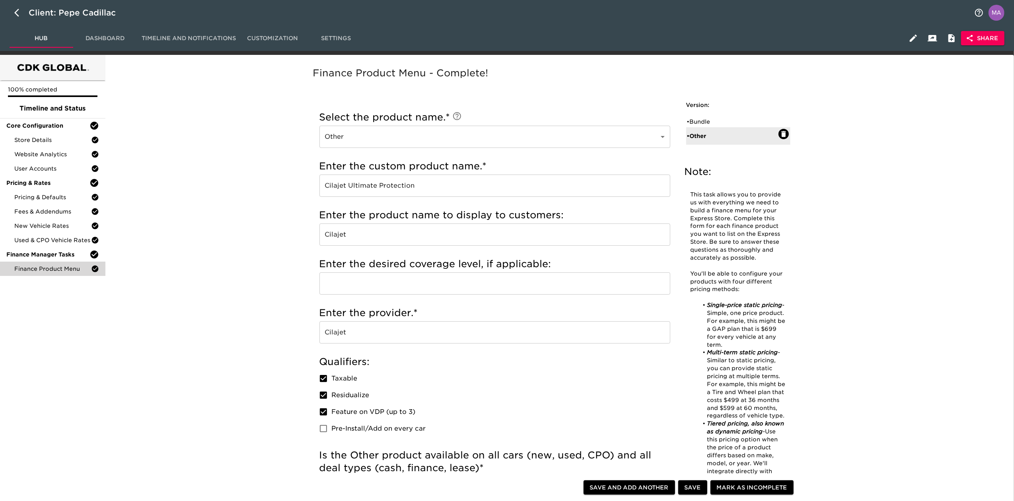
click at [516, 179] on input "Cilajet Ultimate Protection" at bounding box center [494, 186] width 351 height 22
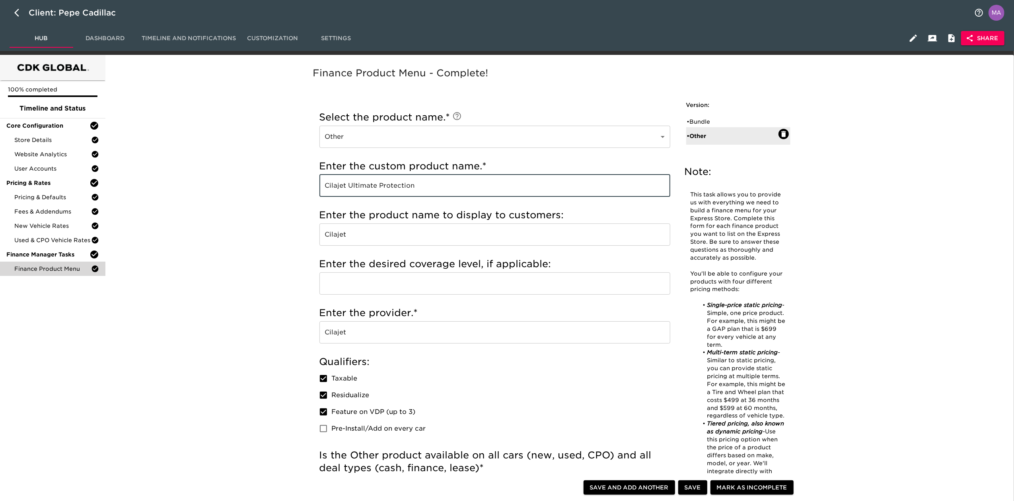
click at [516, 179] on input "Cilajet Ultimate Protection" at bounding box center [494, 186] width 351 height 22
click at [715, 120] on div "• Bundle" at bounding box center [732, 122] width 91 height 8
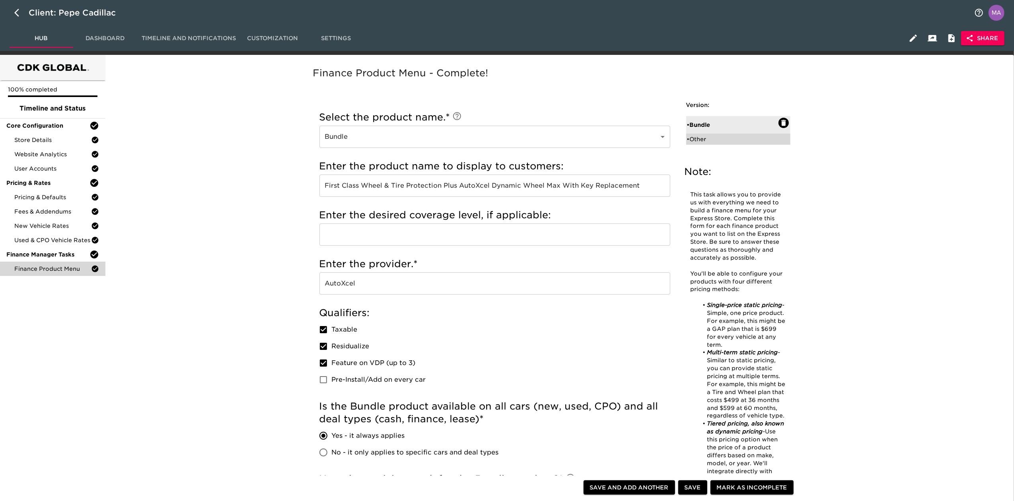
click at [712, 137] on div "• Other" at bounding box center [732, 139] width 91 height 8
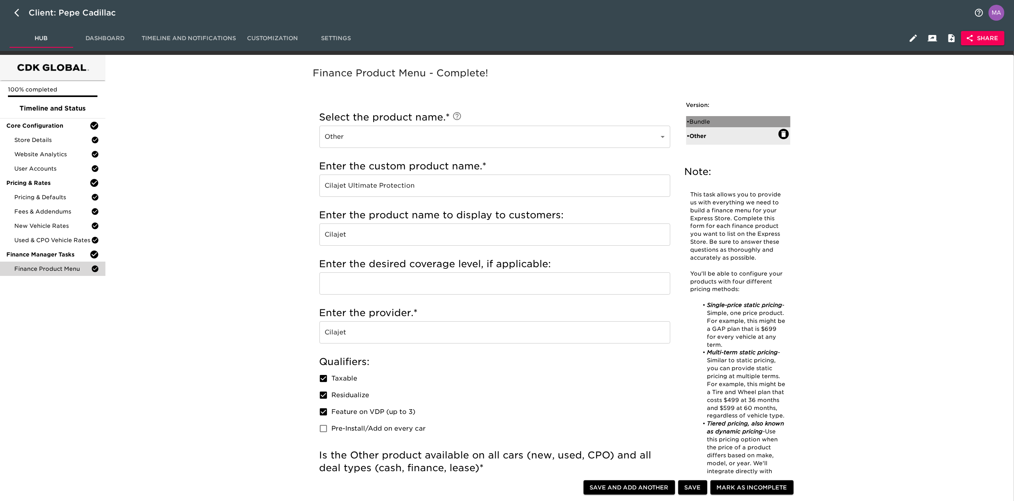
click at [707, 124] on div "• Bundle" at bounding box center [732, 122] width 91 height 8
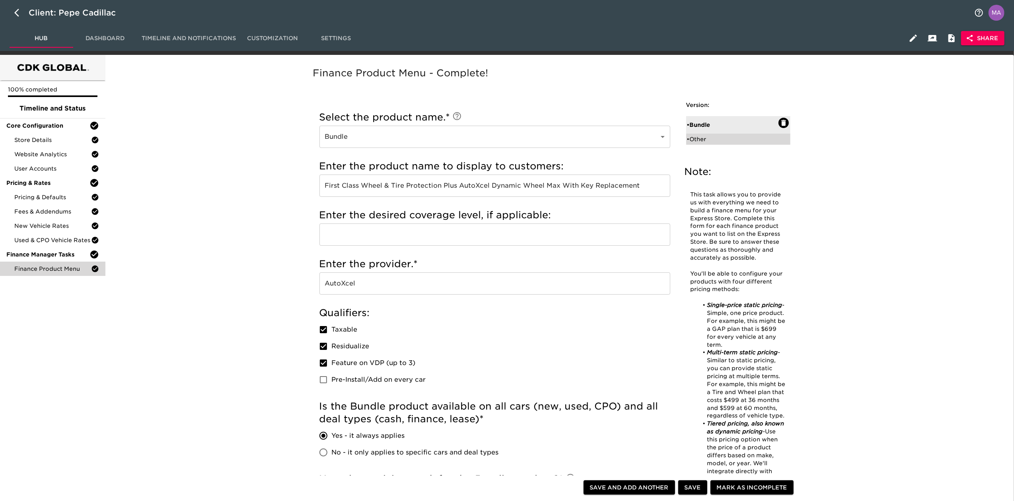
click at [708, 139] on div "• Other" at bounding box center [732, 139] width 91 height 8
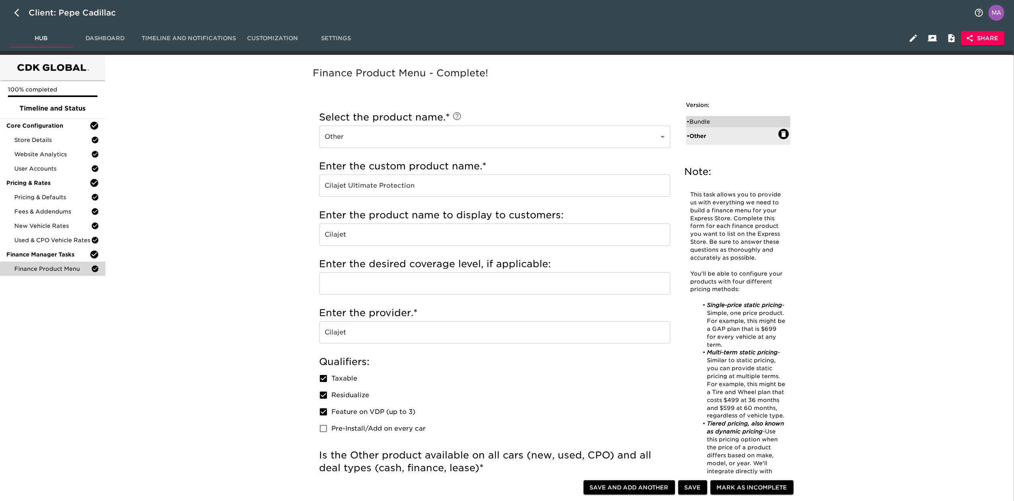
click at [718, 124] on div "• Bundle" at bounding box center [732, 122] width 91 height 8
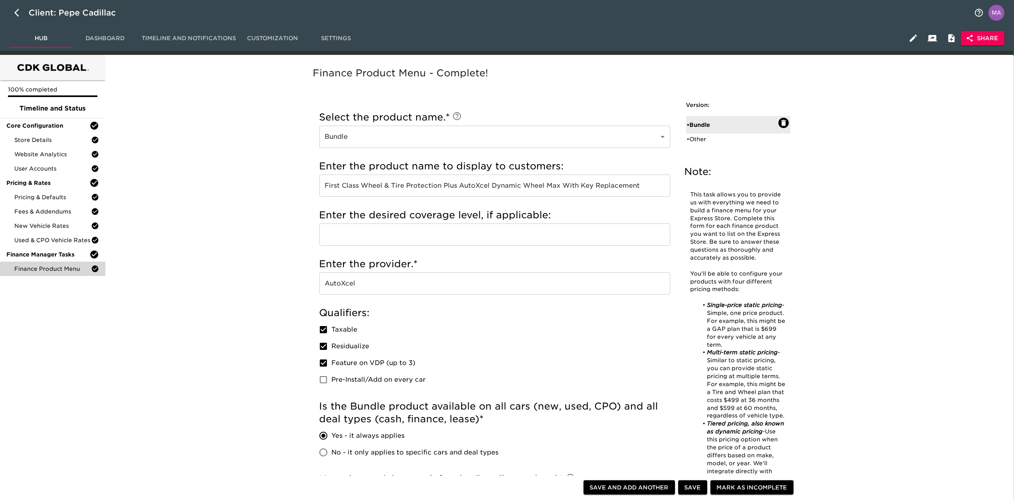
click at [646, 185] on input "First Class Wheel & Tire Protection Plus AutoXcel Dynamic Wheel Max With Key Re…" at bounding box center [494, 186] width 351 height 22
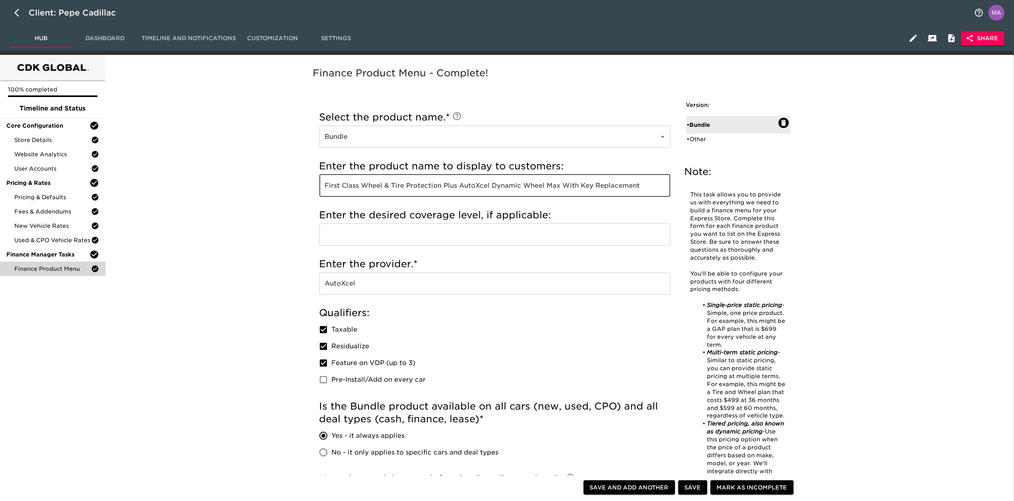
click at [646, 185] on input "First Class Wheel & Tire Protection Plus AutoXcel Dynamic Wheel Max With Key Re…" at bounding box center [494, 186] width 351 height 22
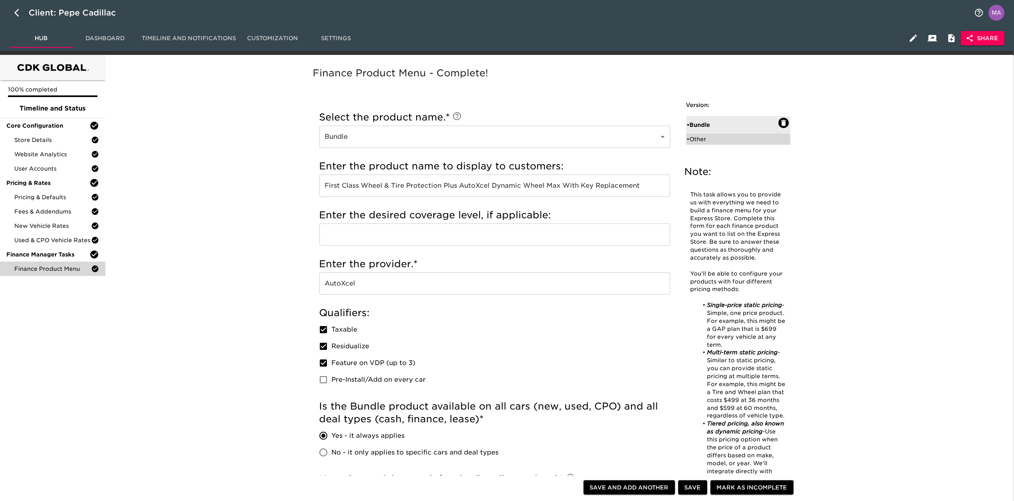
click at [733, 142] on div "• Other" at bounding box center [738, 139] width 104 height 11
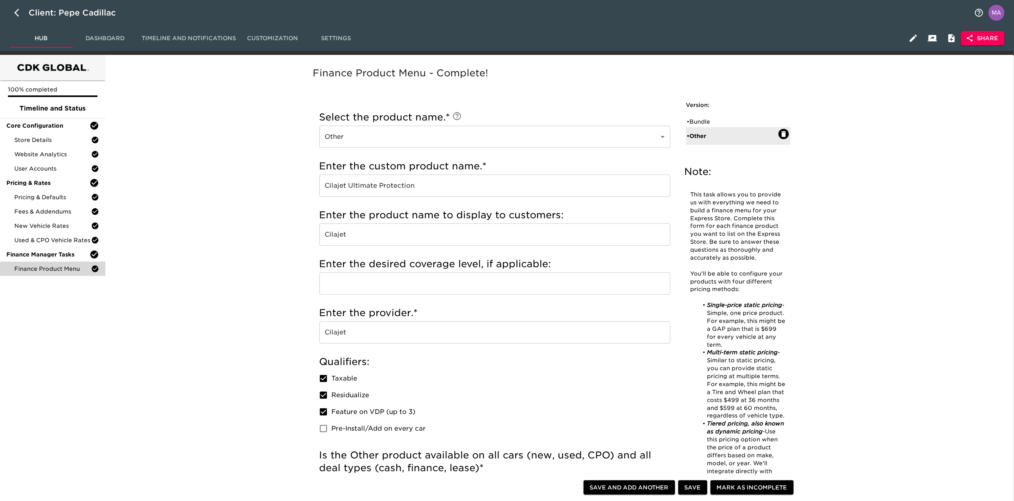
click at [399, 185] on input "Cilajet Ultimate Protection" at bounding box center [494, 186] width 351 height 22
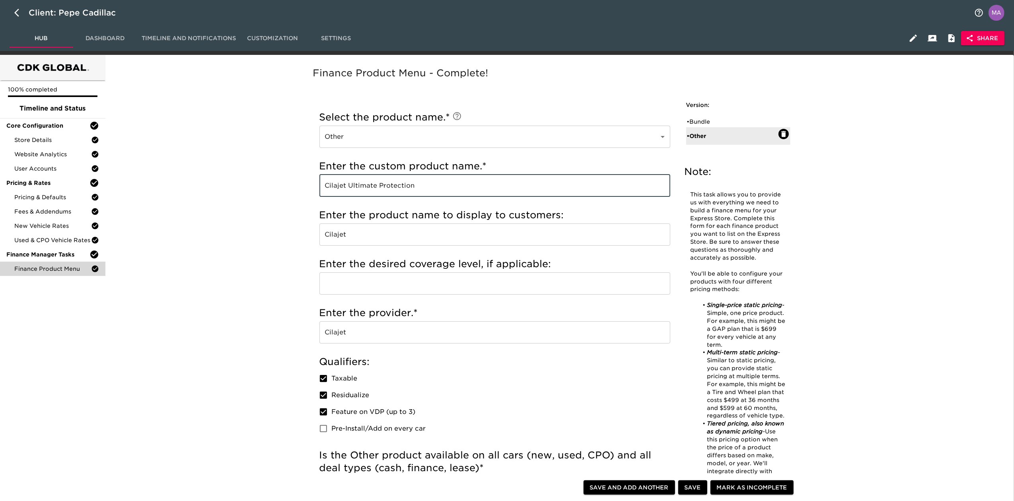
click at [399, 185] on input "Cilajet Ultimate Protection" at bounding box center [494, 186] width 351 height 22
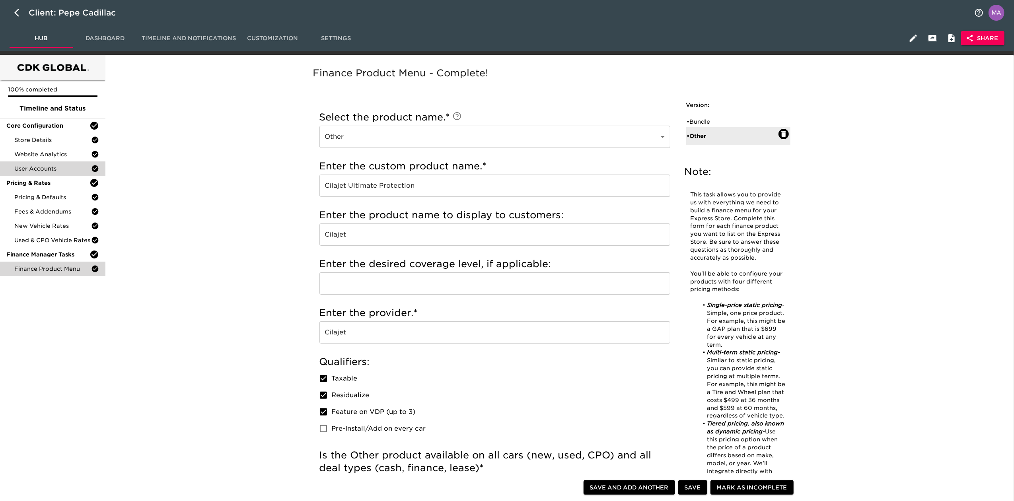
click at [45, 161] on div "User Accounts" at bounding box center [52, 168] width 105 height 14
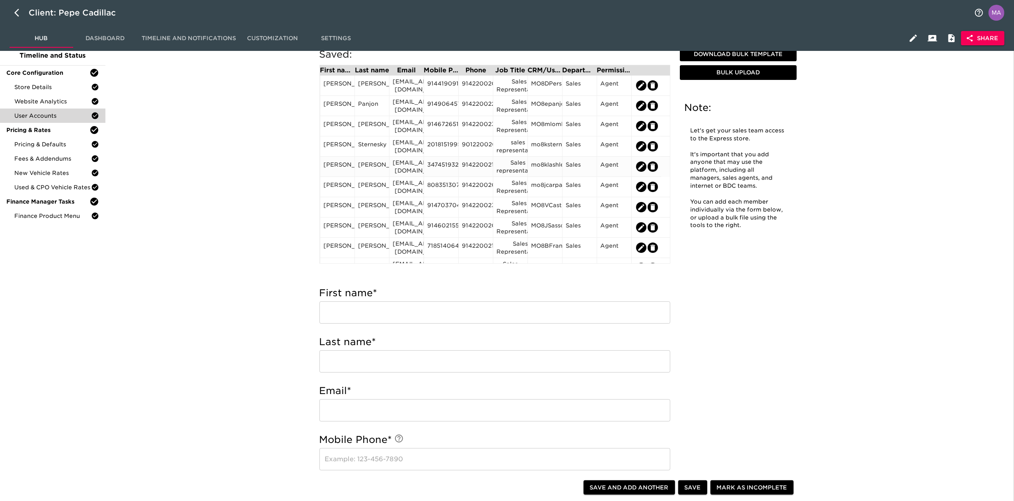
click at [557, 169] on div "mo8klashle" at bounding box center [545, 167] width 28 height 12
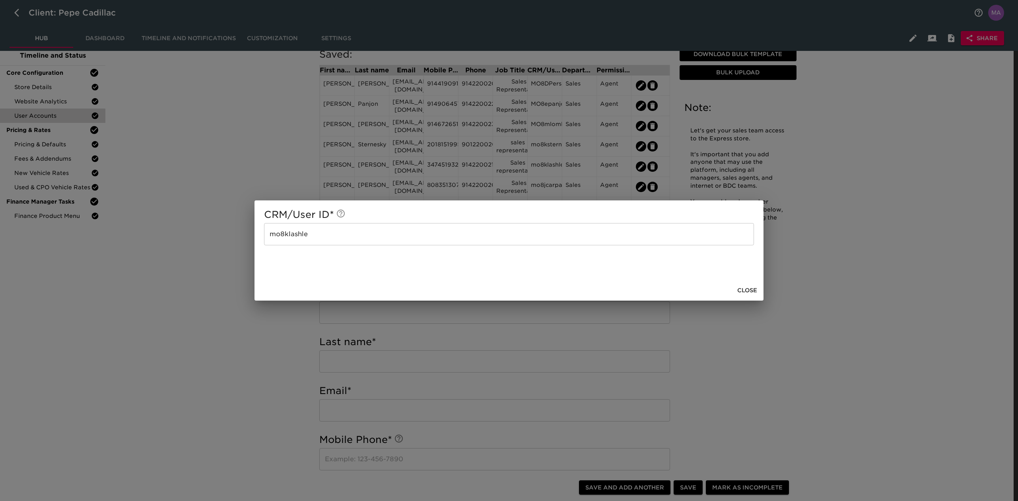
click at [754, 288] on span "Close" at bounding box center [747, 291] width 20 height 10
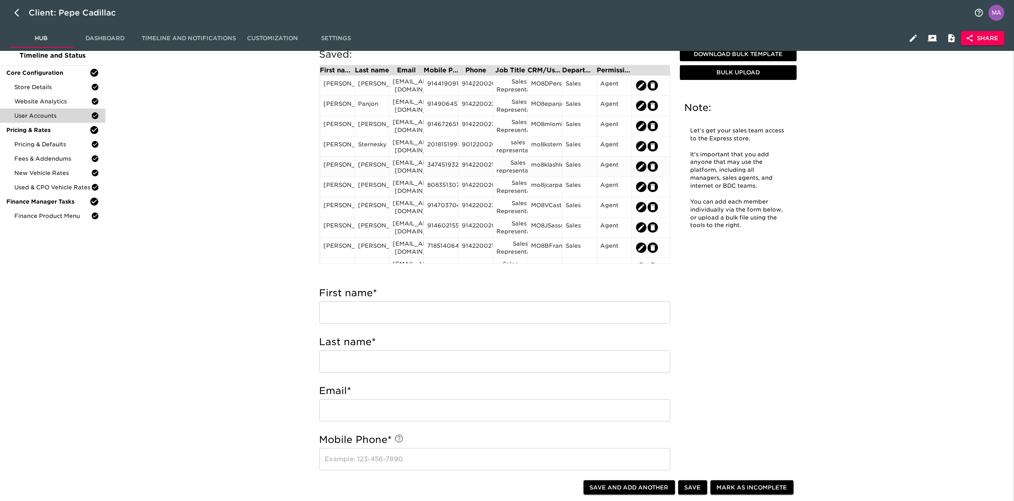
click at [549, 171] on div "mo8klashle" at bounding box center [545, 167] width 28 height 12
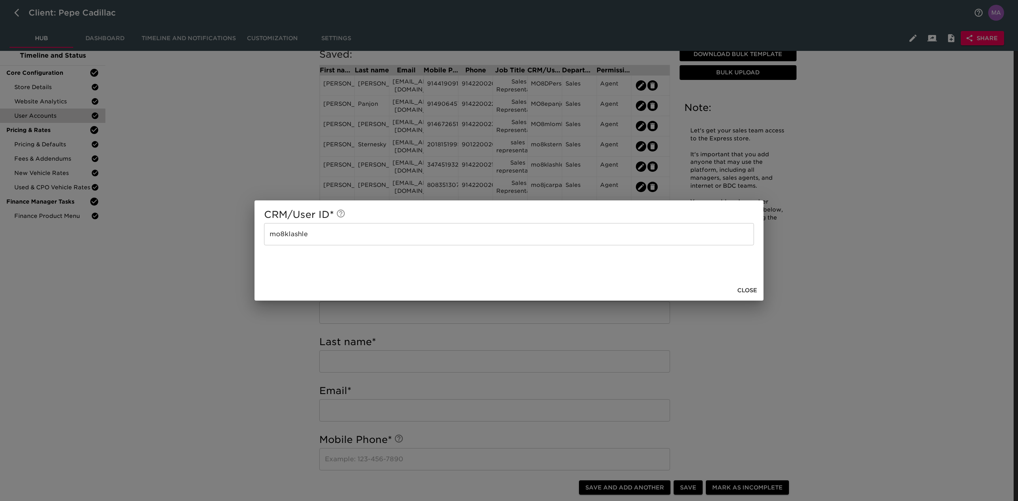
click at [753, 290] on span "Close" at bounding box center [747, 291] width 20 height 10
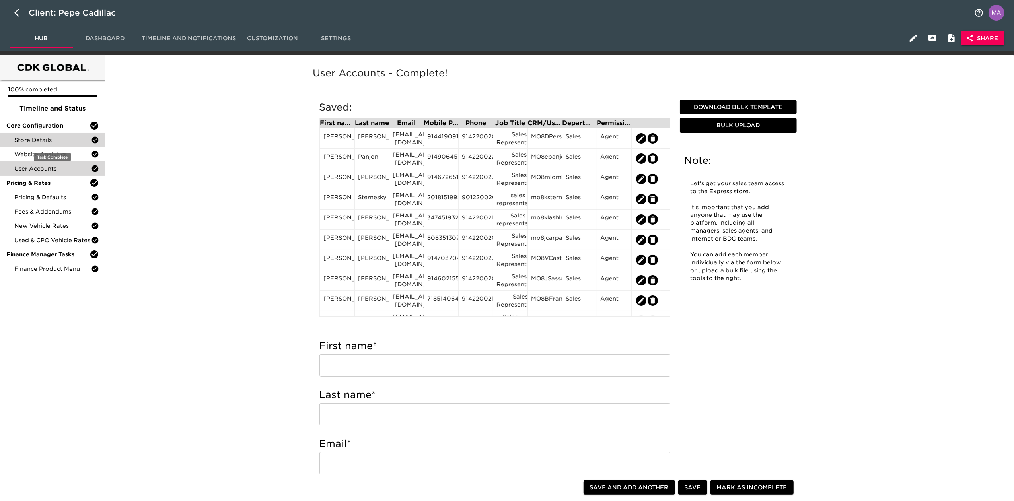
click at [50, 137] on span "Store Details" at bounding box center [52, 140] width 77 height 8
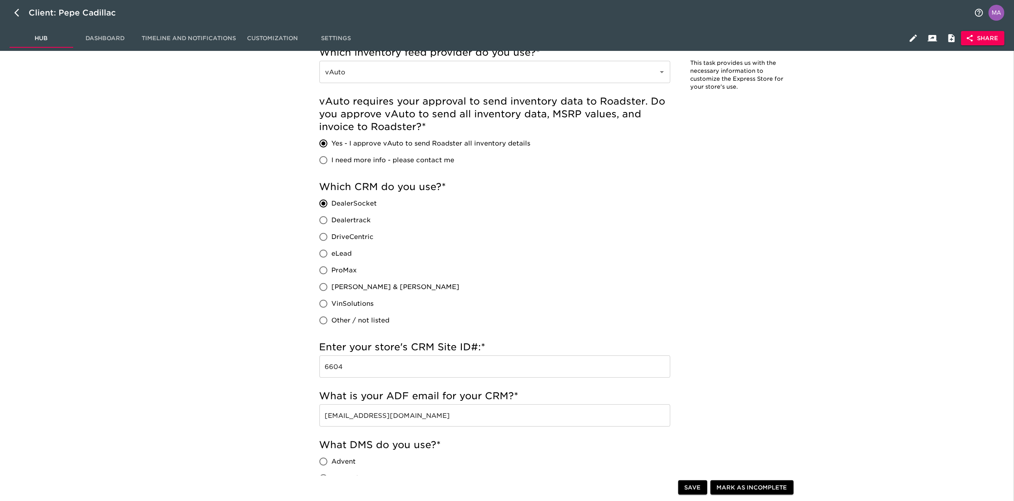
scroll to position [371, 0]
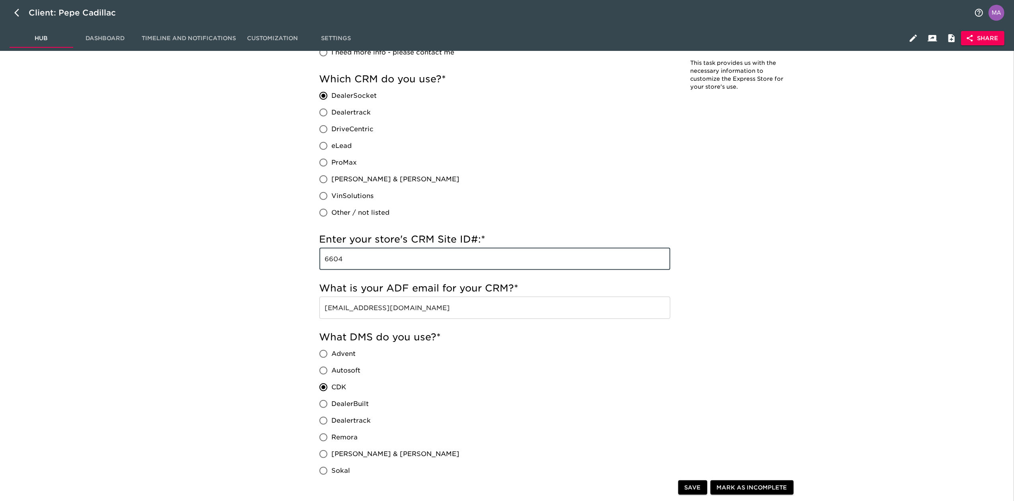
drag, startPoint x: 385, startPoint y: 261, endPoint x: 234, endPoint y: 261, distance: 150.7
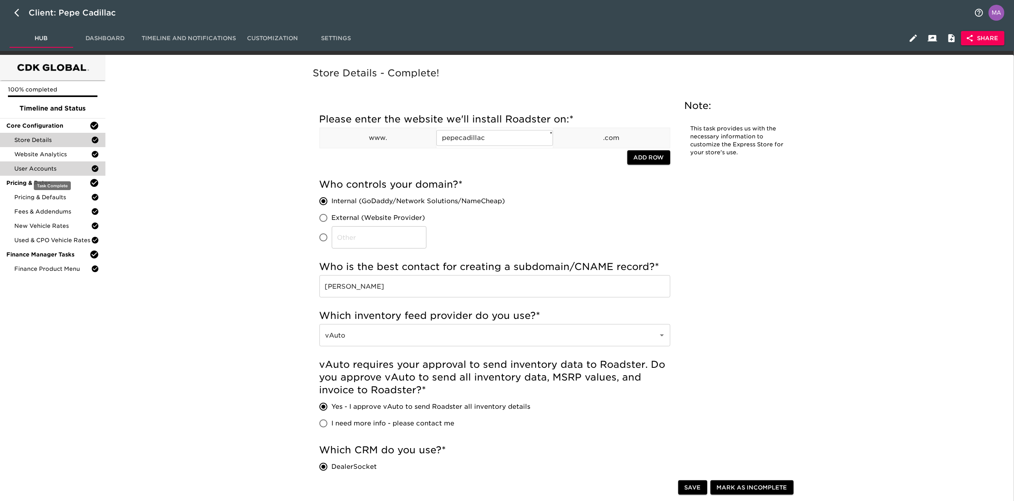
click at [42, 173] on div "User Accounts" at bounding box center [52, 168] width 105 height 14
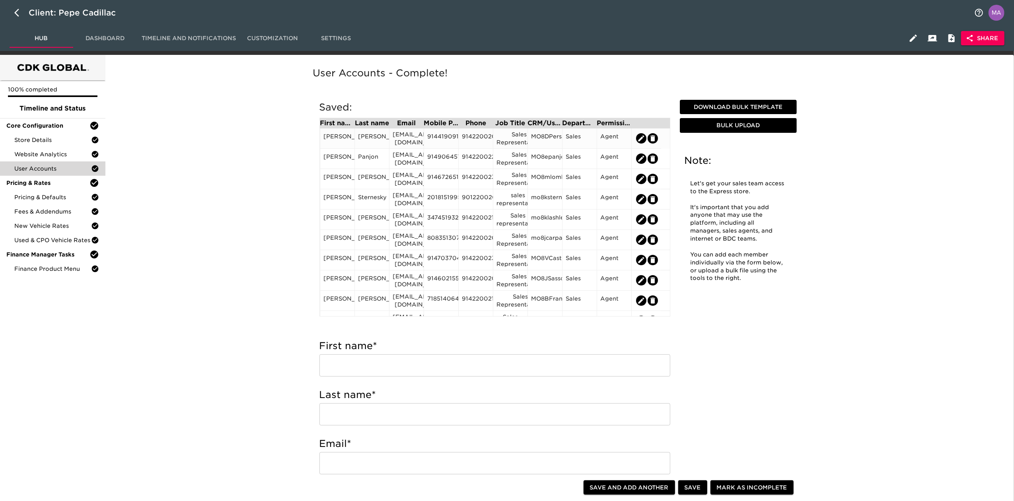
click at [339, 139] on div "David" at bounding box center [337, 138] width 28 height 12
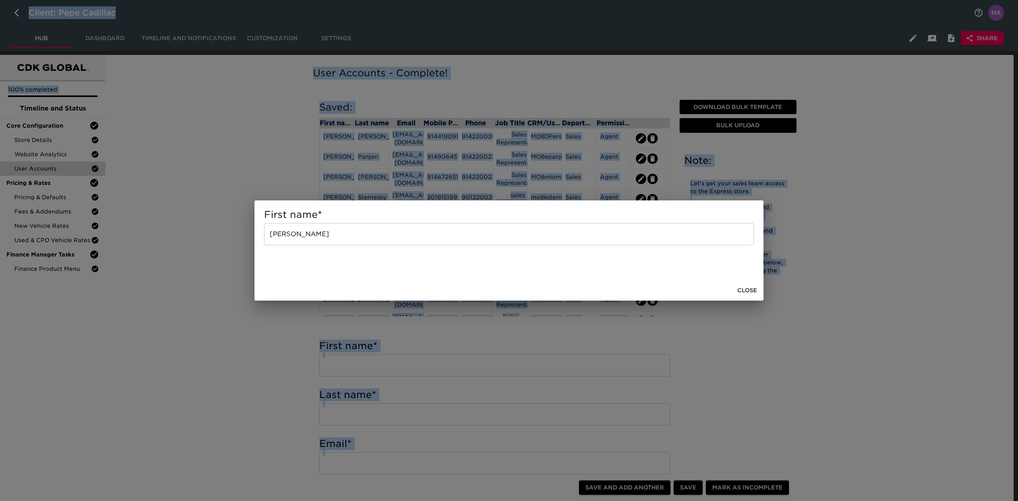
click at [339, 139] on div "First name * David ​ Close" at bounding box center [509, 250] width 1018 height 501
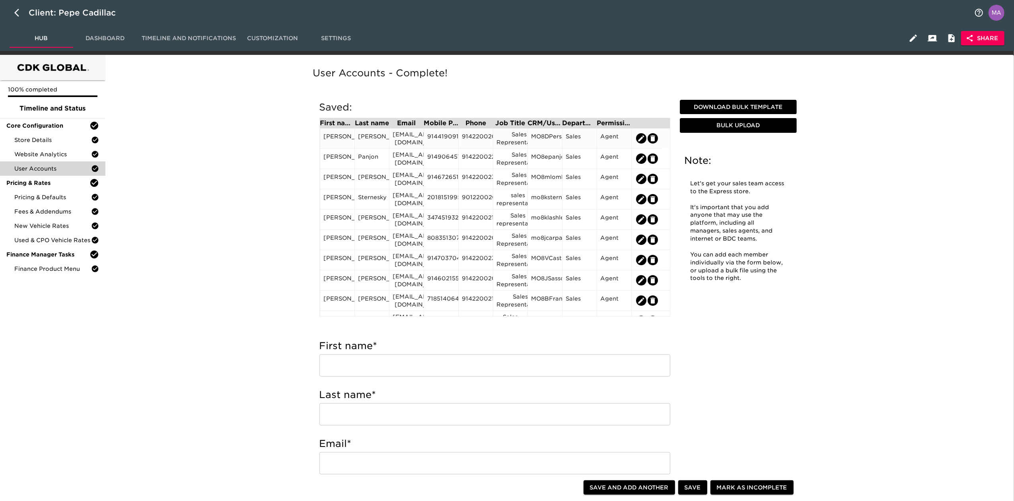
click at [405, 140] on div "dpersaud@pepecadillac.com" at bounding box center [407, 138] width 28 height 16
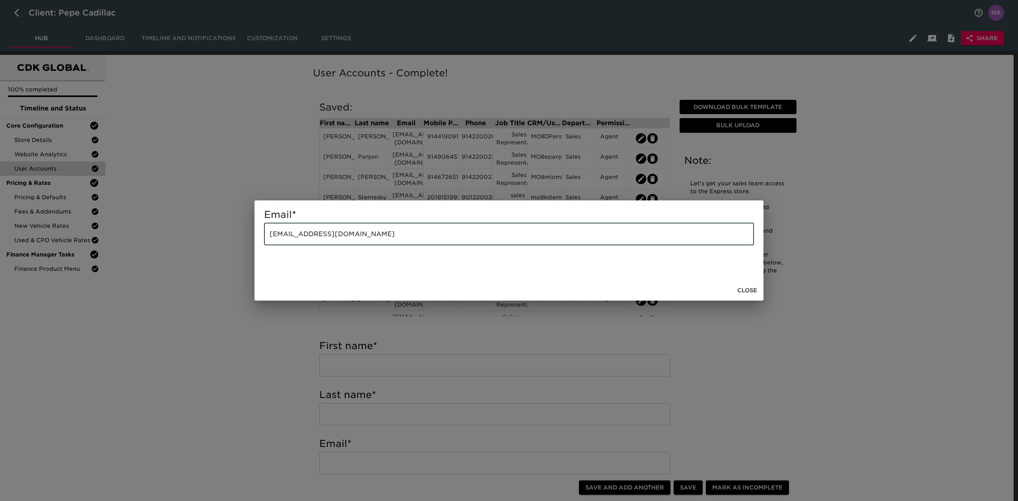
drag, startPoint x: 375, startPoint y: 236, endPoint x: 244, endPoint y: 221, distance: 132.1
click at [244, 221] on div "Email * dpersaud@pepecadillac.com ​ Close" at bounding box center [509, 250] width 1018 height 501
click at [748, 286] on span "Close" at bounding box center [747, 291] width 20 height 10
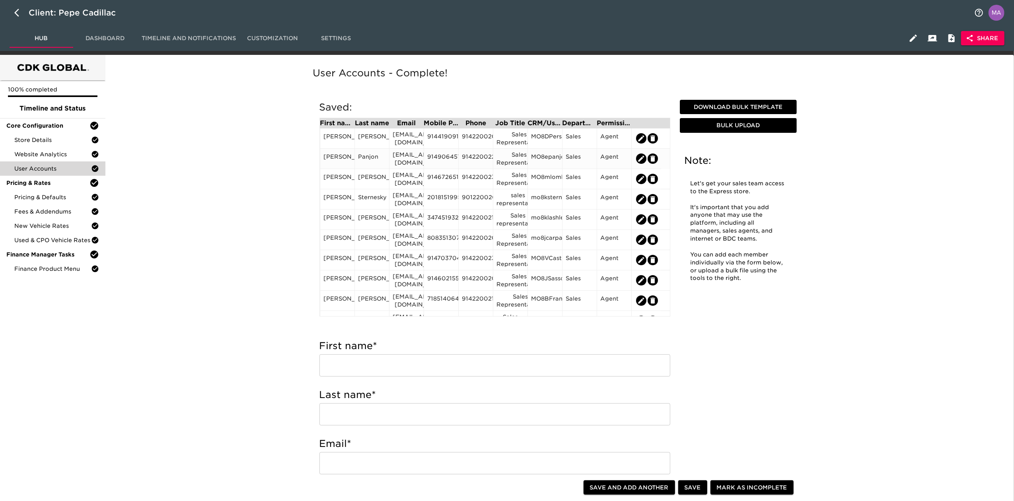
click at [410, 159] on div "epanjon@pepecadillac.com" at bounding box center [407, 159] width 28 height 16
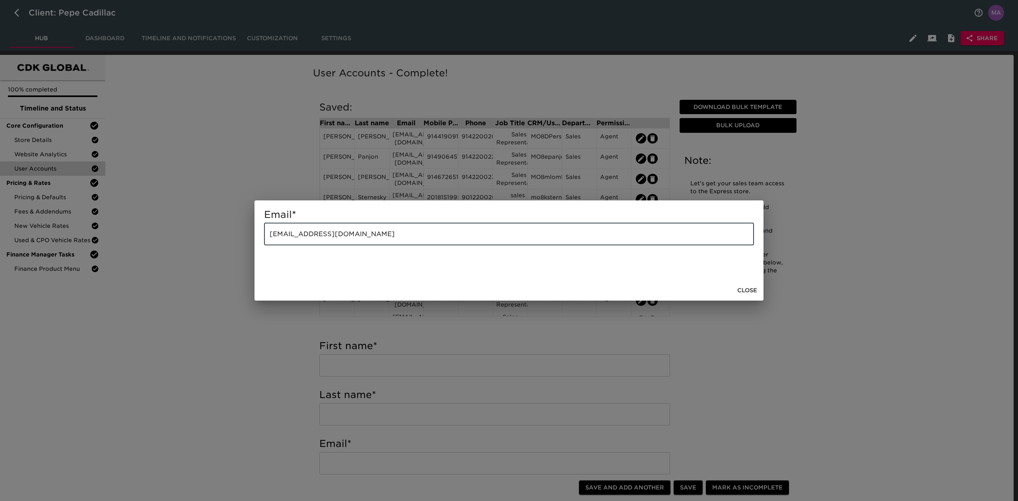
drag, startPoint x: 385, startPoint y: 237, endPoint x: 200, endPoint y: 213, distance: 186.1
click at [209, 215] on div "Email * epanjon@pepecadillac.com ​ Close" at bounding box center [509, 250] width 1018 height 501
click at [744, 293] on span "Close" at bounding box center [747, 291] width 20 height 10
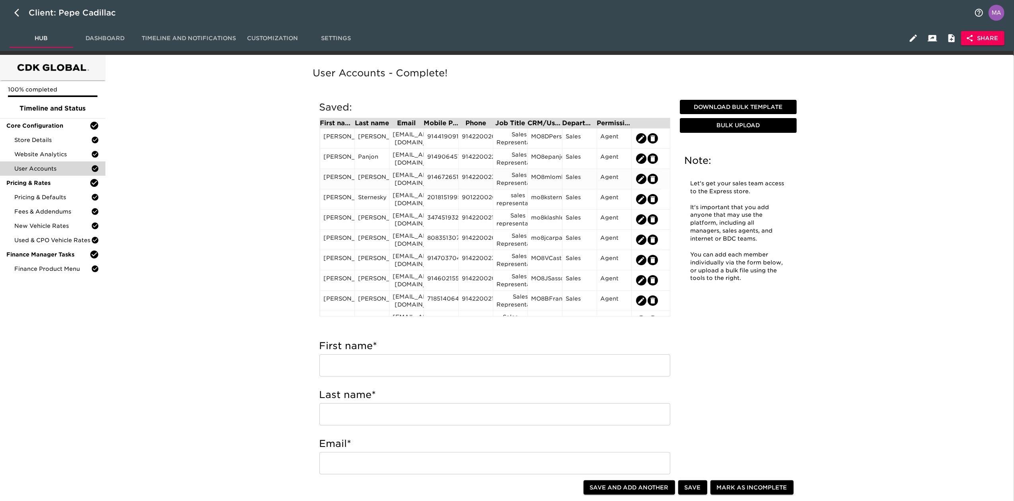
click at [406, 173] on div "mlombardo@pepecadillac.com" at bounding box center [407, 179] width 28 height 16
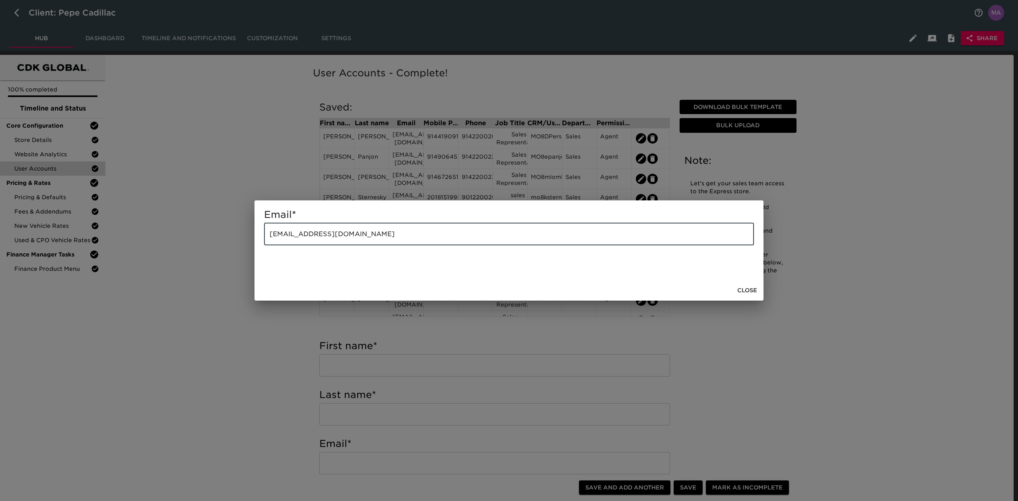
drag, startPoint x: 398, startPoint y: 242, endPoint x: 181, endPoint y: 231, distance: 216.6
click at [187, 231] on div "Email * mlombardo@pepecadillac.com ​ Close" at bounding box center [509, 250] width 1018 height 501
click at [741, 292] on span "Close" at bounding box center [747, 291] width 20 height 10
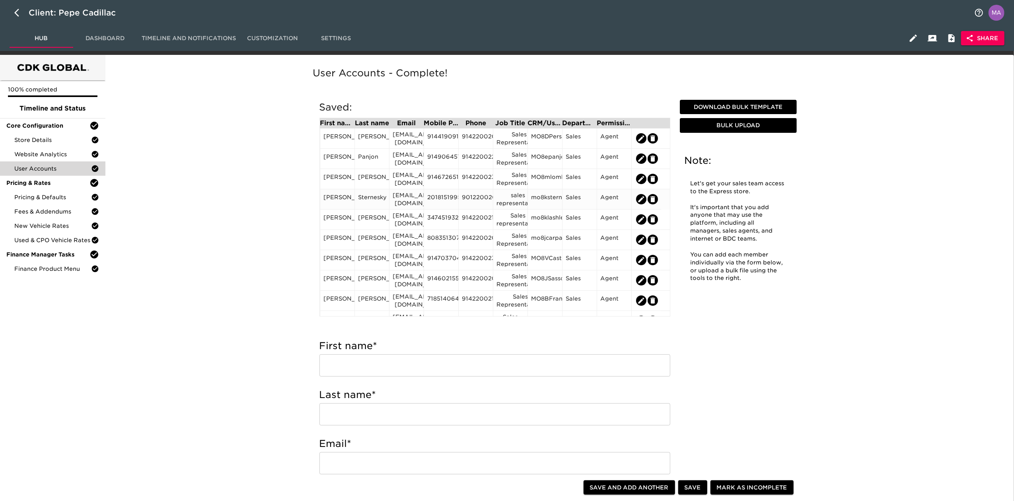
click at [408, 195] on div "ksternesky@pepecadillac.com" at bounding box center [407, 199] width 28 height 16
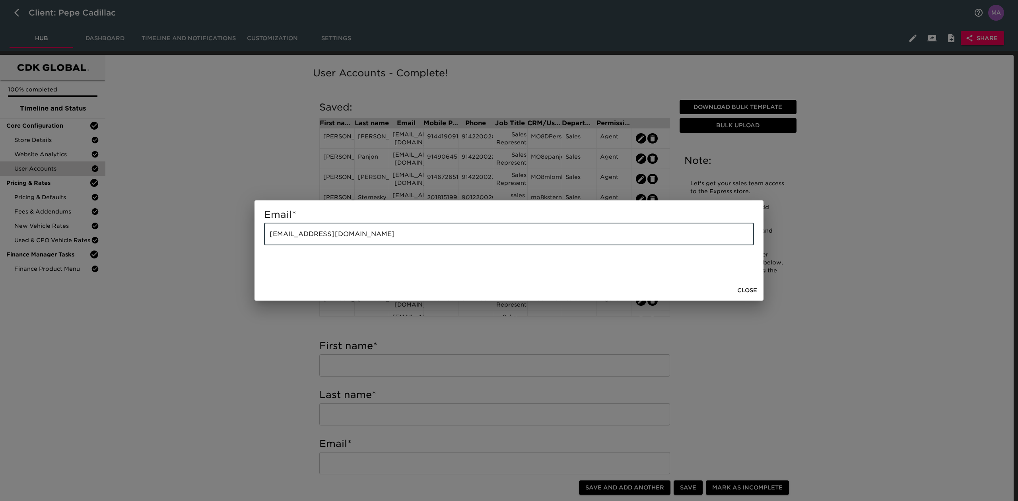
drag, startPoint x: 417, startPoint y: 226, endPoint x: 227, endPoint y: 216, distance: 190.4
click at [228, 216] on div "Email * ksternesky@pepecadillac.com ​ Close" at bounding box center [509, 250] width 1018 height 501
click at [757, 286] on span "Close" at bounding box center [747, 291] width 20 height 10
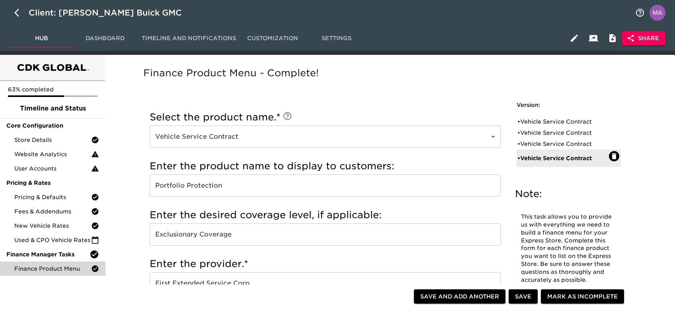
scroll to position [439, 0]
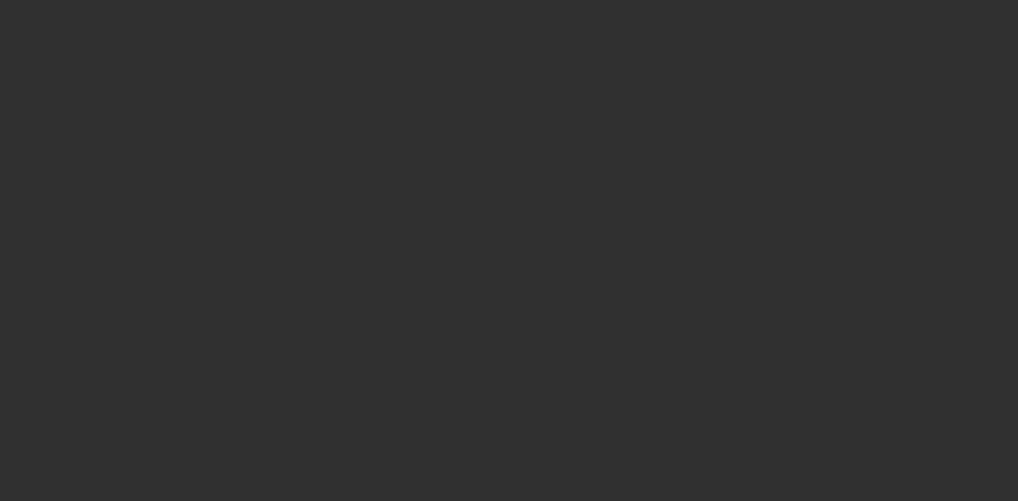
select select "10"
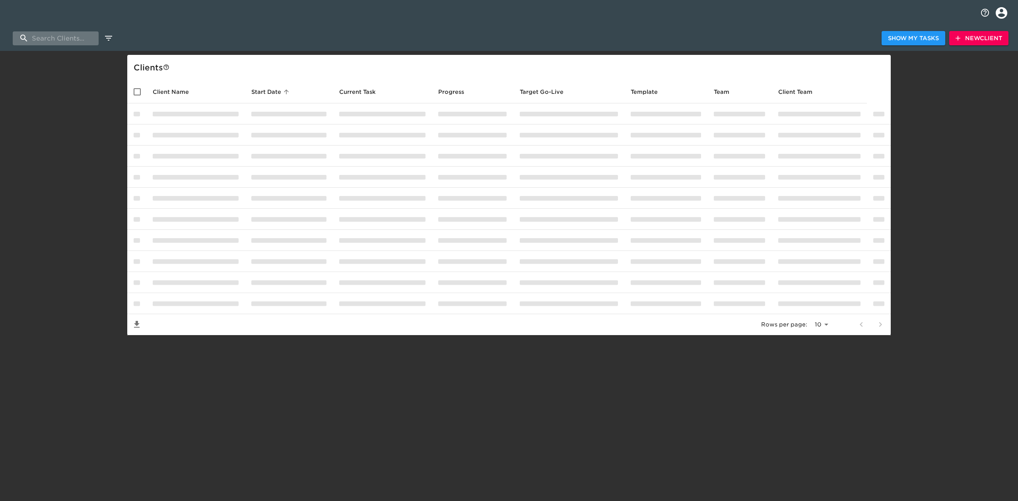
click at [72, 36] on input "search" at bounding box center [56, 38] width 86 height 14
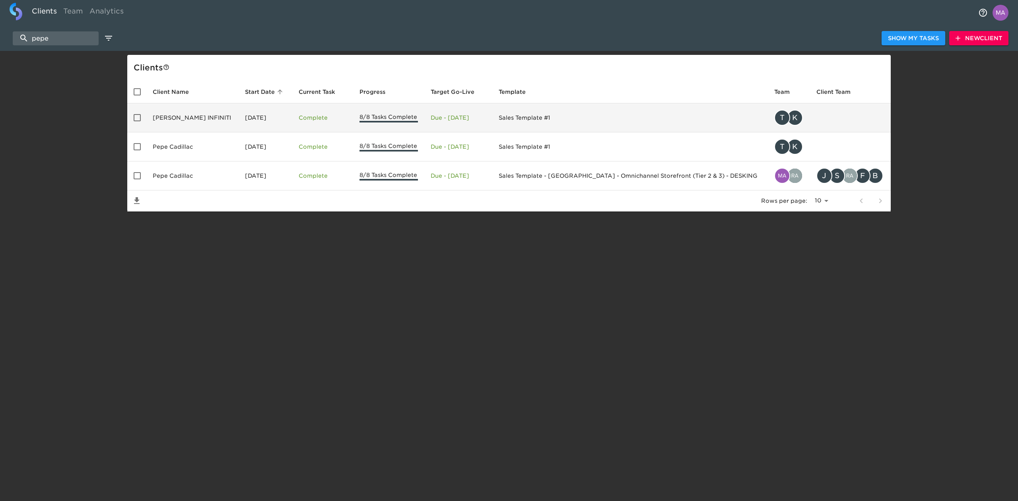
type input "pepe"
click at [181, 124] on td "[PERSON_NAME] INFINITI" at bounding box center [192, 117] width 92 height 29
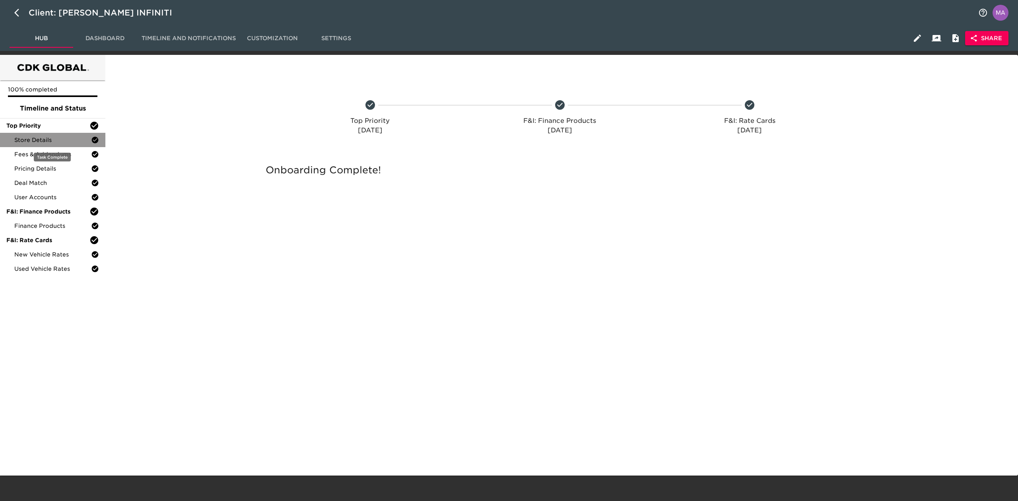
click at [59, 140] on span "Store Details" at bounding box center [52, 140] width 77 height 8
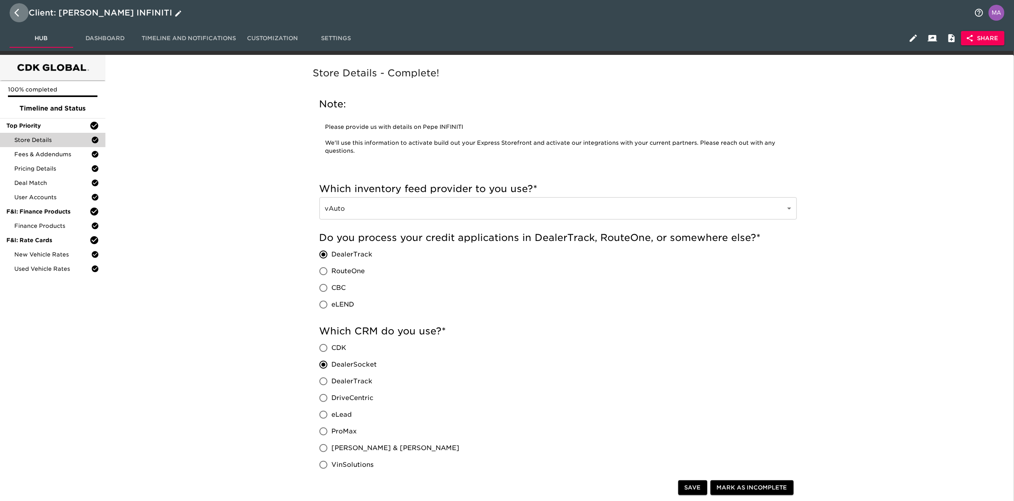
click at [18, 16] on icon "button" at bounding box center [16, 13] width 5 height 8
select select "10"
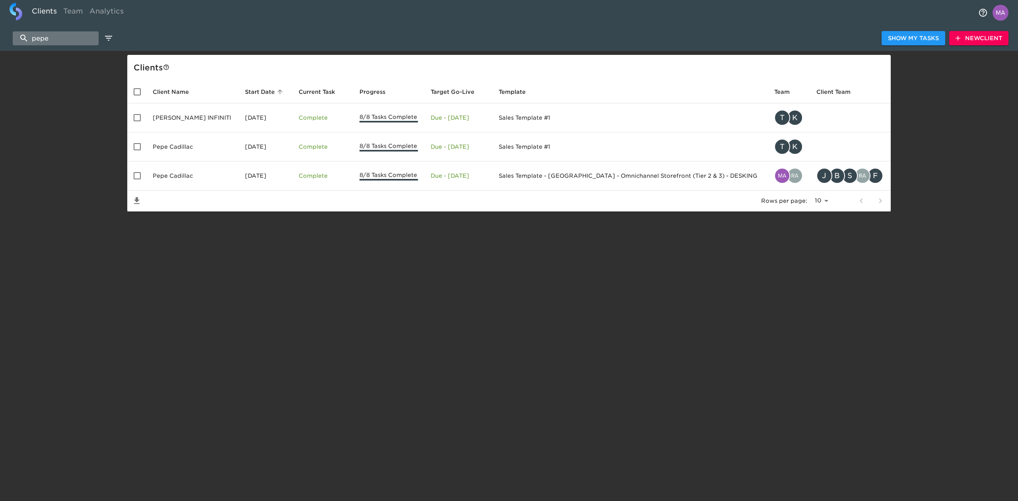
click at [53, 37] on input "pepe" at bounding box center [56, 38] width 86 height 14
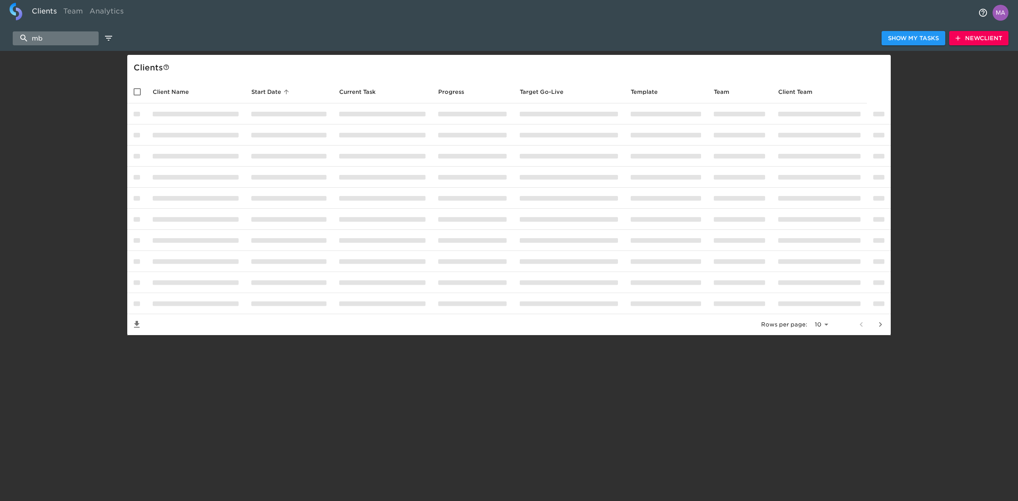
type input "m"
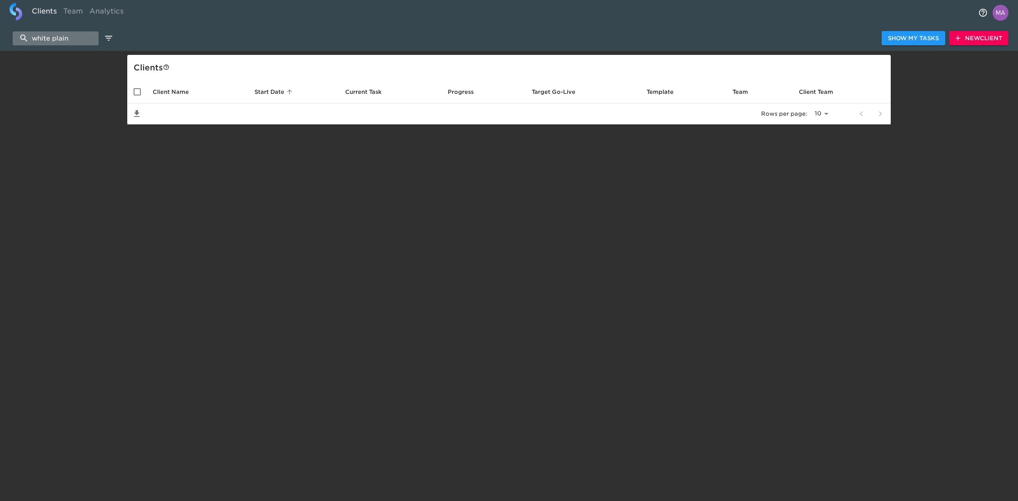
type input "white plains"
